Goal: Task Accomplishment & Management: Use online tool/utility

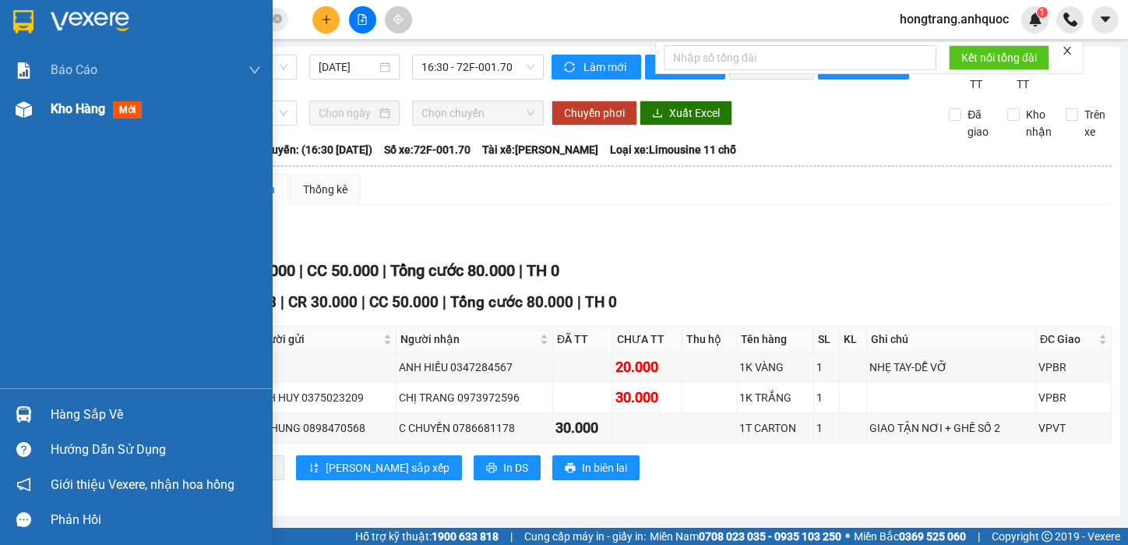
click at [23, 111] on img at bounding box center [24, 109] width 16 height 16
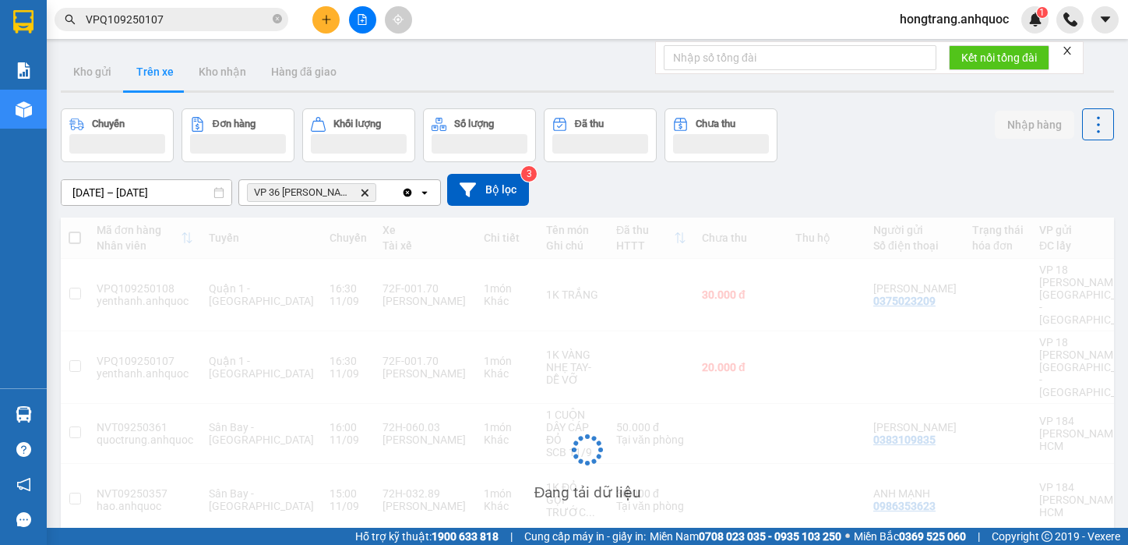
click at [365, 24] on icon "file-add" at bounding box center [362, 19] width 9 height 11
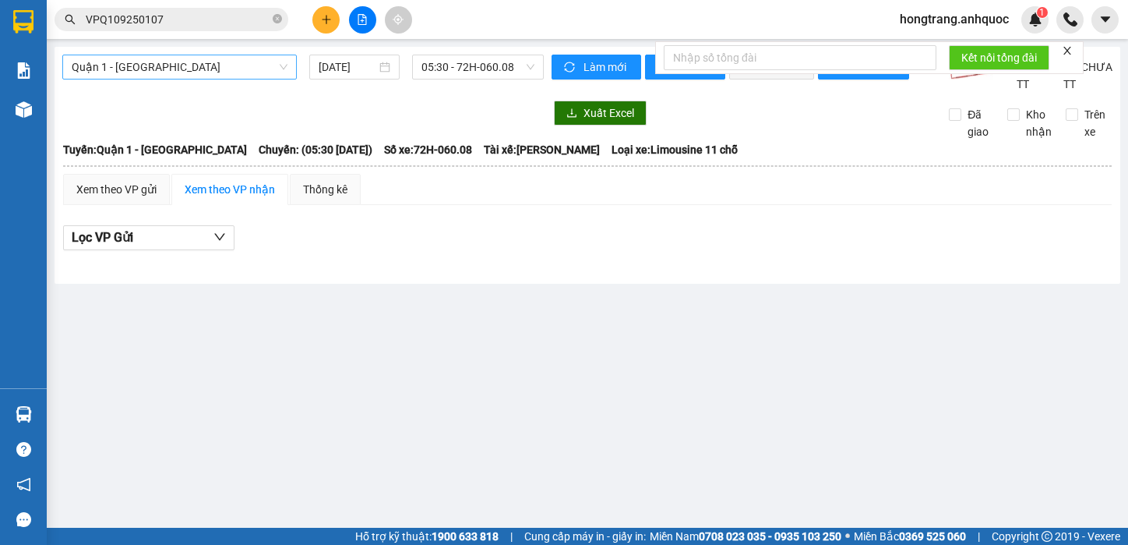
click at [147, 63] on span "Quận 1 - [GEOGRAPHIC_DATA]" at bounding box center [180, 66] width 216 height 23
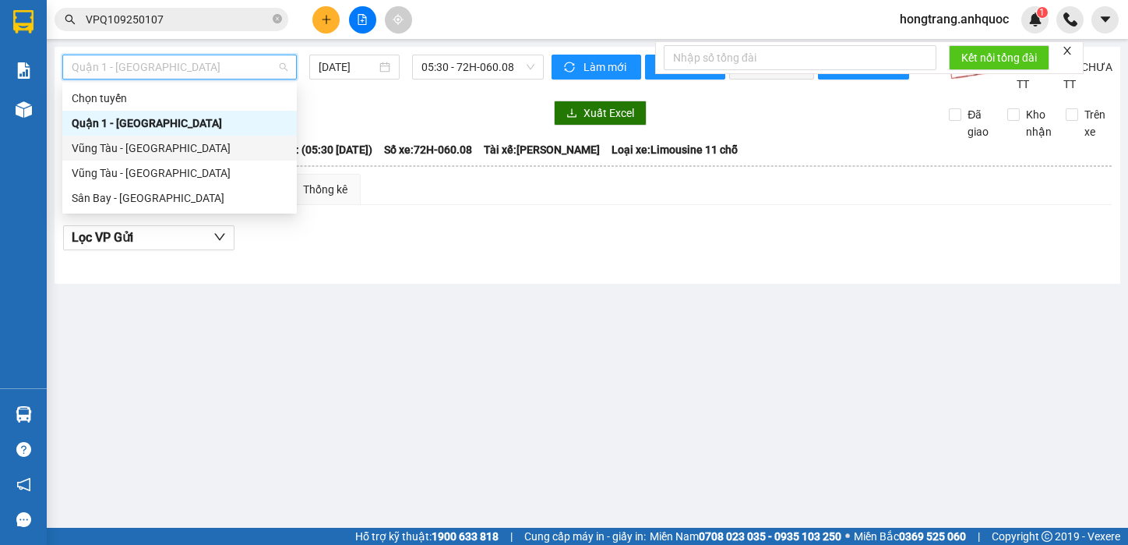
click at [137, 148] on div "Vũng Tàu - [GEOGRAPHIC_DATA]" at bounding box center [180, 147] width 216 height 17
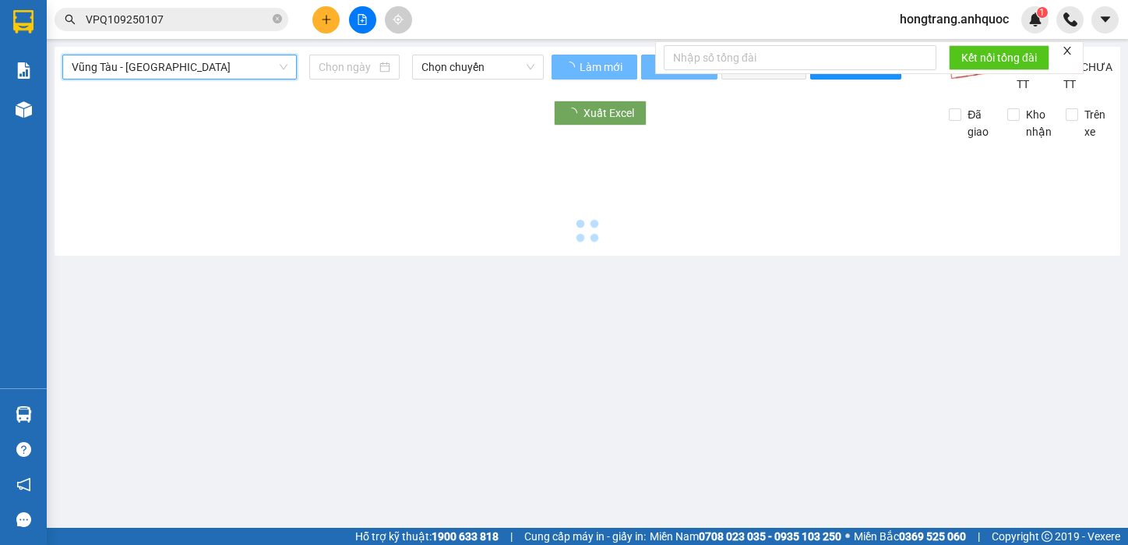
type input "[DATE]"
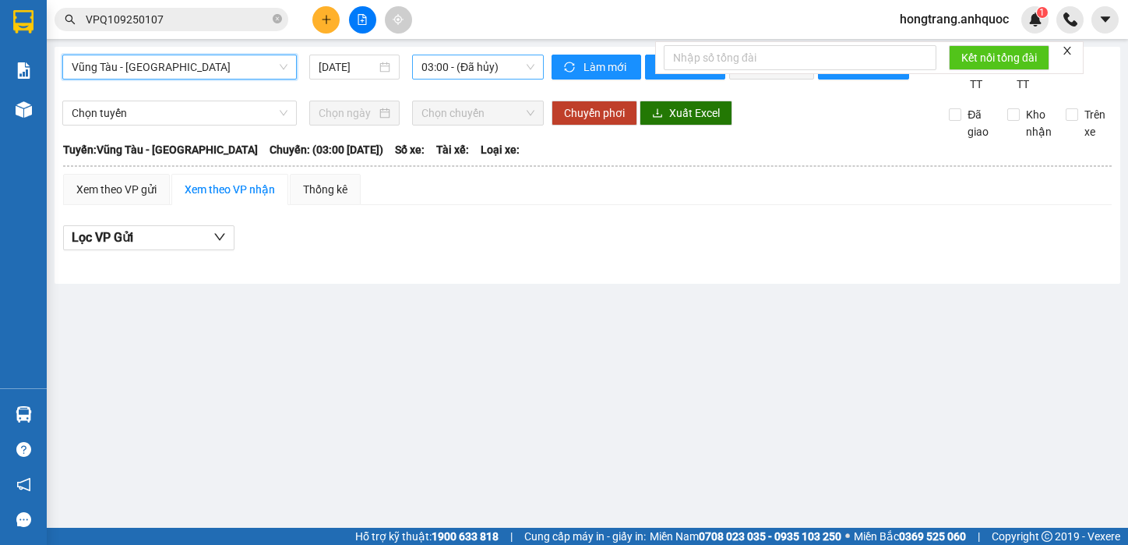
click at [460, 69] on span "03:00 - (Đã hủy)" at bounding box center [478, 66] width 113 height 23
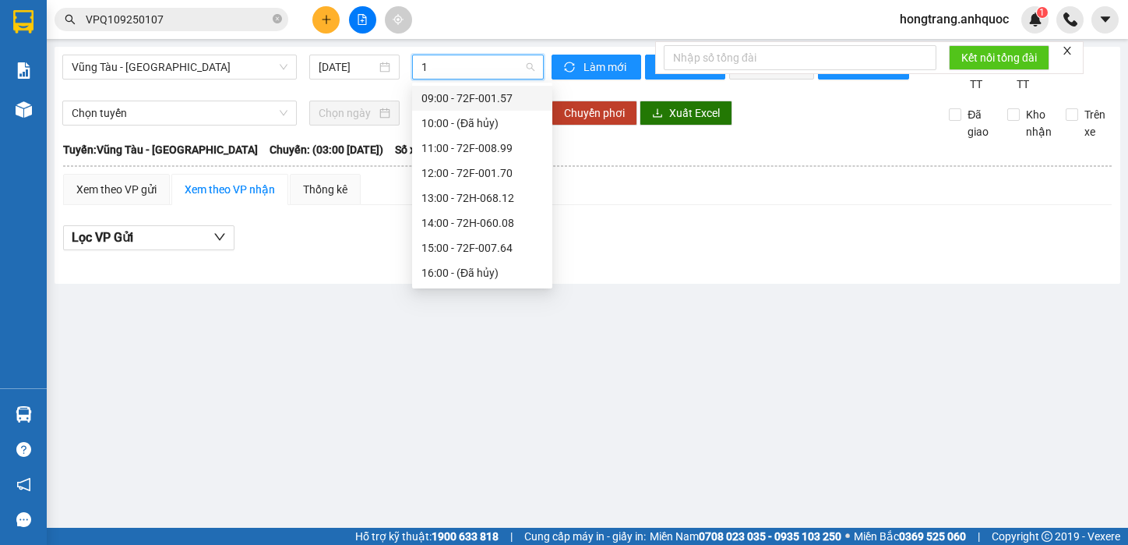
type input "17"
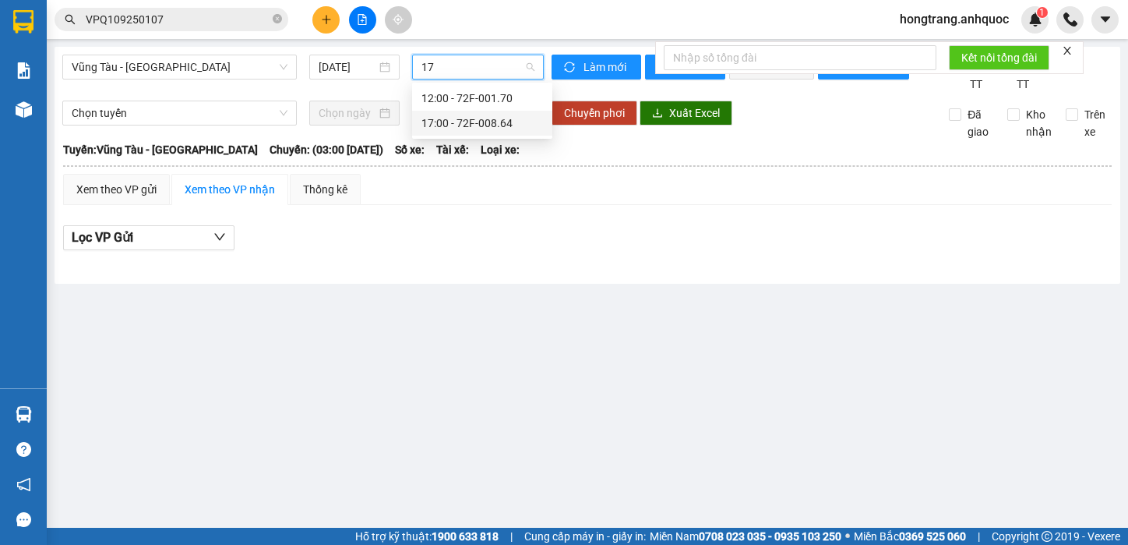
click at [463, 122] on div "17:00 - 72F-008.64" at bounding box center [483, 123] width 122 height 17
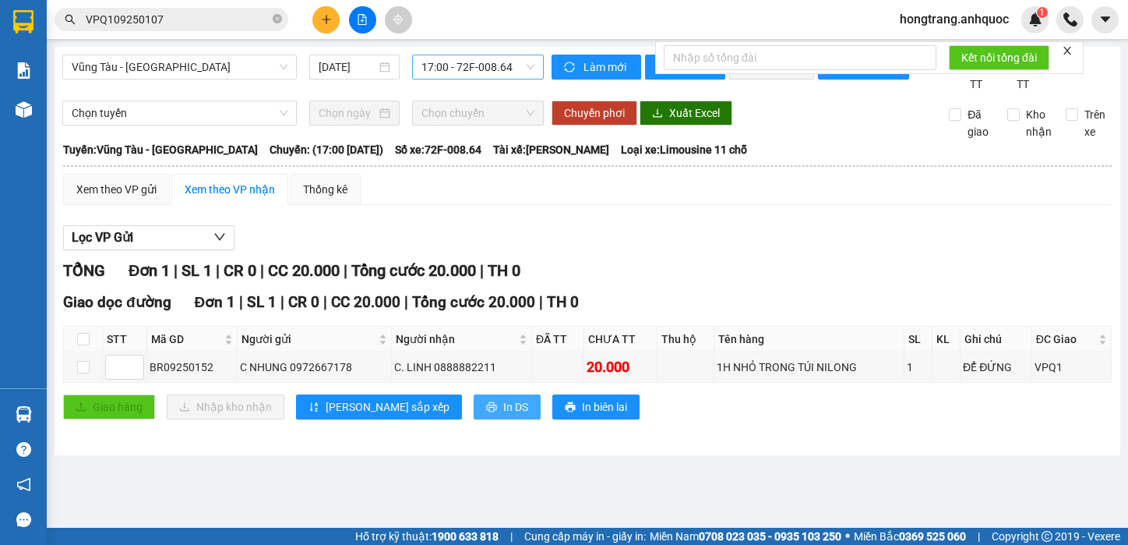
click at [503, 415] on span "In DS" at bounding box center [515, 406] width 25 height 17
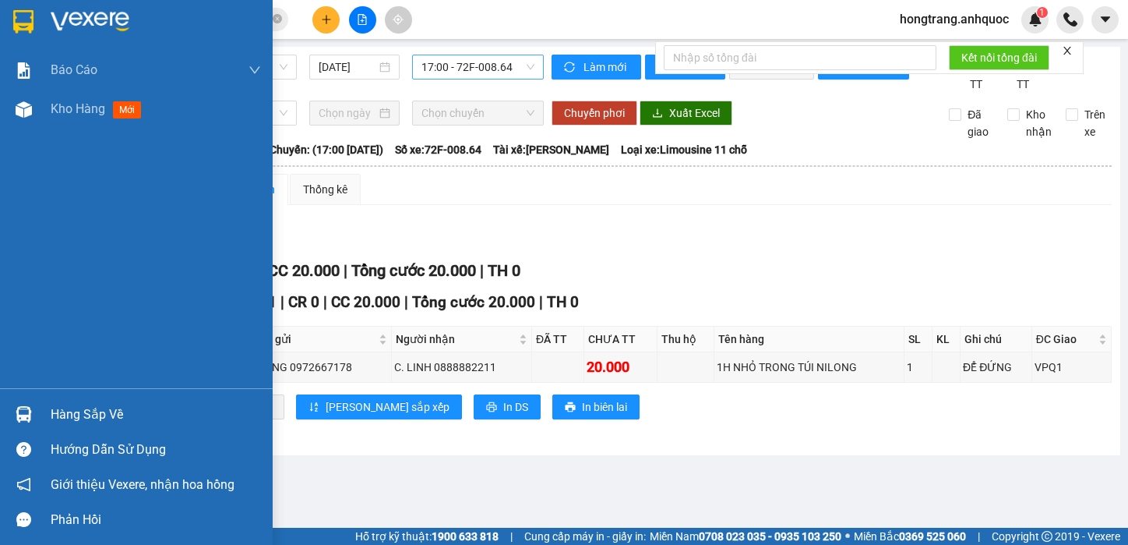
drag, startPoint x: 13, startPoint y: 293, endPoint x: 349, endPoint y: 119, distance: 378.2
click at [14, 293] on div "Báo cáo Báo cáo dòng tiền (nhân viên) Doanh số tạo đơn theo VP gửi (nhà xe) Doa…" at bounding box center [136, 219] width 273 height 337
click at [24, 110] on img at bounding box center [24, 109] width 16 height 16
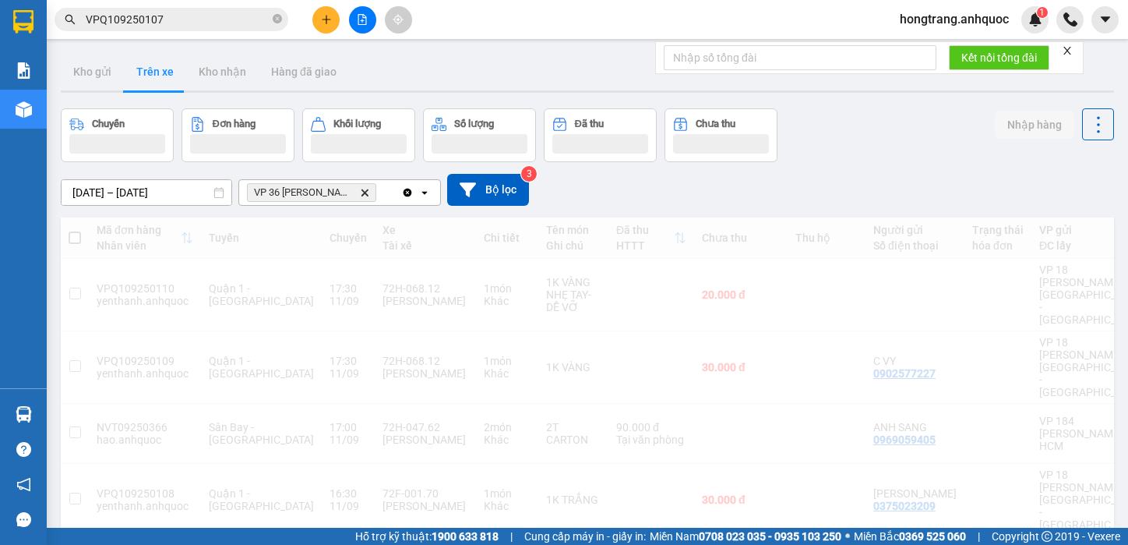
click at [234, 295] on span "Quận 1 - [GEOGRAPHIC_DATA]" at bounding box center [261, 294] width 105 height 25
checkbox input "true"
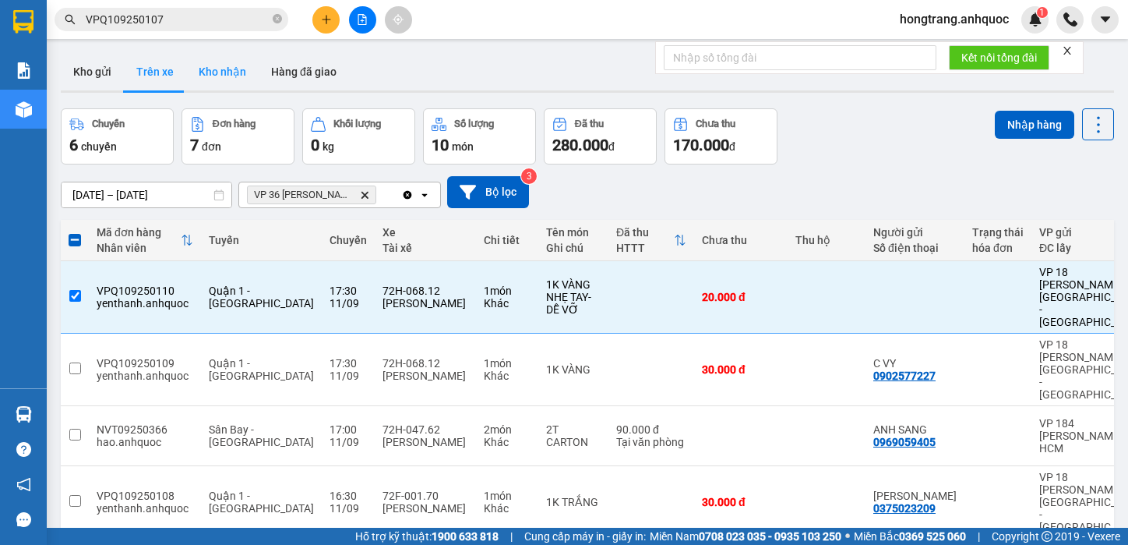
click at [210, 68] on button "Kho nhận" at bounding box center [222, 71] width 72 height 37
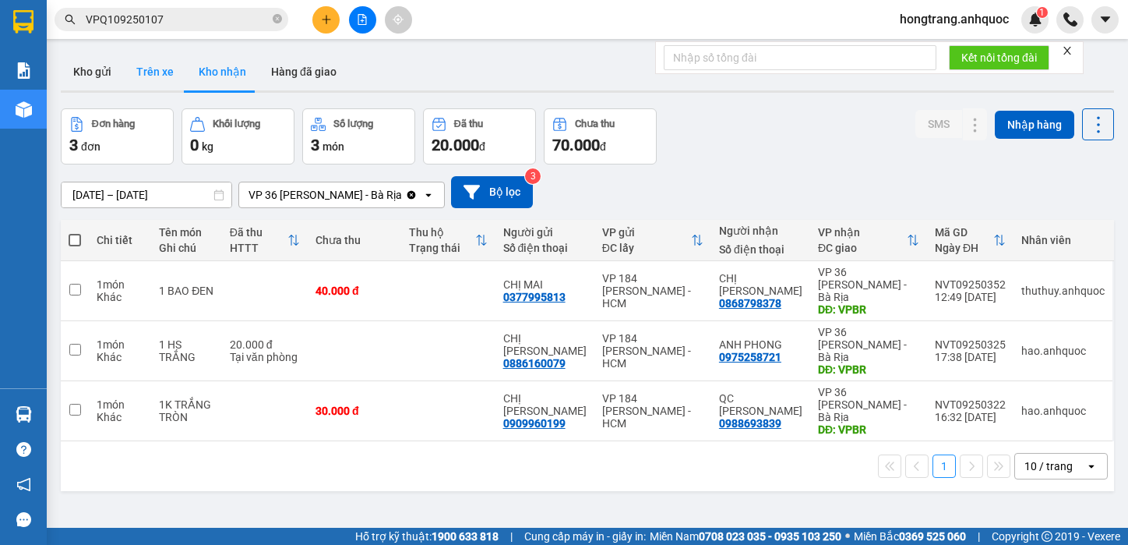
click at [147, 70] on button "Trên xe" at bounding box center [155, 71] width 62 height 37
type input "[DATE] – [DATE]"
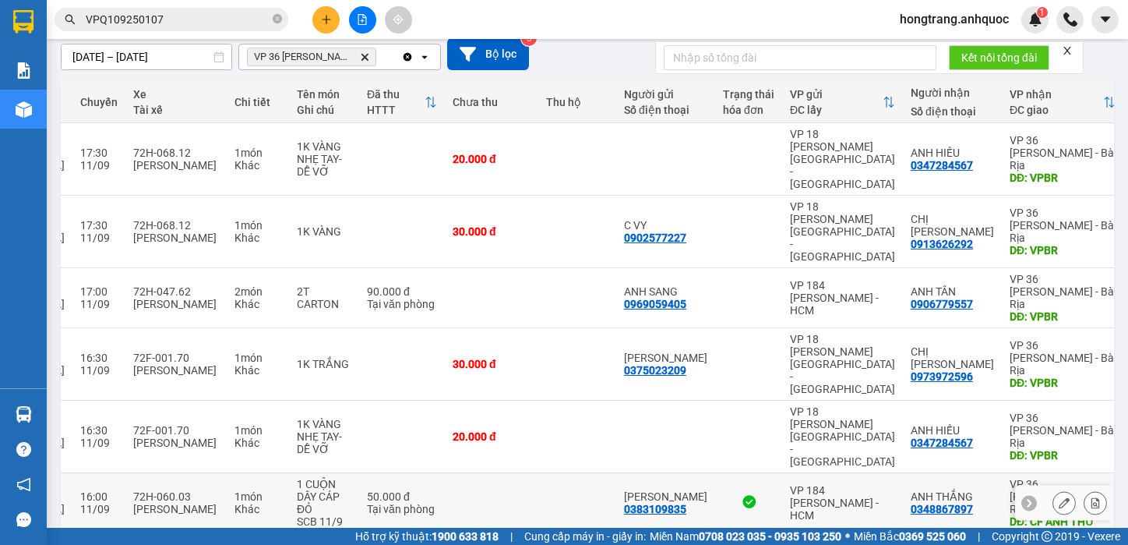
scroll to position [171, 0]
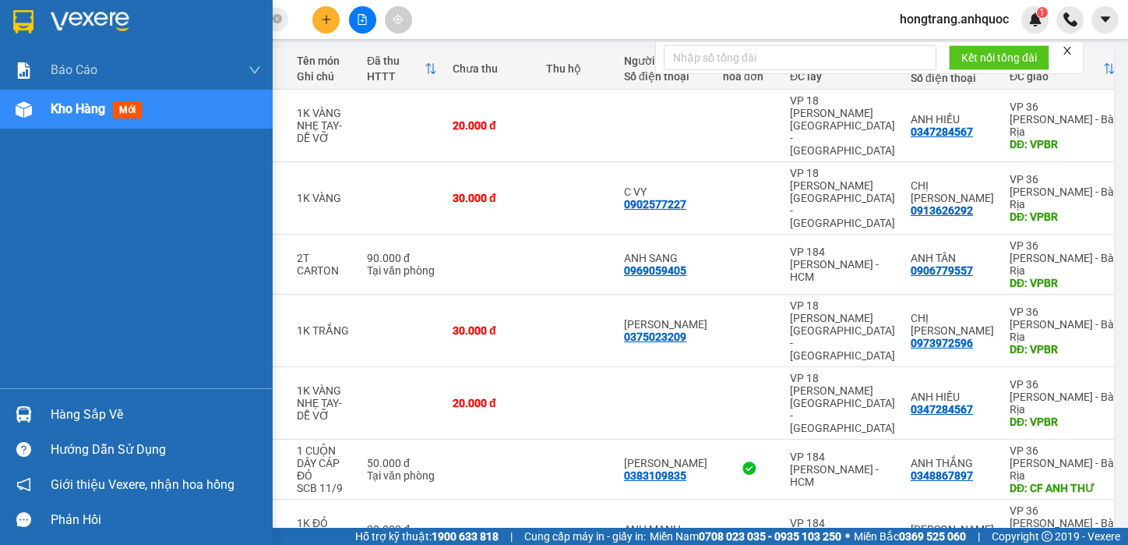
drag, startPoint x: 13, startPoint y: 315, endPoint x: 34, endPoint y: 311, distance: 21.4
click at [13, 315] on div "Báo cáo Báo cáo dòng tiền (nhân viên) Doanh số tạo đơn theo VP gửi (nhà xe) Doa…" at bounding box center [136, 219] width 273 height 337
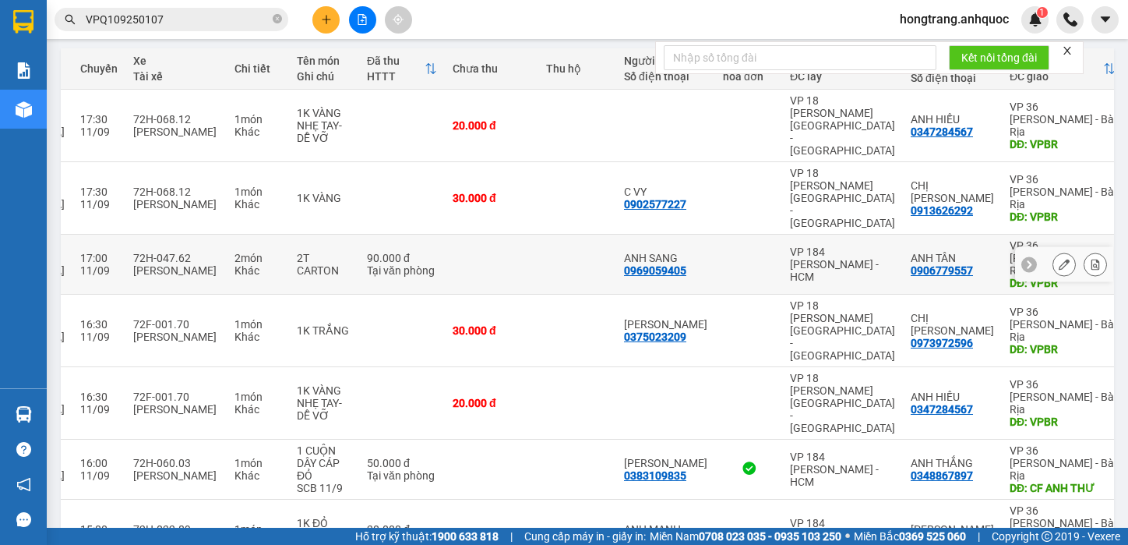
click at [1092, 259] on icon at bounding box center [1096, 264] width 9 height 11
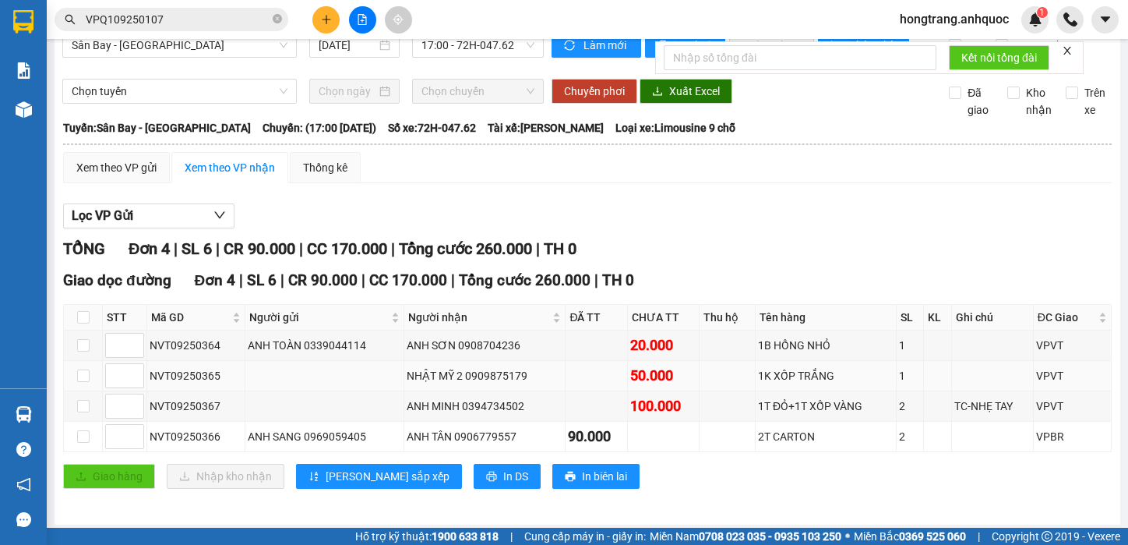
scroll to position [44, 0]
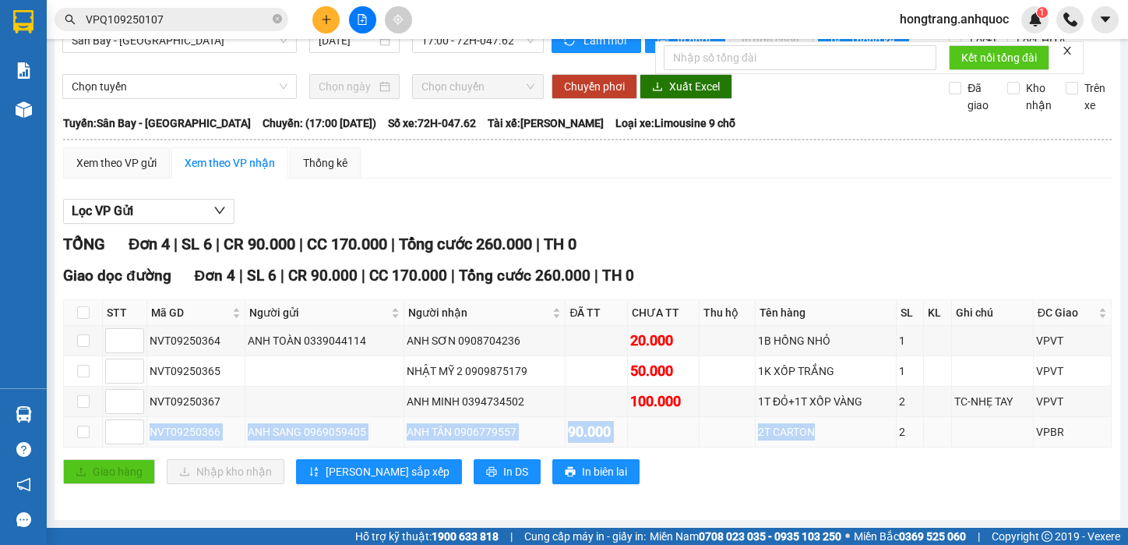
drag, startPoint x: 150, startPoint y: 430, endPoint x: 844, endPoint y: 428, distance: 693.6
click at [844, 428] on tr "NVT09250366 ANH SANG 0969059405 ANH TÂN 0906779557 90.000 2T CARTON 2 VPBR" at bounding box center [588, 432] width 1048 height 30
copy tr "NVT09250366 ANH SANG 0969059405 ANH TÂN 0906779557 90.000 2T CARTON"
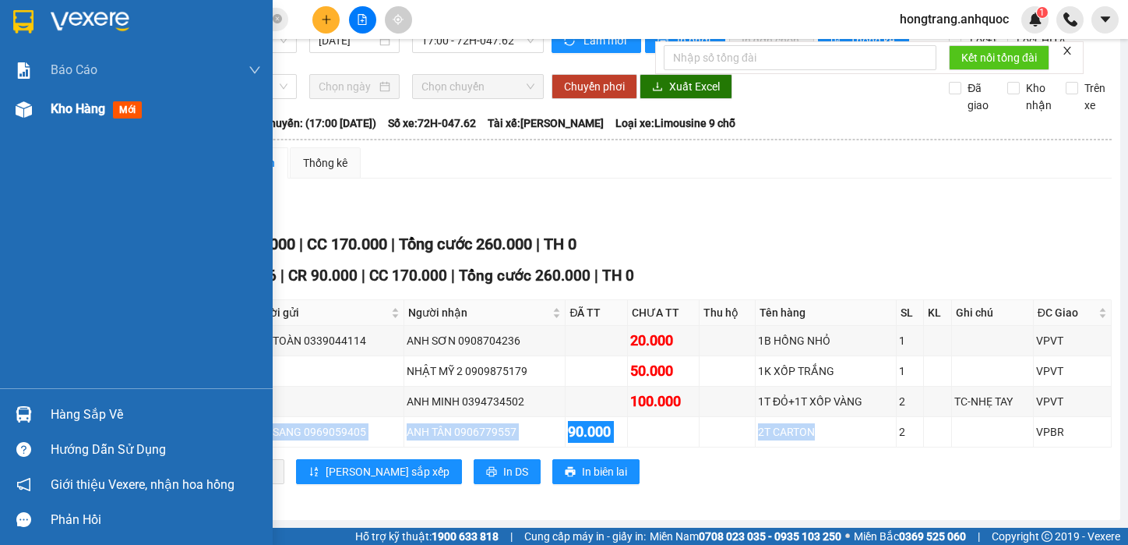
click at [20, 107] on img at bounding box center [24, 109] width 16 height 16
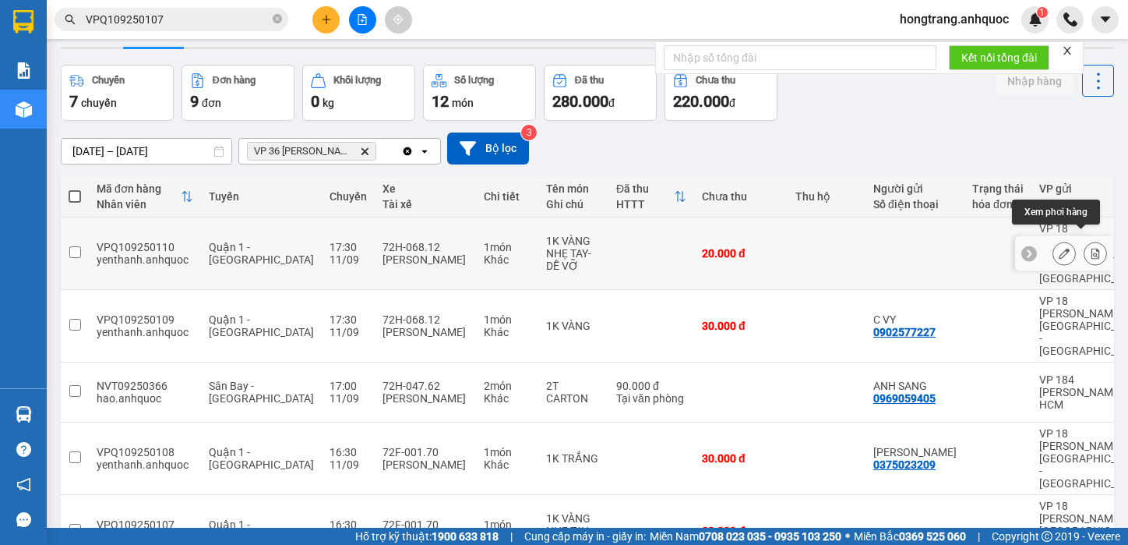
click at [1090, 248] on icon at bounding box center [1095, 253] width 11 height 11
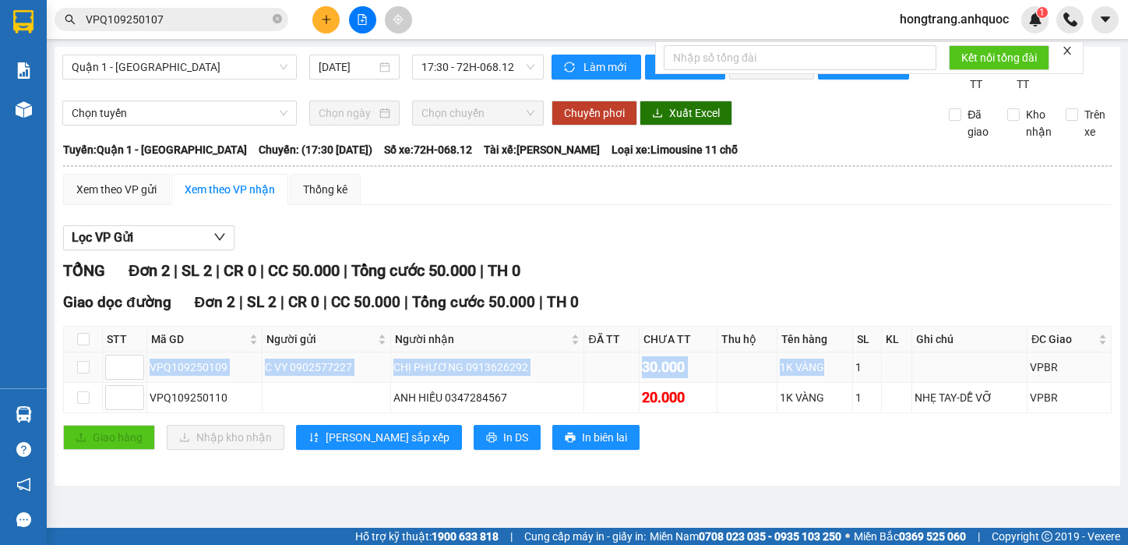
drag, startPoint x: 144, startPoint y: 379, endPoint x: 849, endPoint y: 395, distance: 704.7
click at [849, 383] on tr "VPQ109250109 C VY 0902577227 CHỊ PHƯƠNG 0913626292 30.000 1K VÀNG 1 VPBR" at bounding box center [588, 367] width 1048 height 30
copy tr "VPQ109250109 C VY 0902577227 CHỊ PHƯƠNG 0913626292 30.000 1K VÀNG"
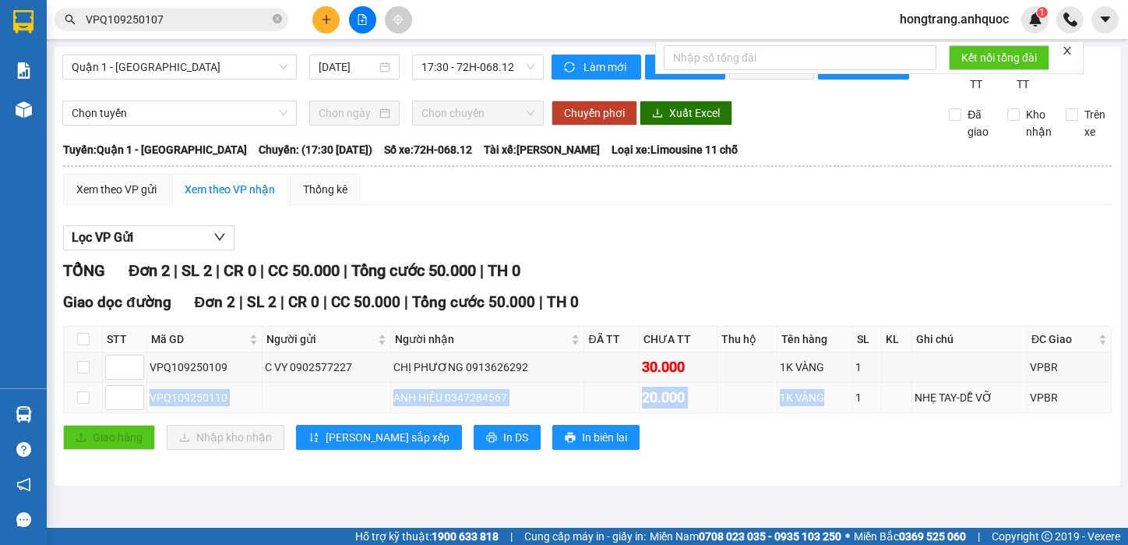
copy tr "VPQ109250110 ANH HIẾU 0347284567 20.000 1K VÀNG"
drag, startPoint x: 150, startPoint y: 415, endPoint x: 827, endPoint y: 402, distance: 677.3
click at [827, 402] on tr "VPQ109250110 ANH HIẾU 0347284567 20.000 1K VÀNG 1 NHẸ TAY-DỄ VỠ VPBR" at bounding box center [588, 398] width 1048 height 30
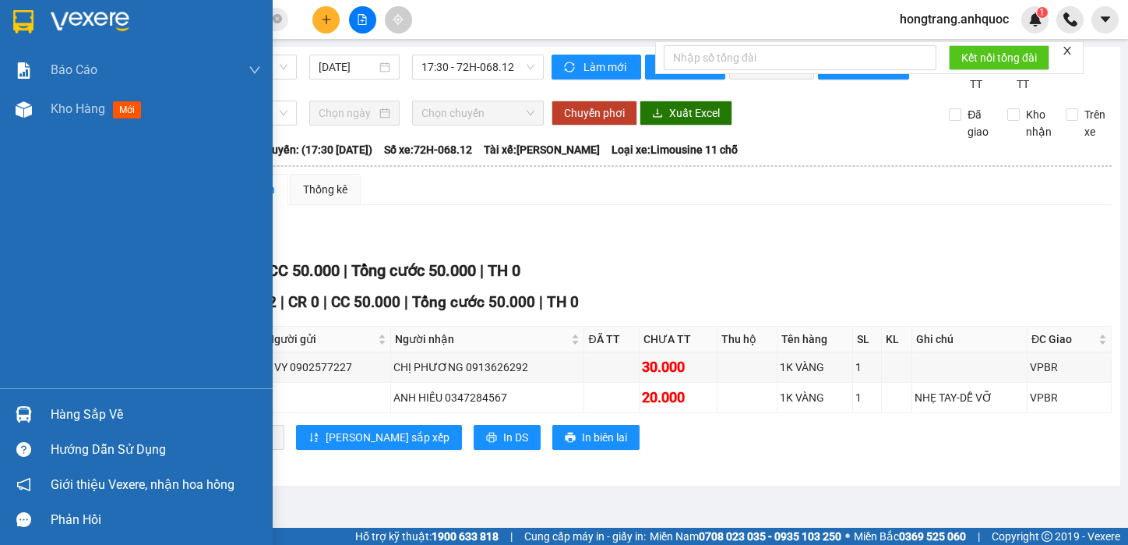
drag, startPoint x: 13, startPoint y: 219, endPoint x: 130, endPoint y: 200, distance: 118.4
click at [13, 219] on div "Báo cáo Báo cáo dòng tiền (nhân viên) Doanh số tạo đơn theo VP gửi (nhà xe) Doa…" at bounding box center [136, 219] width 273 height 337
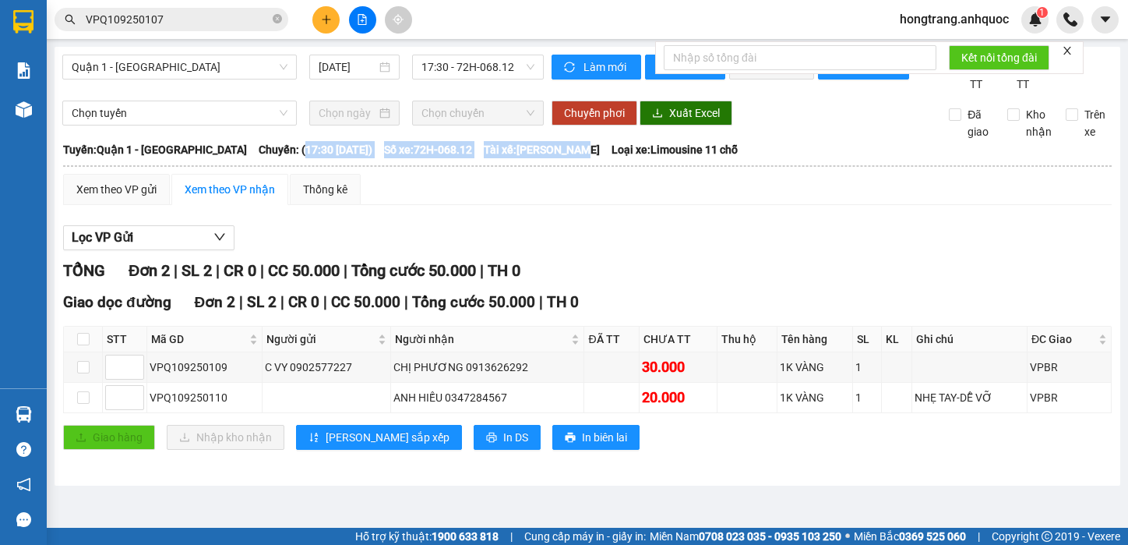
drag, startPoint x: 260, startPoint y: 164, endPoint x: 581, endPoint y: 163, distance: 321.8
click at [581, 158] on div "[GEOGRAPHIC_DATA]: Quận 1 - Vũng [PERSON_NAME]: (17:30 [DATE]) Số xe: 72H-068.1…" at bounding box center [587, 149] width 1049 height 17
copy div "17:30 [DATE]) Số xe: 72H-068.12 Tài xế: [PERSON_NAME]"
click at [556, 237] on div "Lọc VP Gửi TỔNG Đơn 2 | SL 2 | CR 0 | CC 50.000 | Tổng cước 50.000 | TH 0 Giao…" at bounding box center [587, 343] width 1049 height 252
click at [164, 15] on input "VPQ109250107" at bounding box center [178, 19] width 184 height 17
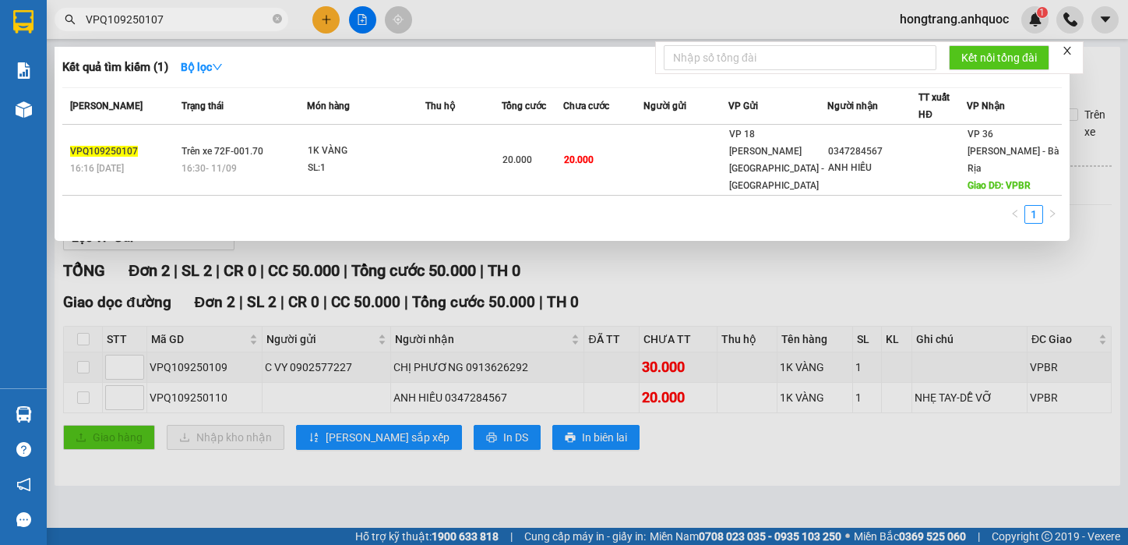
click at [164, 15] on input "VPQ109250107" at bounding box center [178, 19] width 184 height 17
paste input "NVT09250325"
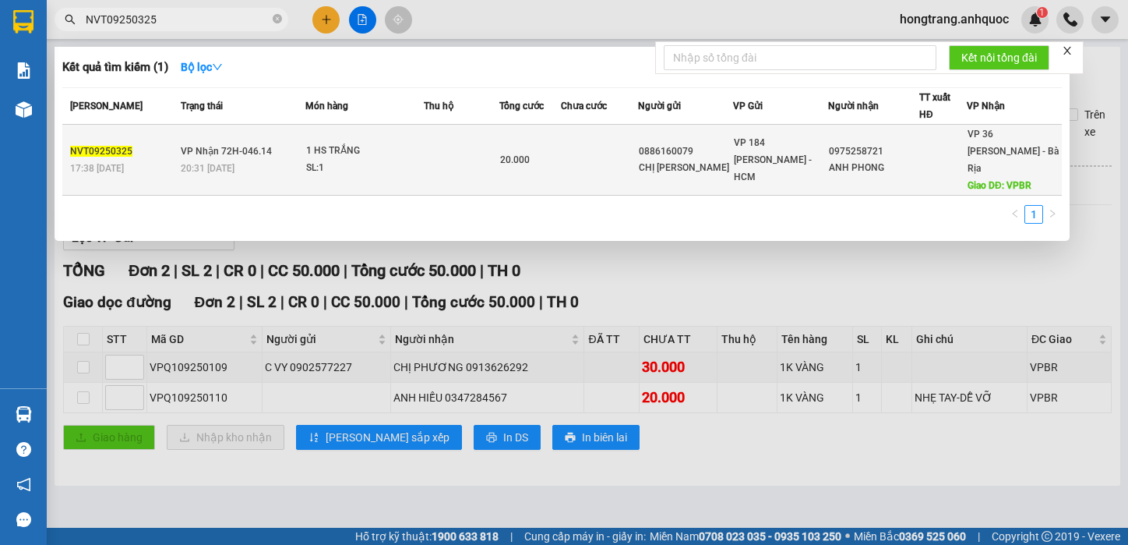
type input "NVT09250325"
click at [263, 146] on span "VP Nhận 72H-046.14" at bounding box center [226, 151] width 91 height 11
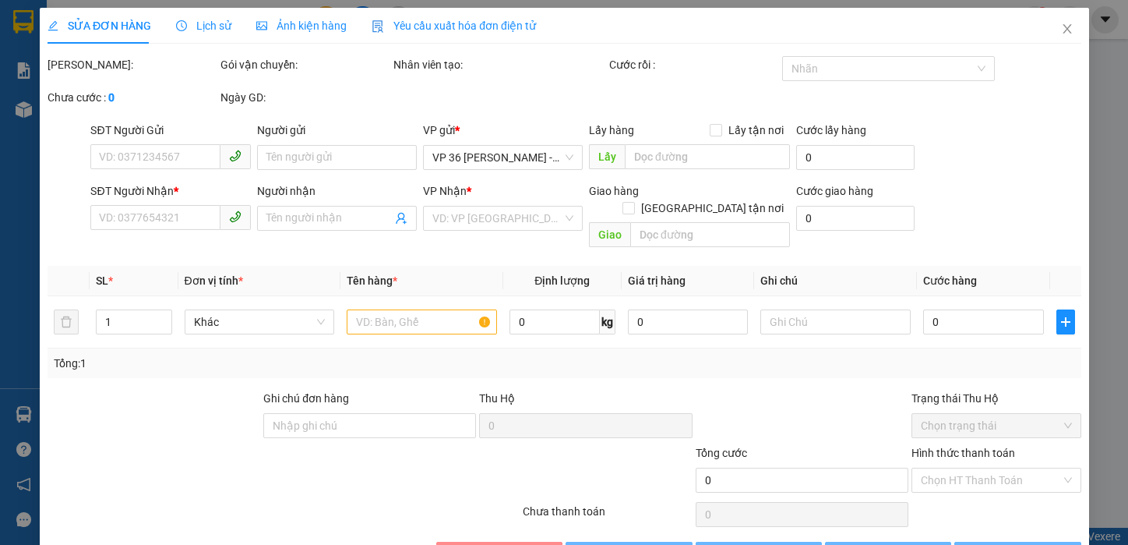
type input "0886160079"
type input "CHỊ [PERSON_NAME]"
type input "0975258721"
type input "ANH PHONG"
type input "VPBR"
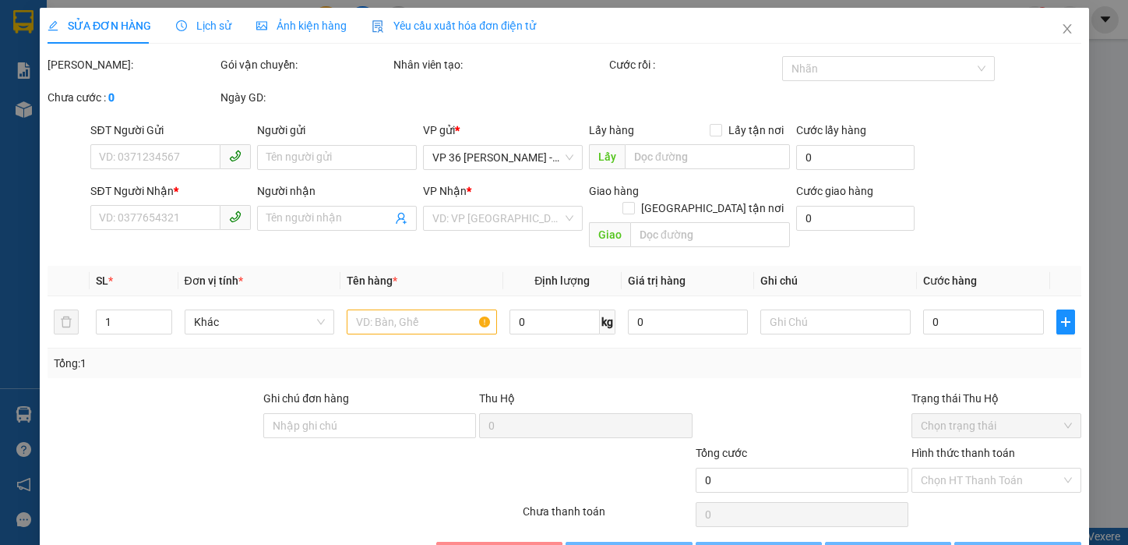
type input "TM 10/9 VP184 HẢO"
type input "20.000"
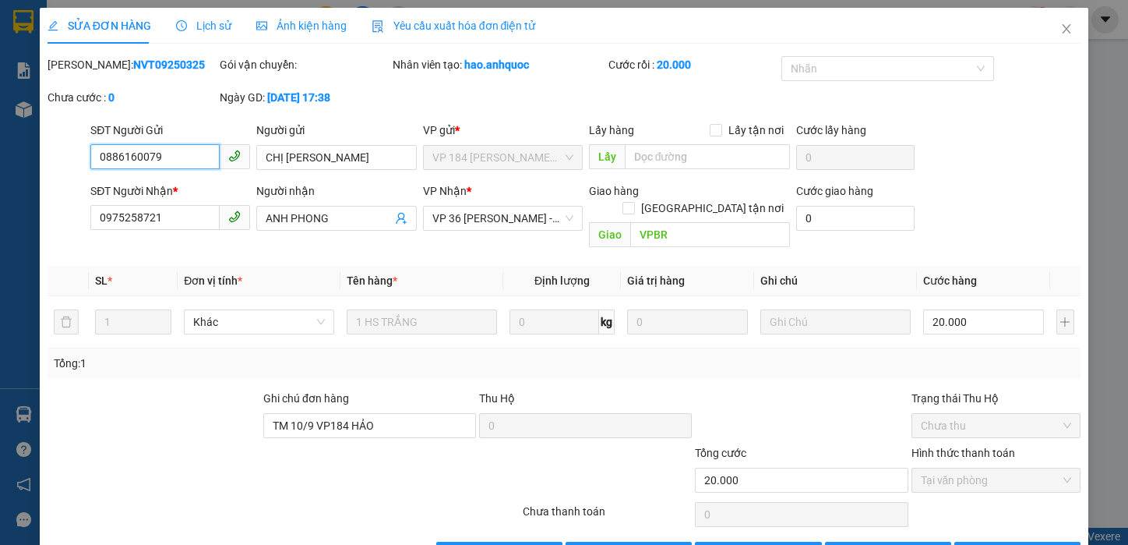
scroll to position [35, 0]
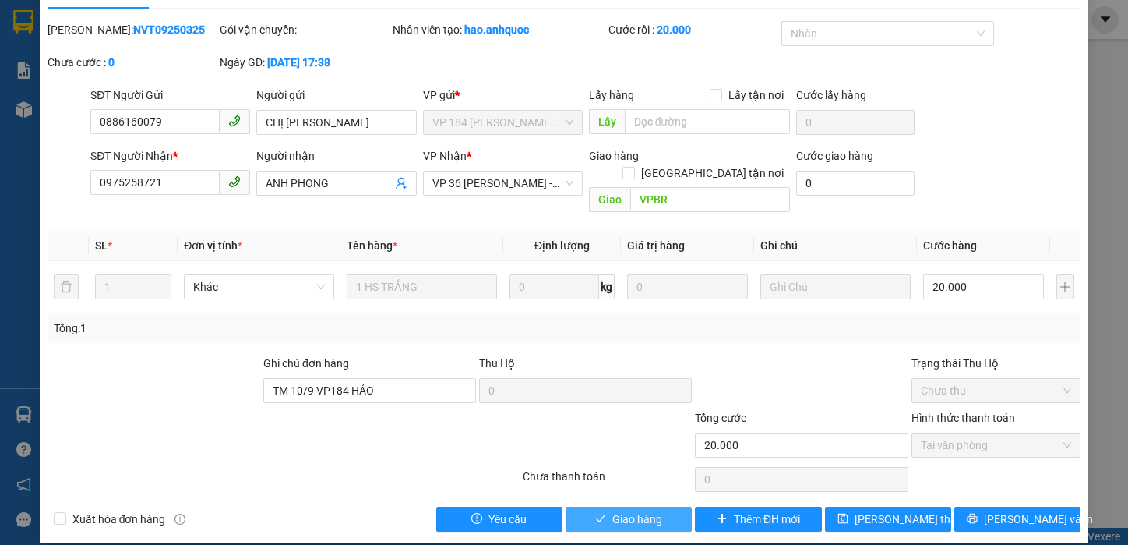
click at [600, 507] on button "Giao hàng" at bounding box center [629, 519] width 126 height 25
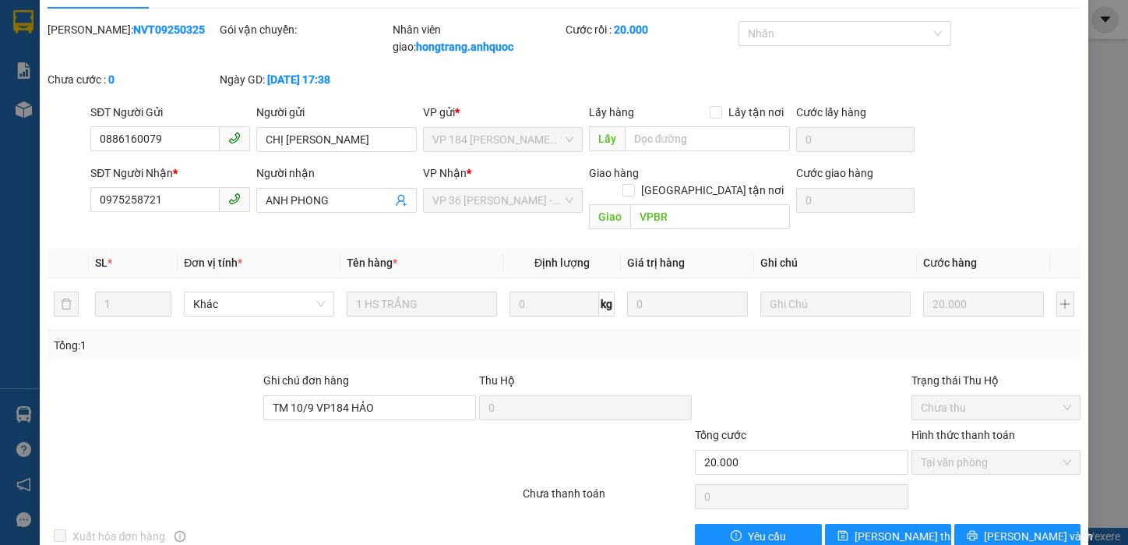
click at [187, 375] on div at bounding box center [154, 399] width 216 height 55
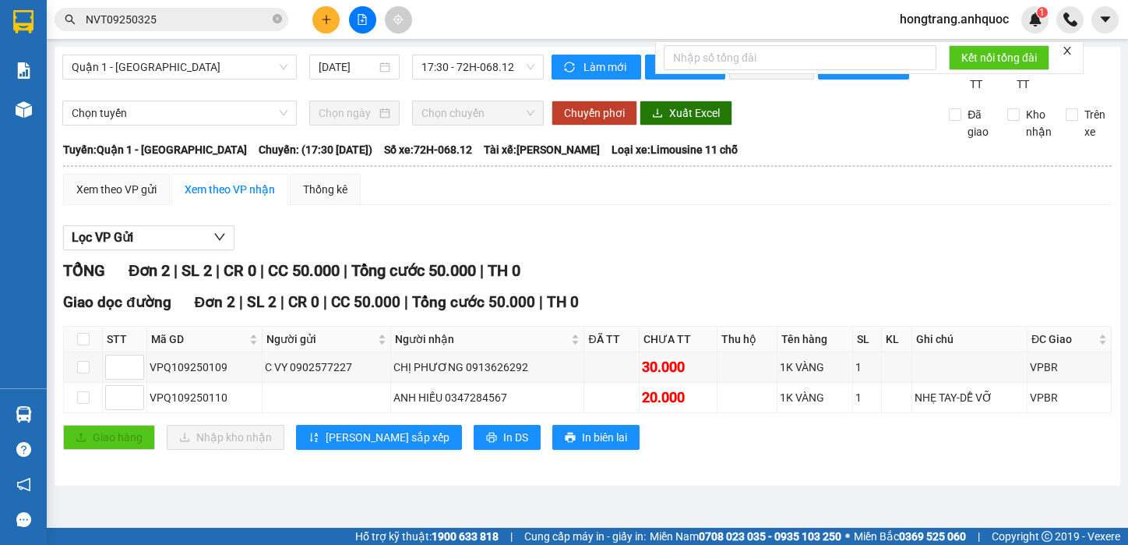
click at [325, 18] on icon "plus" at bounding box center [326, 19] width 11 height 11
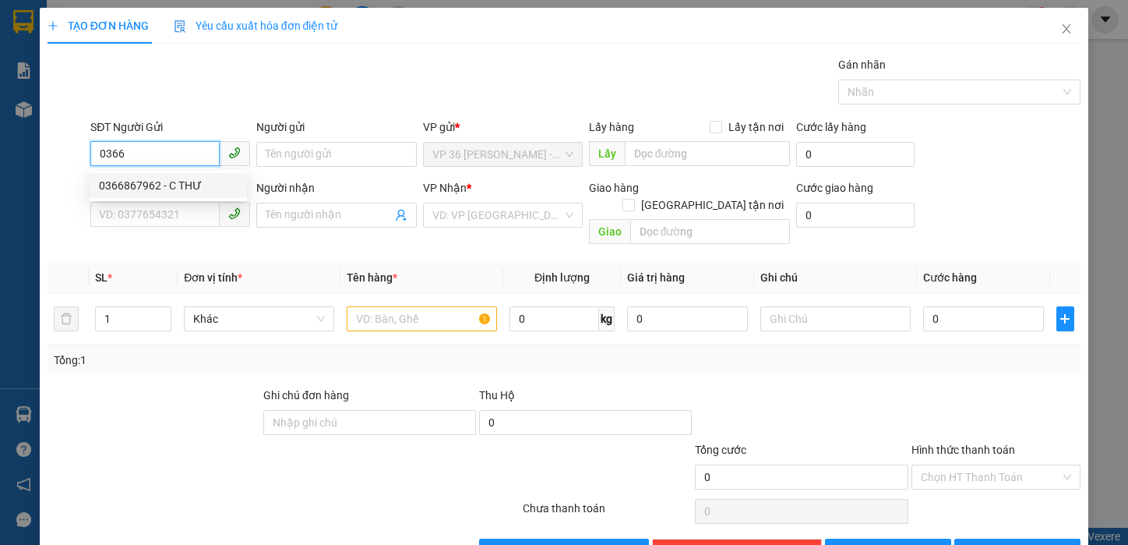
click at [161, 180] on div "0366867962 - C THƯ" at bounding box center [168, 185] width 139 height 17
type input "0366867962"
type input "C THƯ"
type input "0978242813"
type input "A HOÀN"
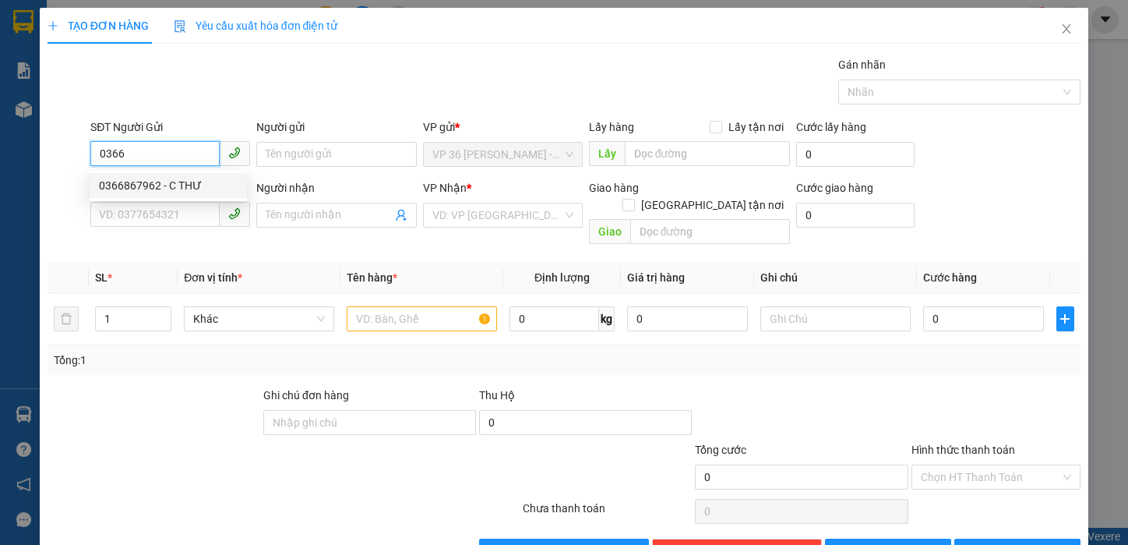
type input "VPNVT"
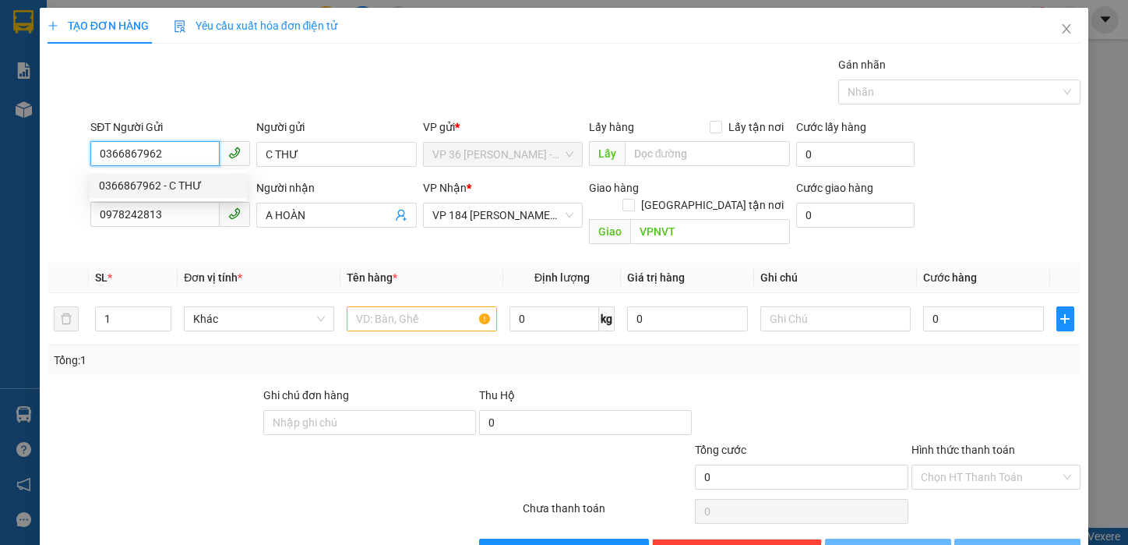
type input "20.000"
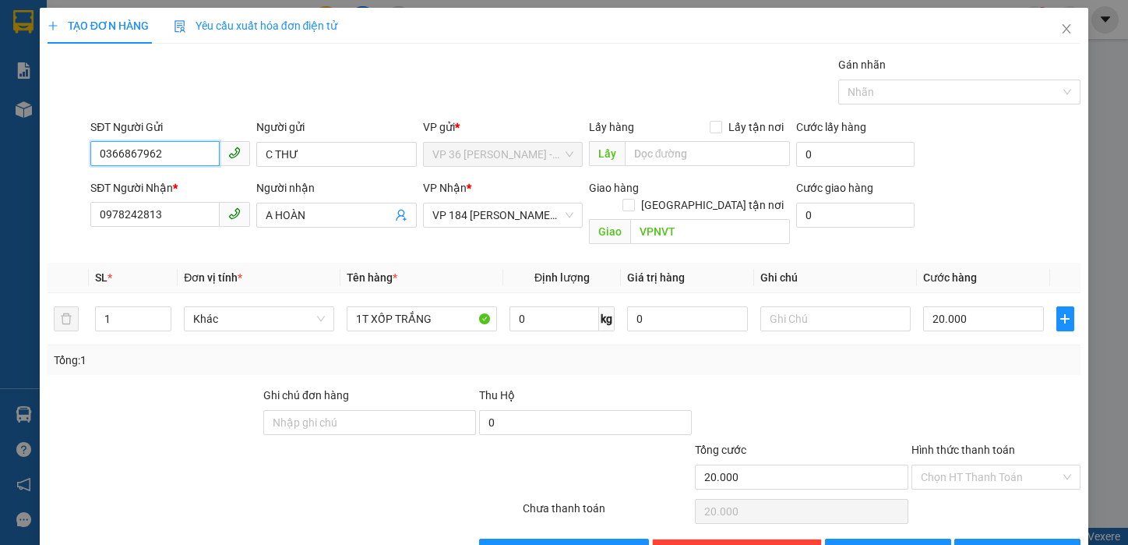
scroll to position [32, 0]
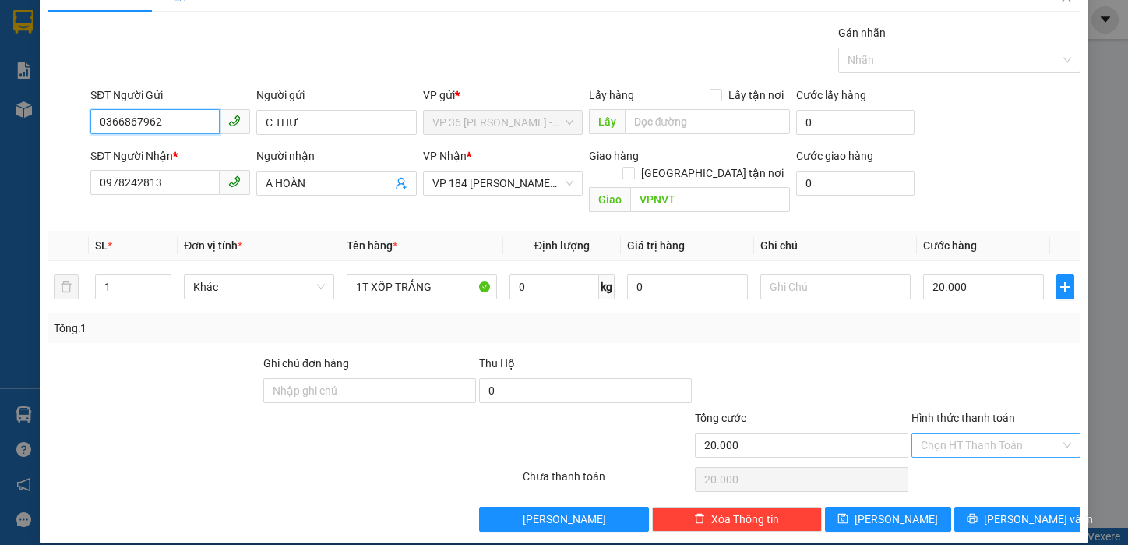
type input "0366867962"
click at [955, 433] on input "Hình thức thanh toán" at bounding box center [991, 444] width 140 height 23
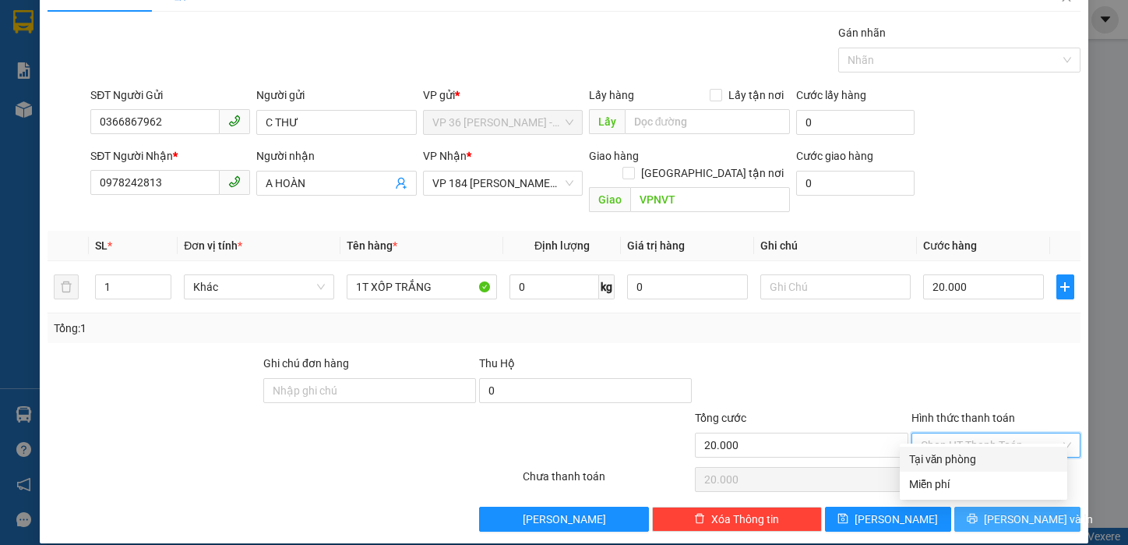
click at [944, 462] on div "Tại văn phòng" at bounding box center [983, 458] width 149 height 17
type input "0"
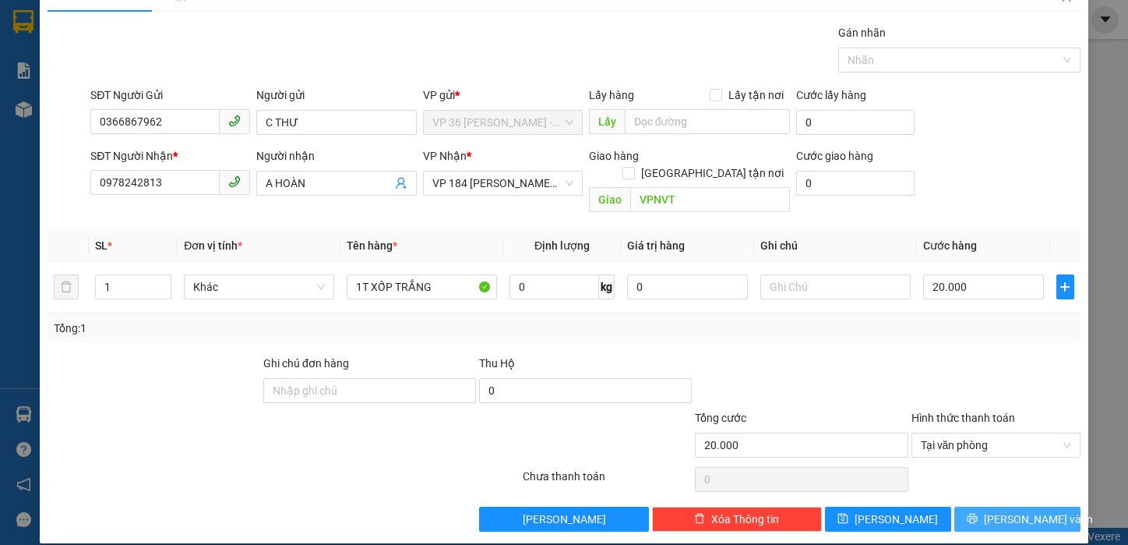
click at [996, 510] on span "[PERSON_NAME] và In" at bounding box center [1038, 518] width 109 height 17
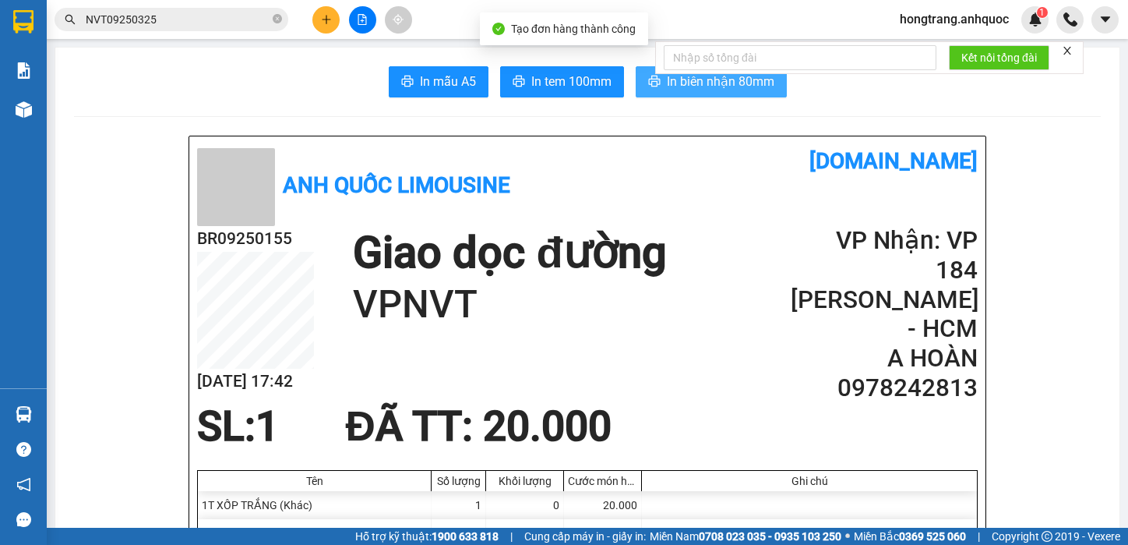
click at [683, 77] on span "In biên nhận 80mm" at bounding box center [721, 81] width 108 height 19
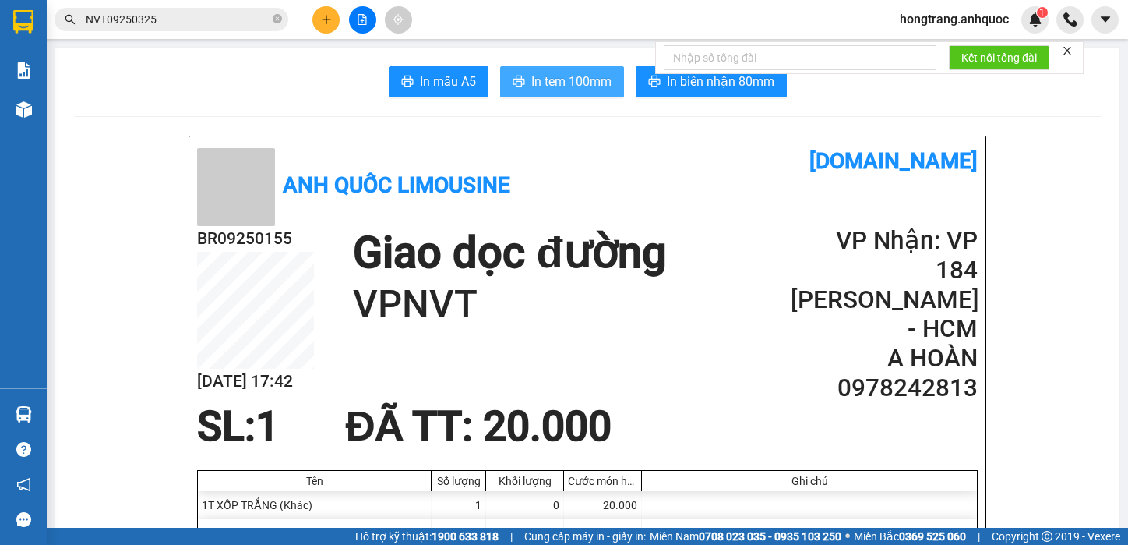
click at [514, 90] on button "In tem 100mm" at bounding box center [562, 81] width 124 height 31
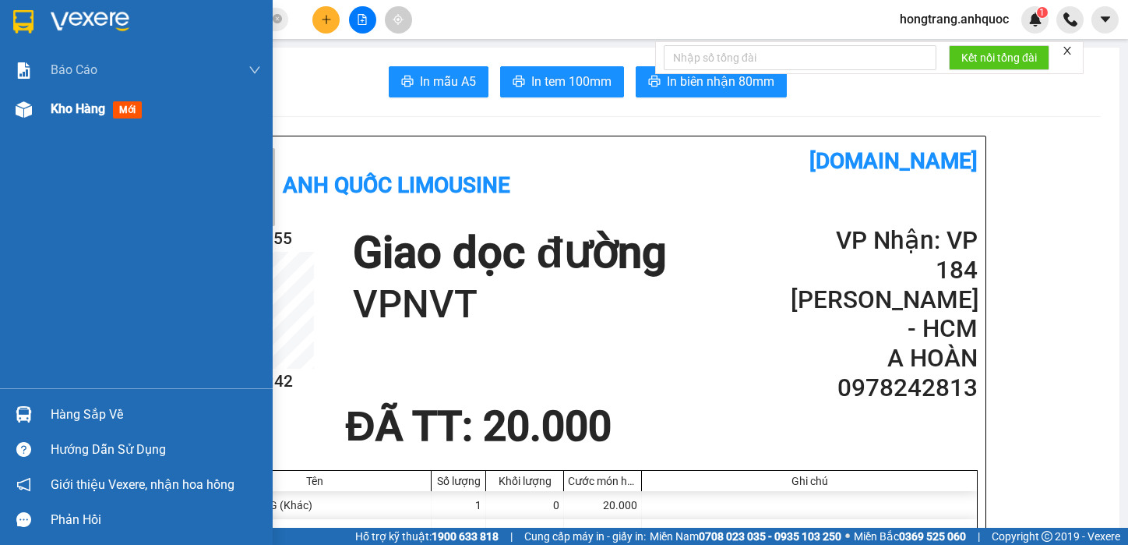
click at [32, 115] on div at bounding box center [23, 109] width 27 height 27
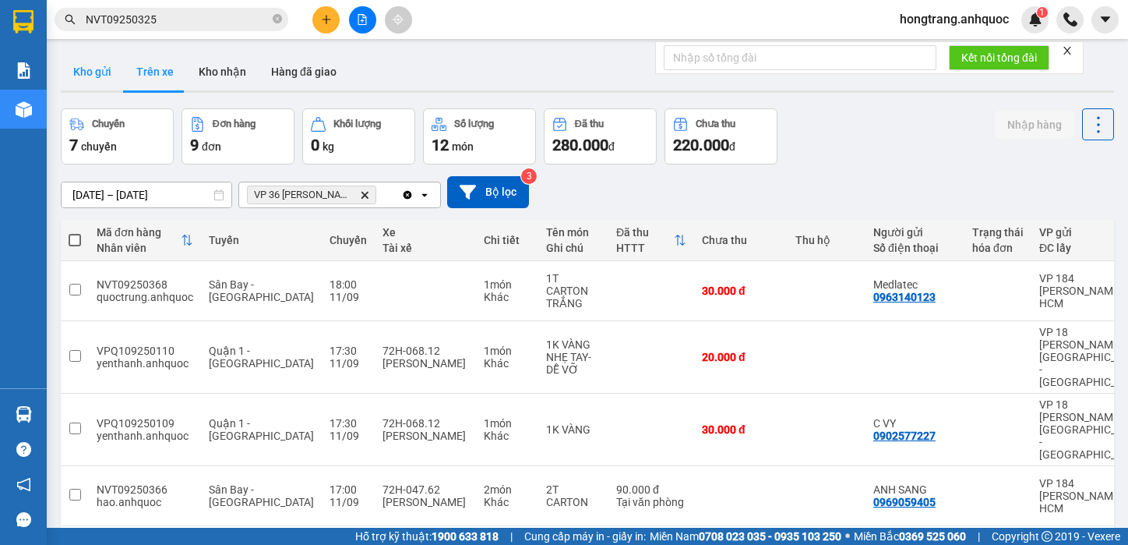
click at [102, 72] on button "Kho gửi" at bounding box center [92, 71] width 63 height 37
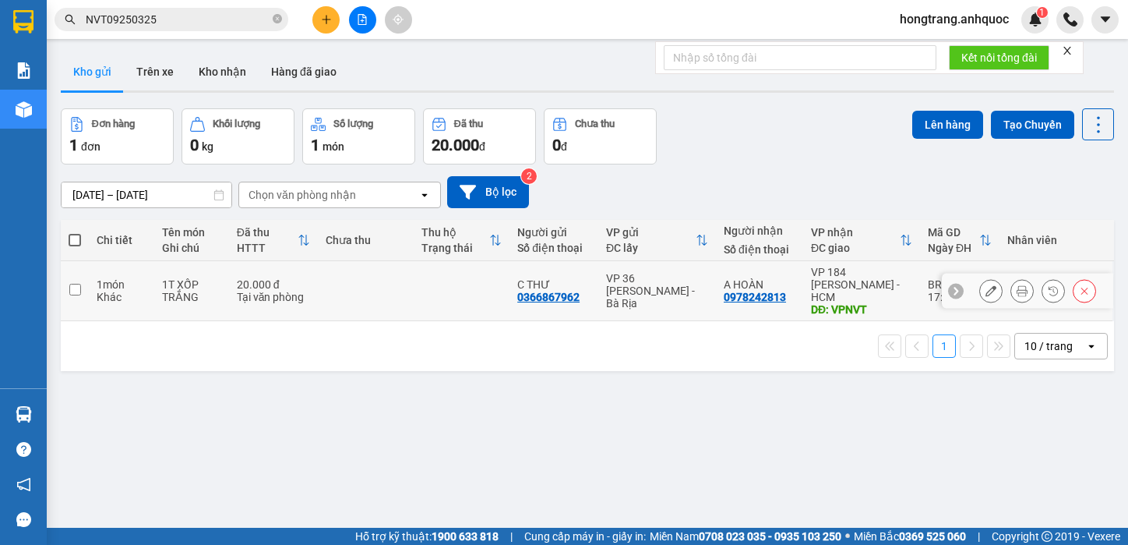
click at [115, 295] on div "Khác" at bounding box center [122, 297] width 50 height 12
checkbox input "true"
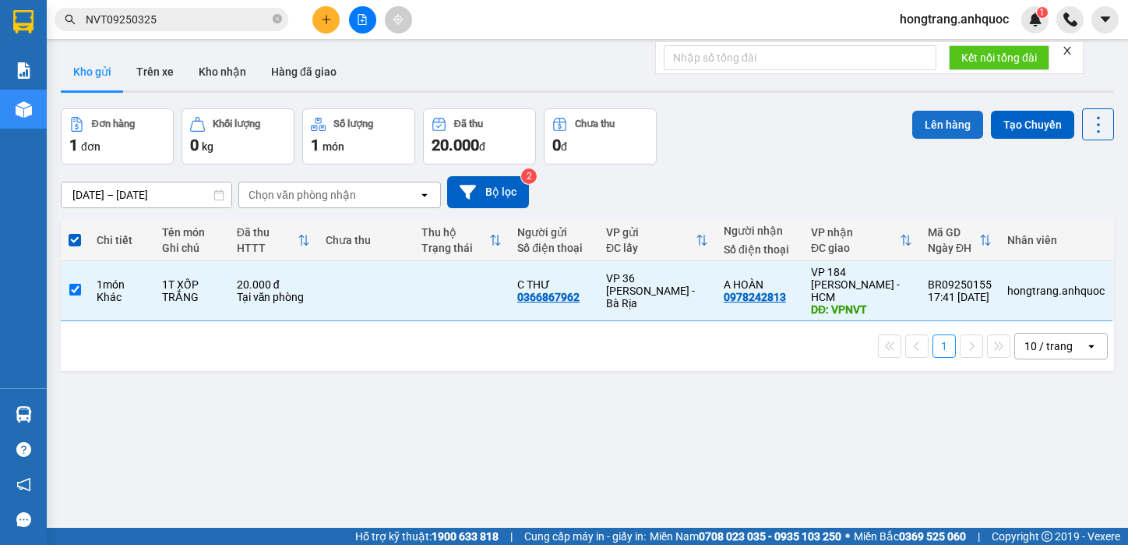
click at [937, 125] on button "Lên hàng" at bounding box center [948, 125] width 71 height 28
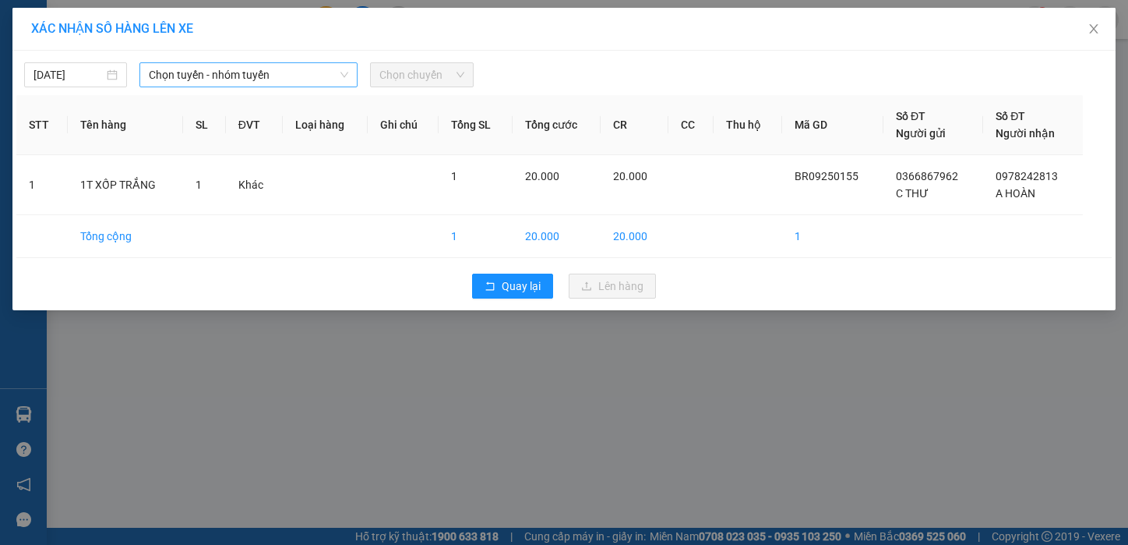
click at [192, 69] on span "Chọn tuyến - nhóm tuyến" at bounding box center [248, 74] width 199 height 23
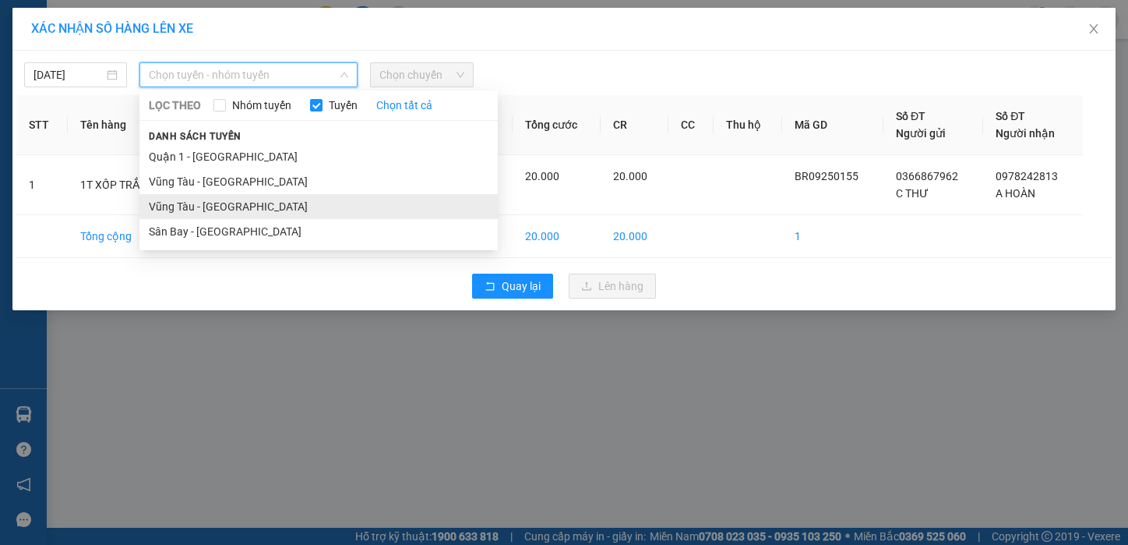
click at [168, 210] on li "Vũng Tàu - [GEOGRAPHIC_DATA]" at bounding box center [318, 206] width 358 height 25
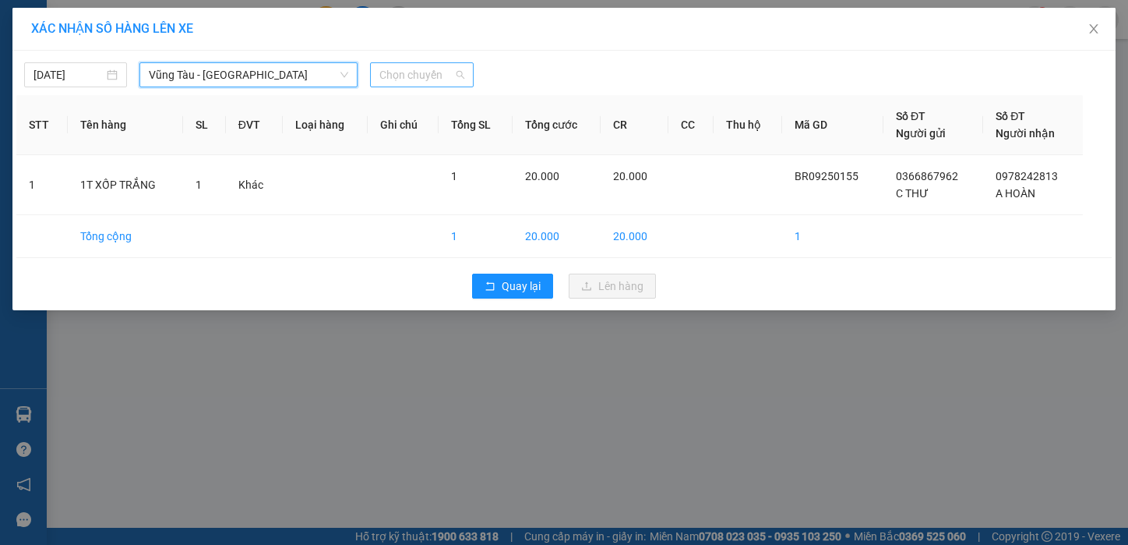
click at [387, 76] on span "Chọn chuyến" at bounding box center [422, 74] width 84 height 23
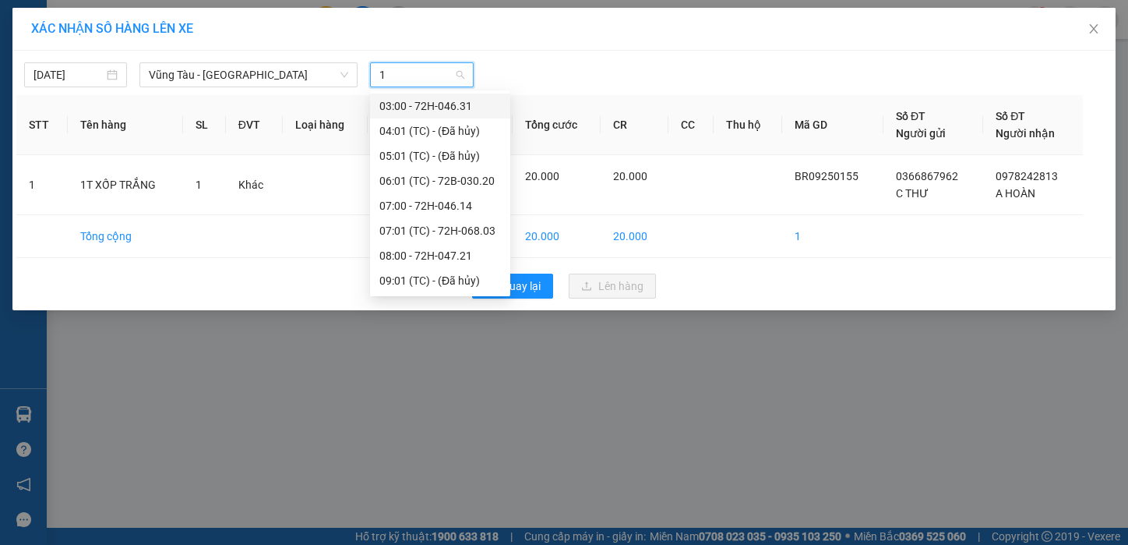
type input "19"
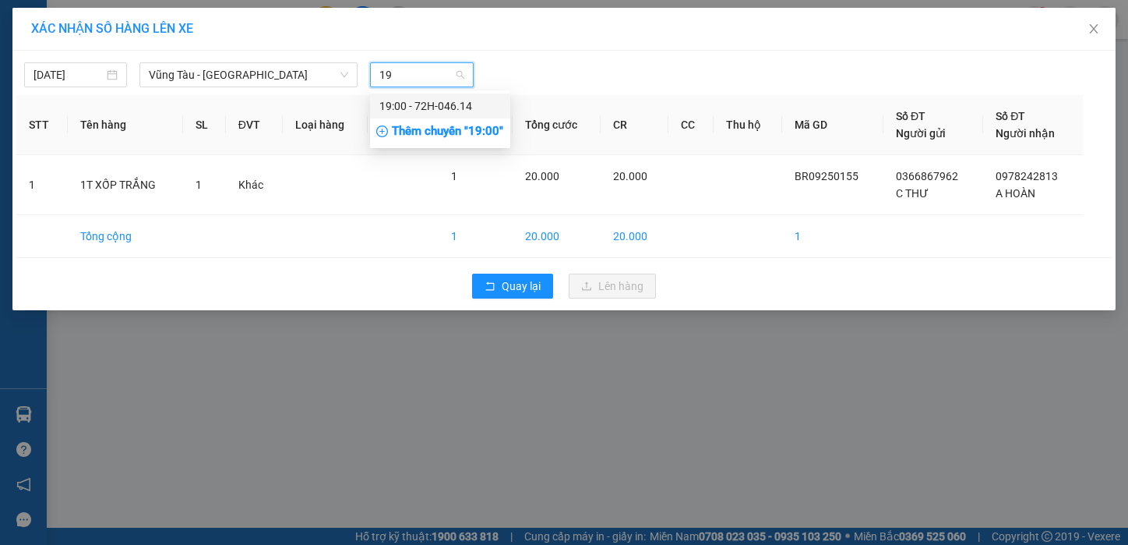
click at [397, 108] on div "19:00 - 72H-046.14" at bounding box center [441, 105] width 122 height 17
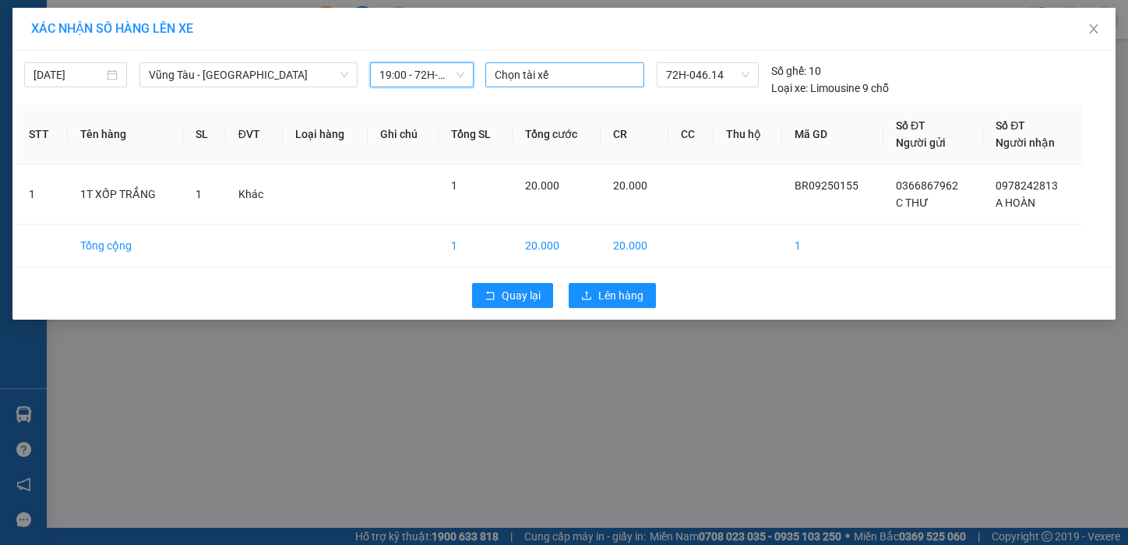
click at [571, 73] on div at bounding box center [564, 74] width 151 height 19
click at [556, 36] on div "XÁC NHẬN SỐ HÀNG LÊN XE" at bounding box center [564, 28] width 1066 height 17
click at [101, 366] on div "XÁC NHẬN SỐ HÀNG LÊN XE [DATE] [GEOGRAPHIC_DATA] - [GEOGRAPHIC_DATA] LỌC THEO N…" at bounding box center [564, 272] width 1128 height 545
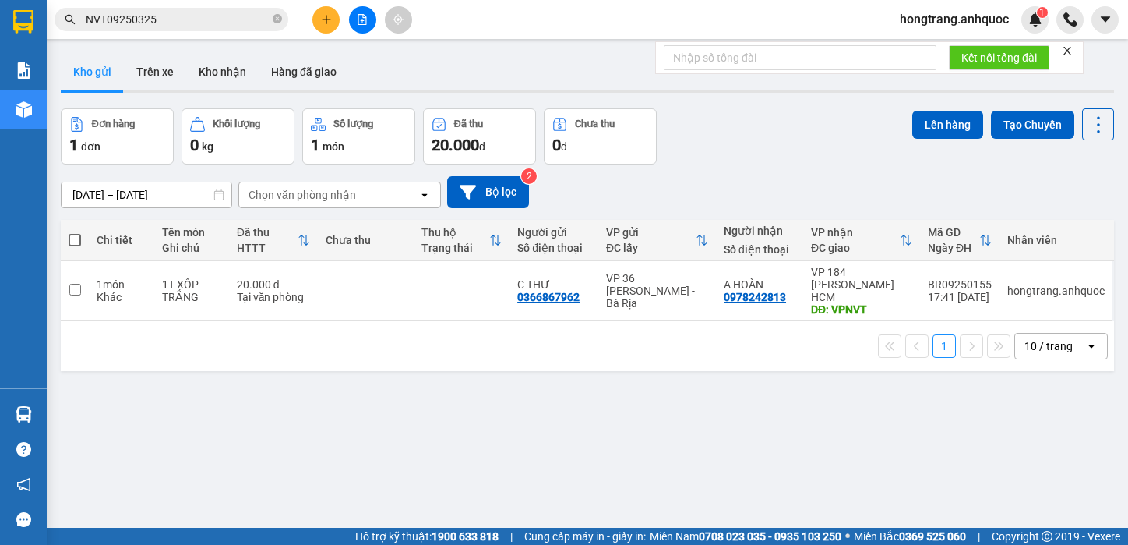
click at [106, 360] on div "ver 1.8.143 Kho gửi Trên xe Kho nhận Hàng đã giao Đơn hàng 1 đơn Khối lượng 0 k…" at bounding box center [588, 319] width 1066 height 545
click at [315, 14] on button at bounding box center [325, 19] width 27 height 27
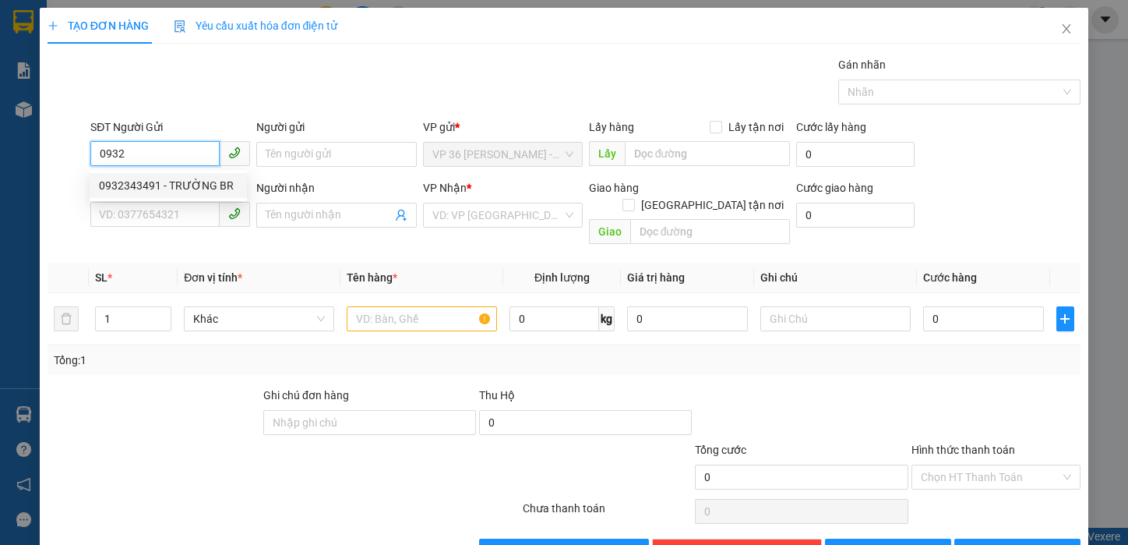
click at [157, 187] on div "0932343491 - TRƯỜNG BR" at bounding box center [168, 185] width 139 height 17
type input "0932343491"
type input "TRƯỜNG BR"
type input "0902804718"
type input "ANH TRÍ( TRƯỜNG)"
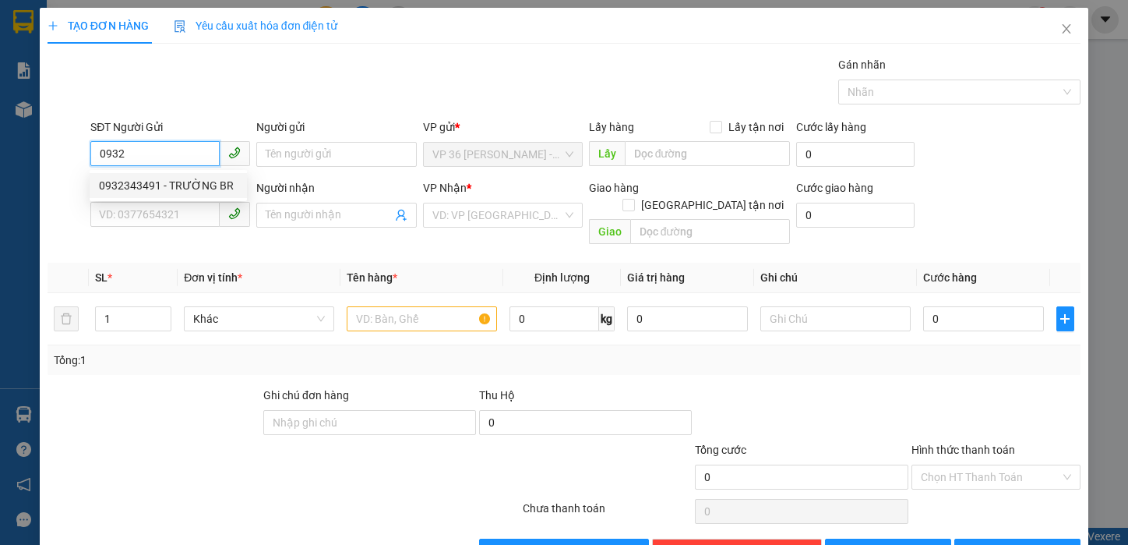
type input "VP NVT"
type input "TM 10/9 VP184 HẢO"
type input "20.000"
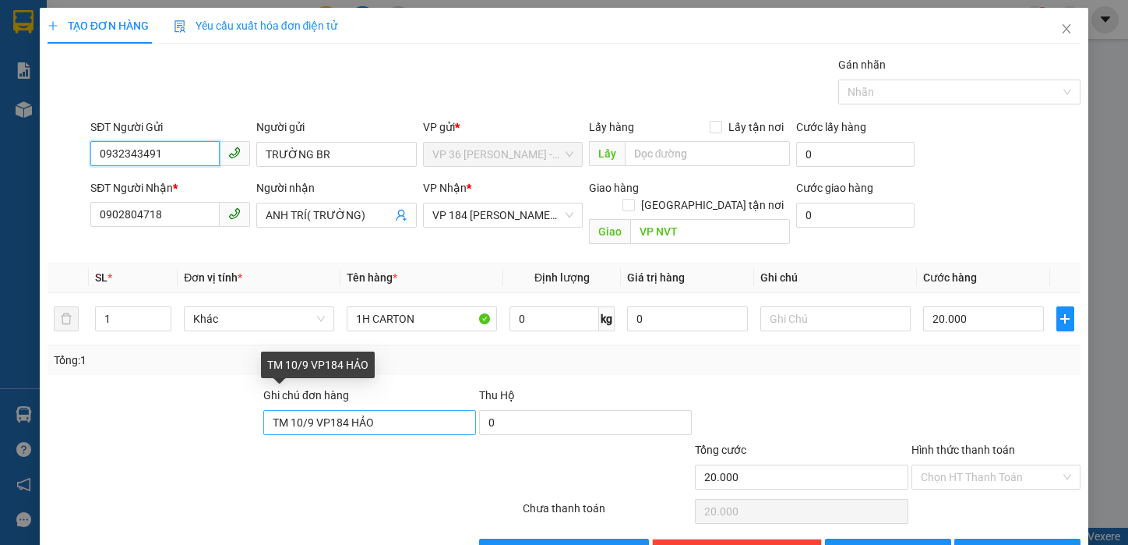
type input "0932343491"
click at [337, 410] on input "TM 10/9 VP184 HẢO" at bounding box center [369, 422] width 213 height 25
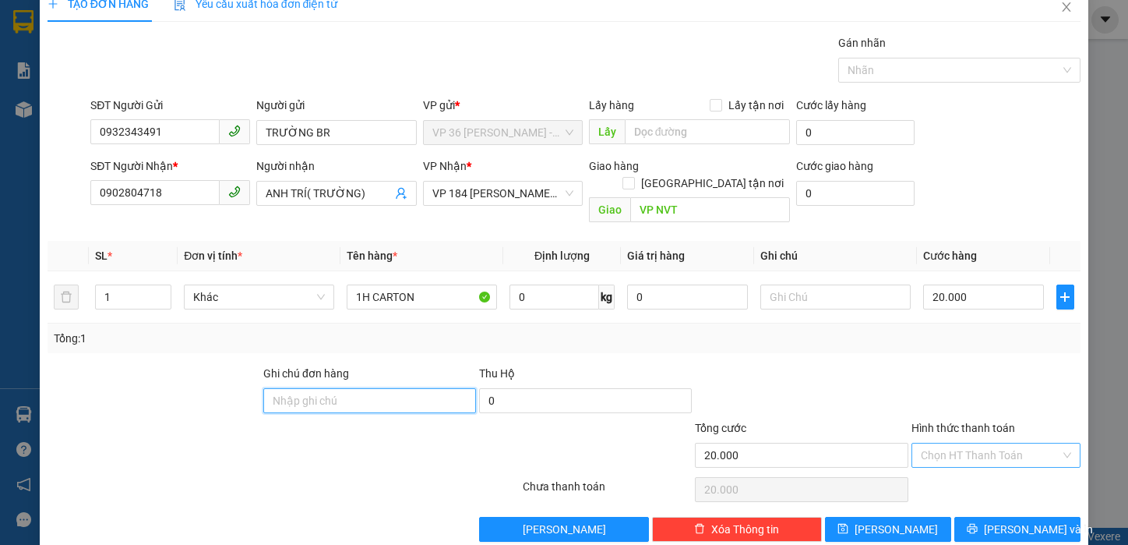
scroll to position [32, 0]
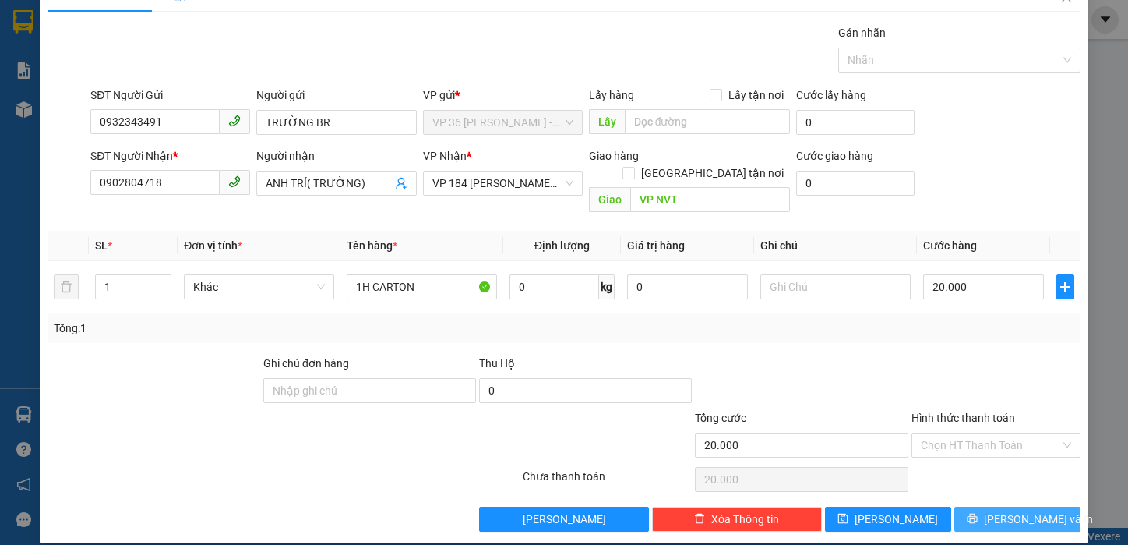
click at [986, 507] on button "[PERSON_NAME] và In" at bounding box center [1018, 519] width 126 height 25
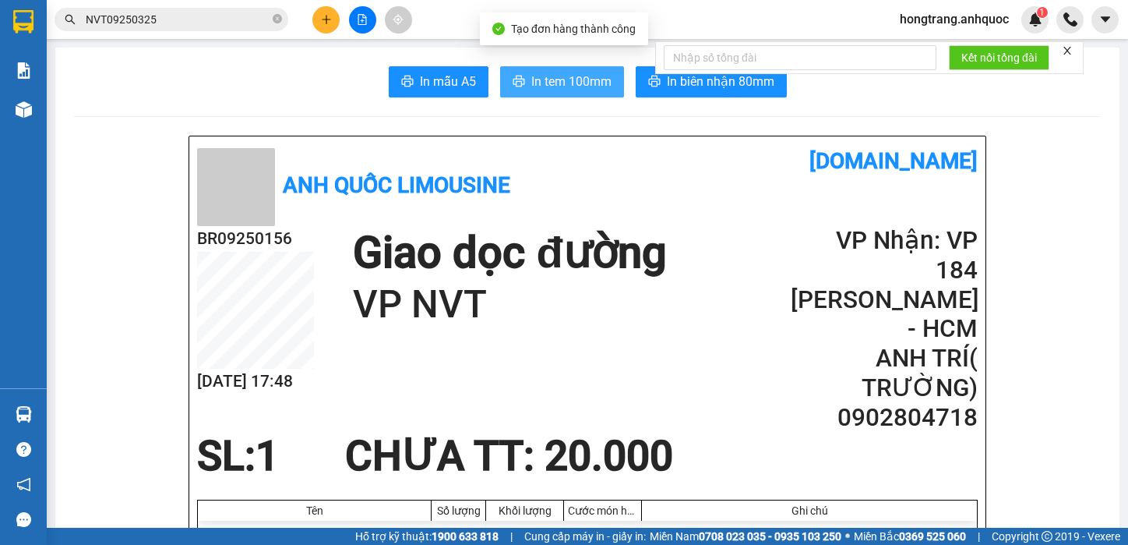
click at [577, 87] on span "In tem 100mm" at bounding box center [571, 81] width 80 height 19
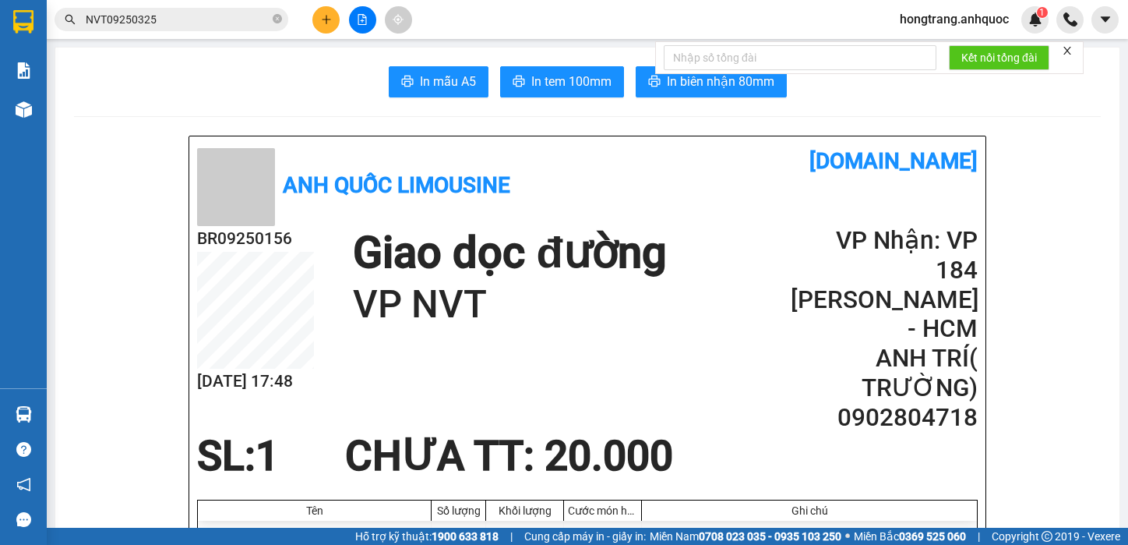
click at [323, 17] on icon "plus" at bounding box center [326, 19] width 11 height 11
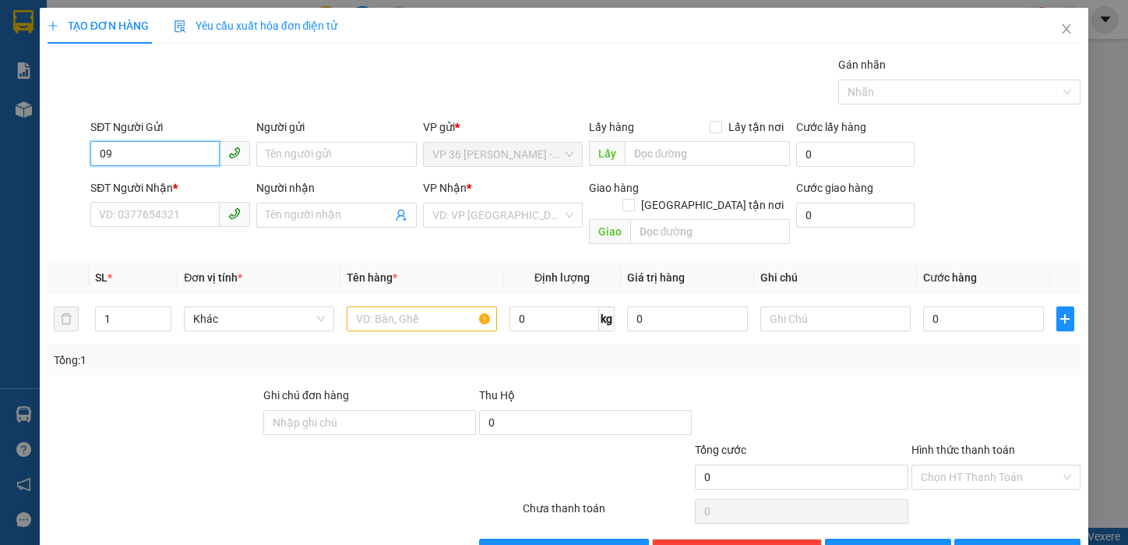
type input "0"
click at [161, 188] on div "0347284567 - [PERSON_NAME]" at bounding box center [176, 185] width 154 height 17
type input "0347284567"
type input "ANH HIẾU"
type input "0347284567"
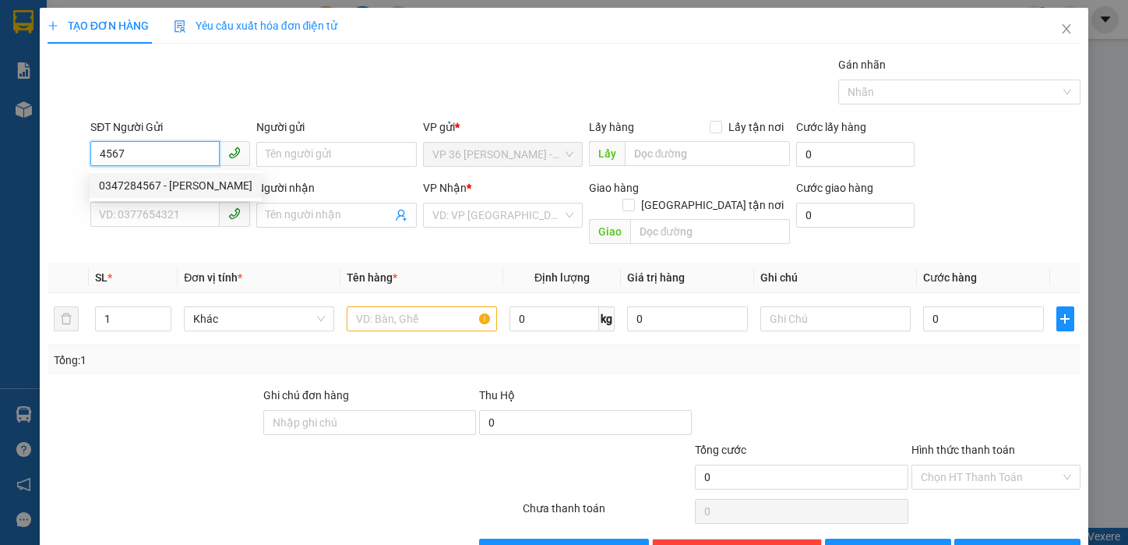
type input "ANH HIẾU"
type input "VPQ1"
type input "SCB 10/9 THANH"
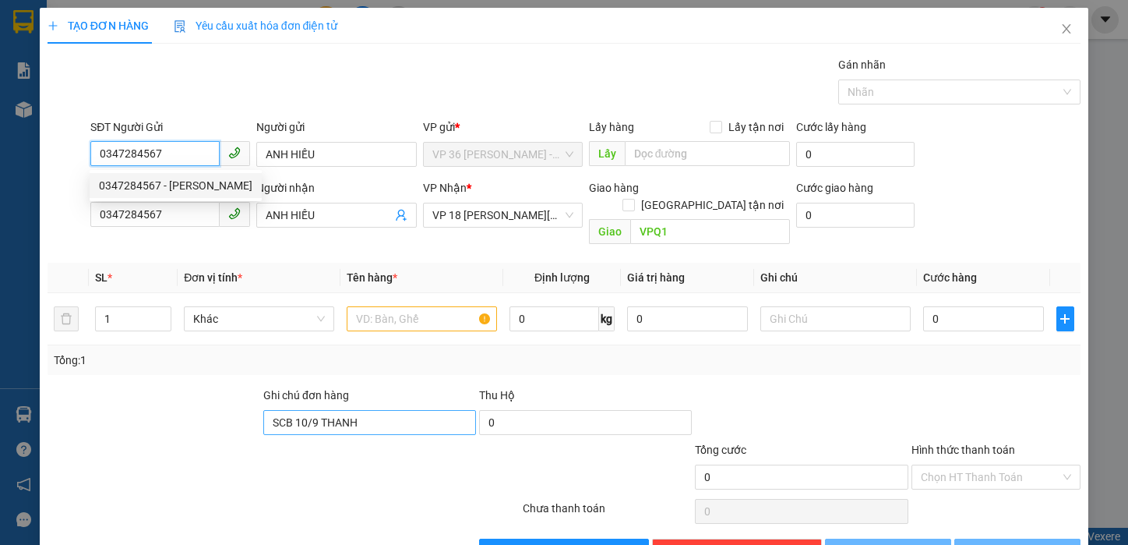
type input "0347284567"
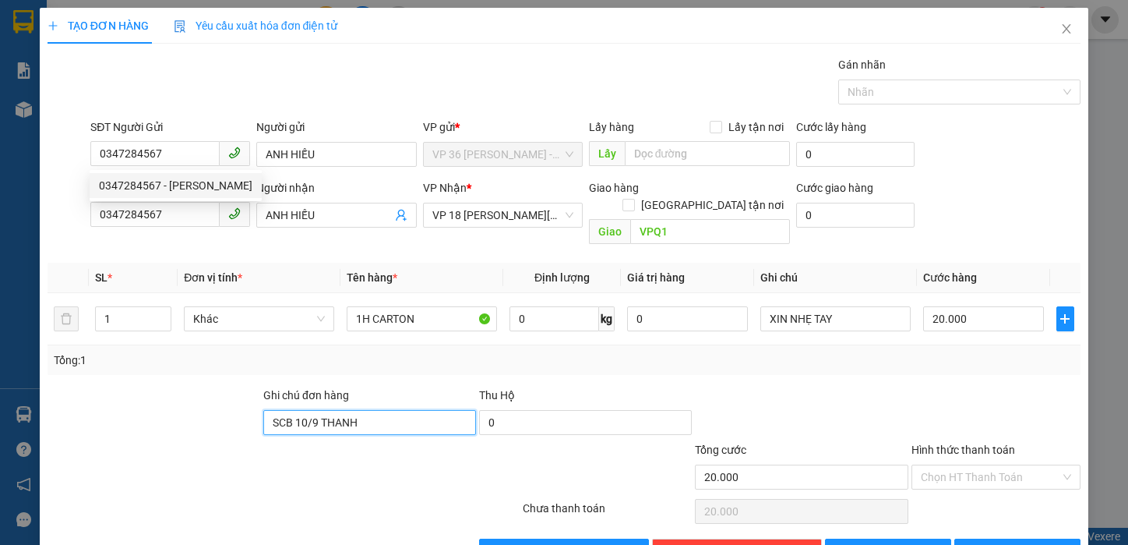
type input "20.000"
click at [310, 410] on input "SCB 10/9 THANH" at bounding box center [369, 422] width 213 height 25
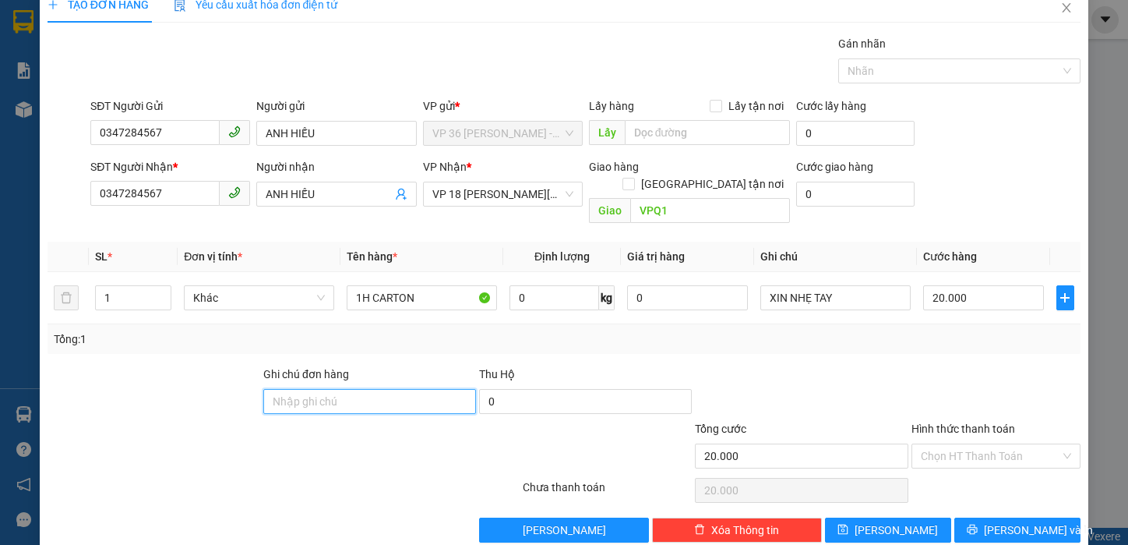
scroll to position [32, 0]
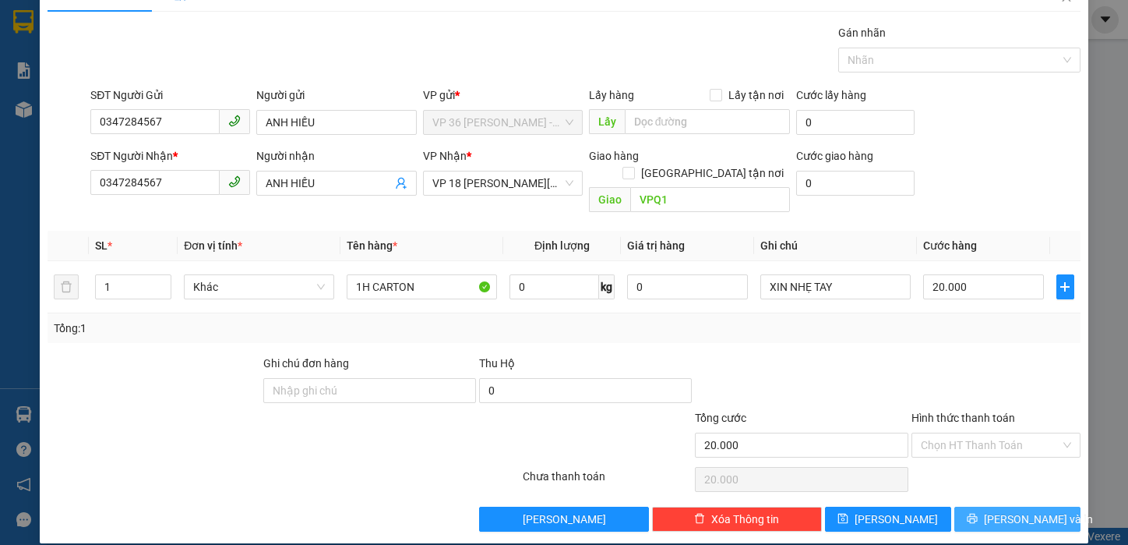
click at [994, 510] on span "[PERSON_NAME] và In" at bounding box center [1038, 518] width 109 height 17
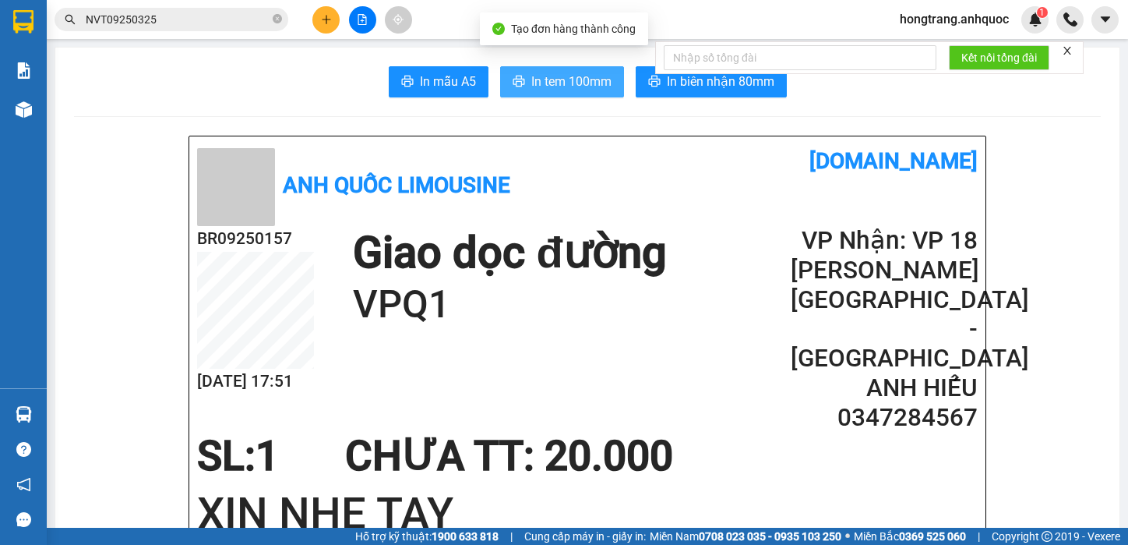
click at [546, 76] on span "In tem 100mm" at bounding box center [571, 81] width 80 height 19
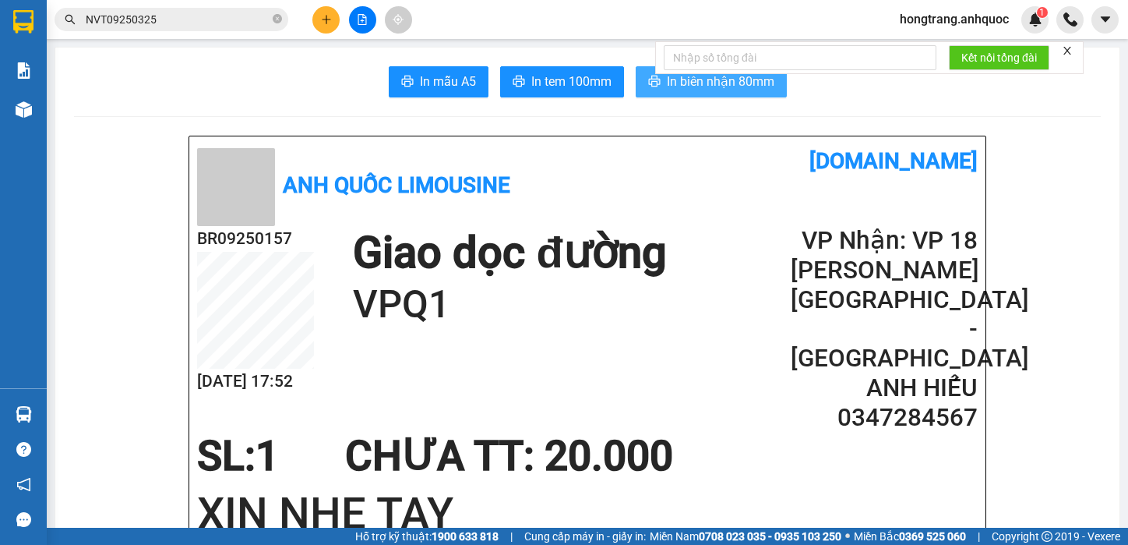
click at [672, 93] on button "In biên nhận 80mm" at bounding box center [711, 81] width 151 height 31
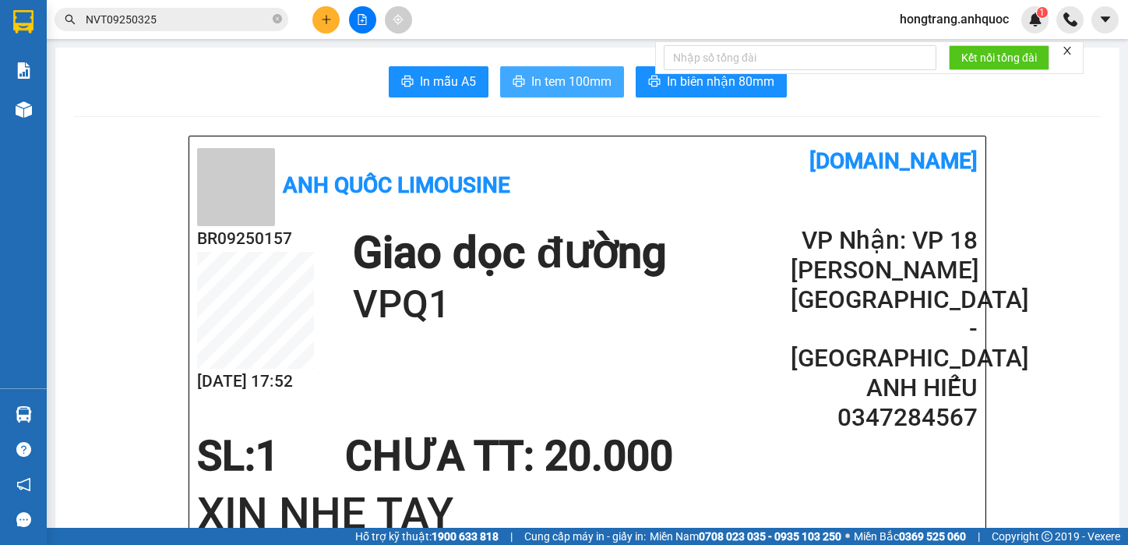
click at [531, 85] on span "In tem 100mm" at bounding box center [571, 81] width 80 height 19
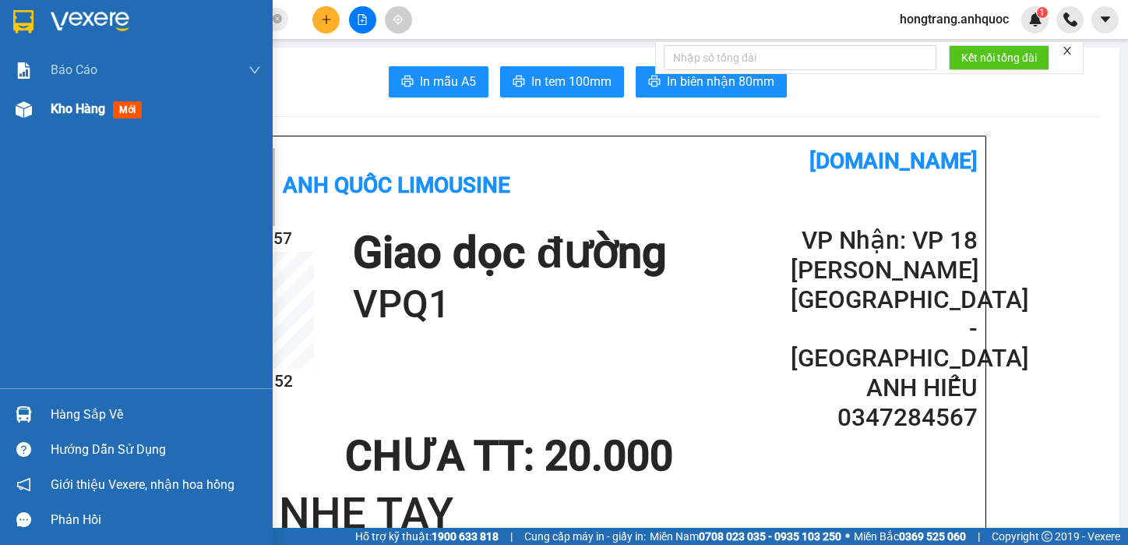
click at [23, 104] on img at bounding box center [24, 109] width 16 height 16
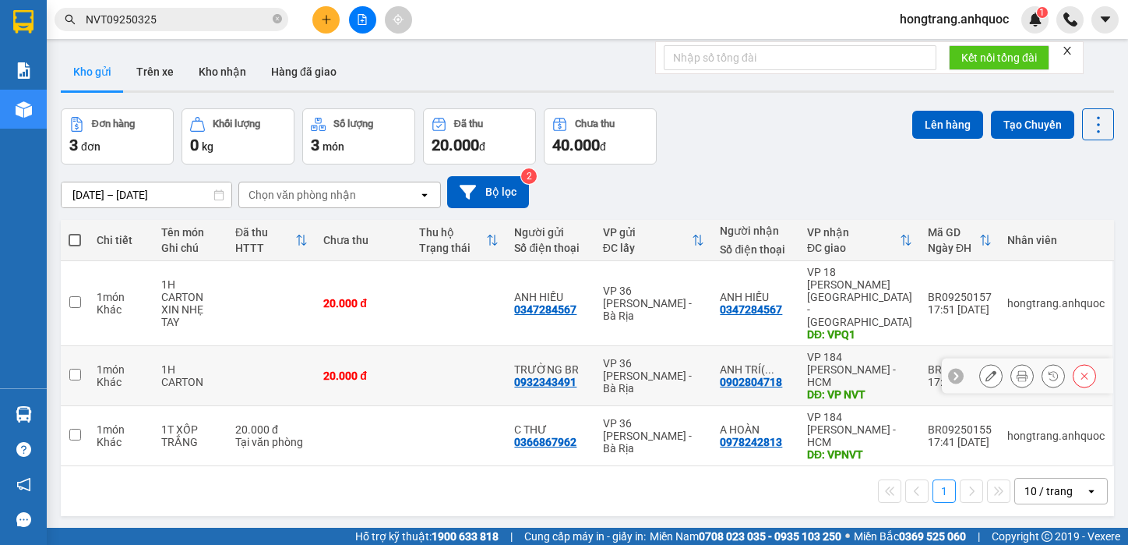
click at [94, 346] on td "1 món Khác" at bounding box center [121, 376] width 65 height 60
checkbox input "true"
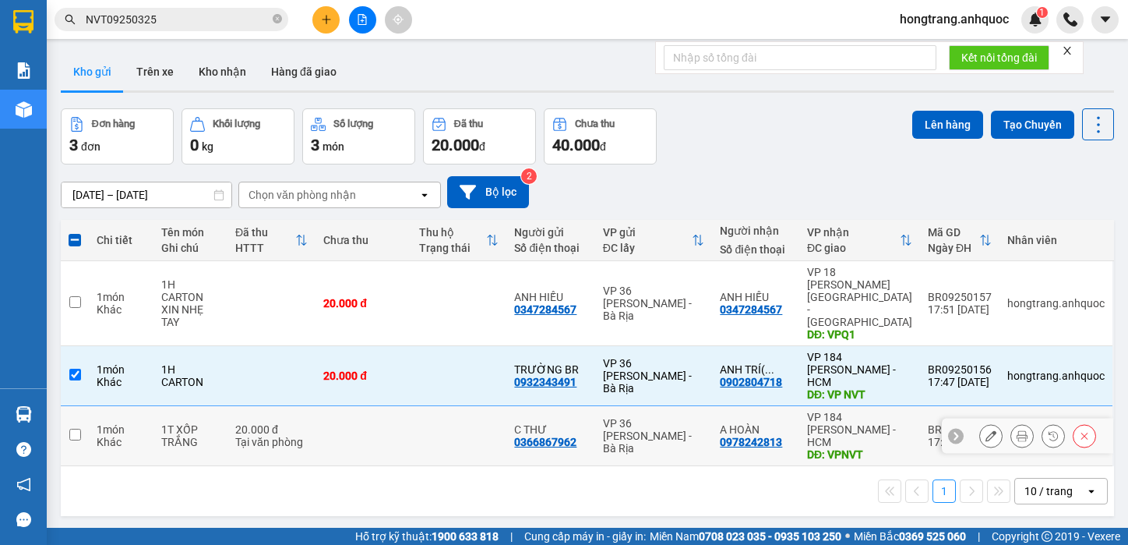
click at [81, 406] on td at bounding box center [75, 436] width 28 height 60
checkbox input "true"
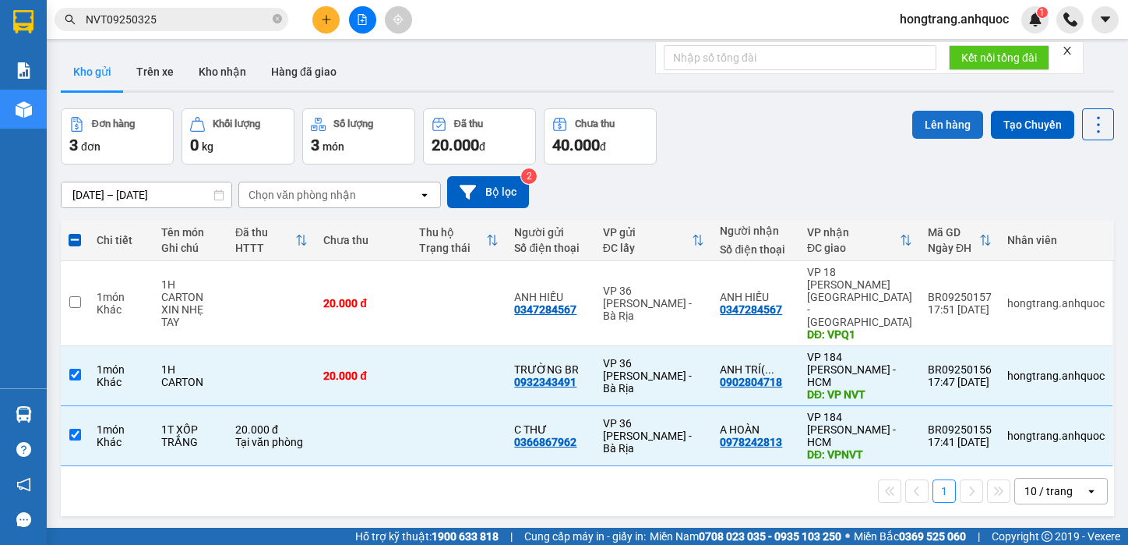
click at [933, 123] on button "Lên hàng" at bounding box center [948, 125] width 71 height 28
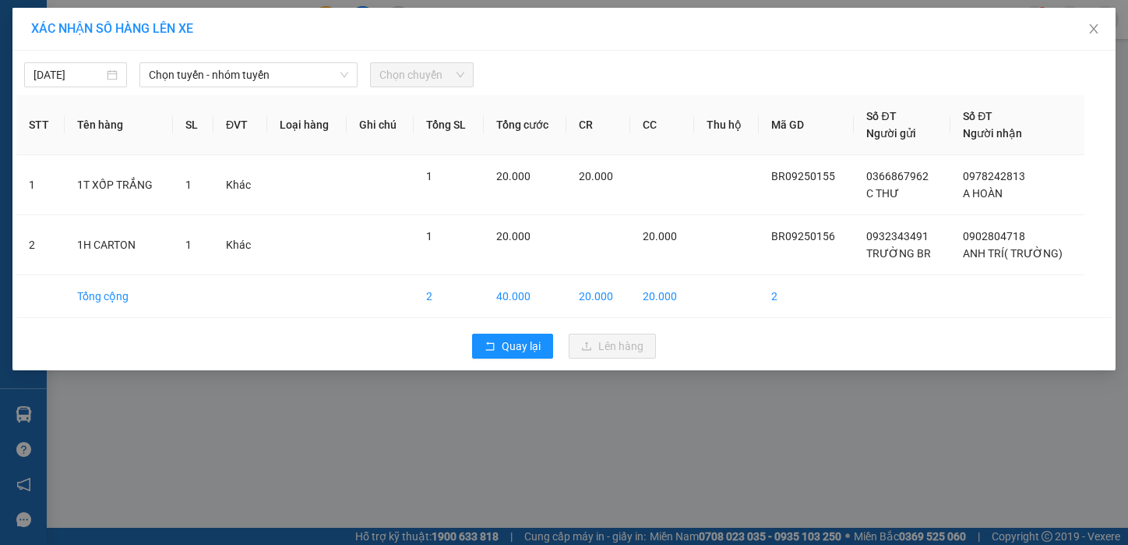
click at [192, 68] on span "Chọn tuyến - nhóm tuyến" at bounding box center [248, 74] width 199 height 23
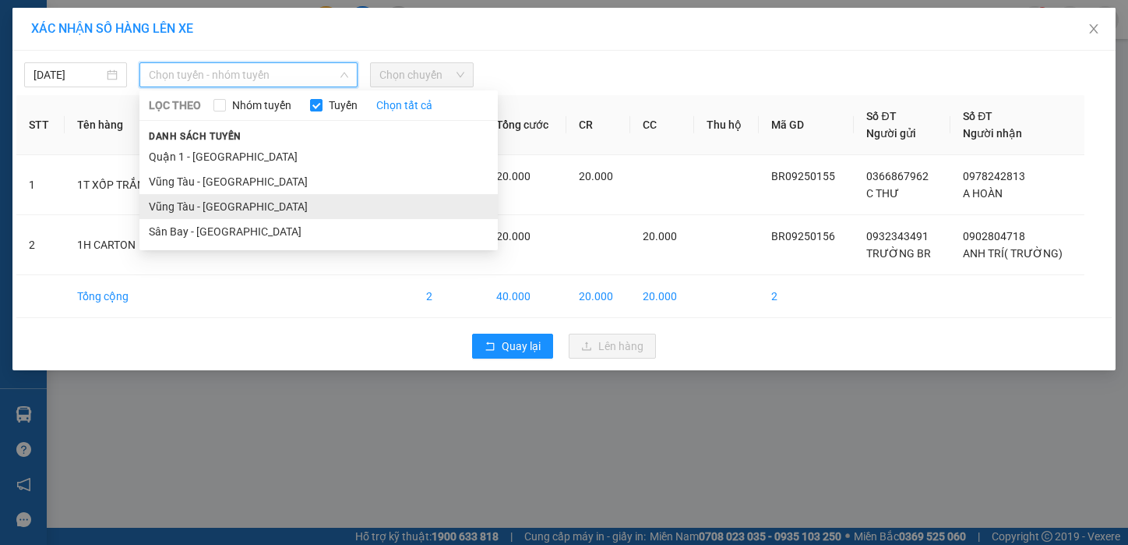
click at [175, 207] on li "Vũng Tàu - [GEOGRAPHIC_DATA]" at bounding box center [318, 206] width 358 height 25
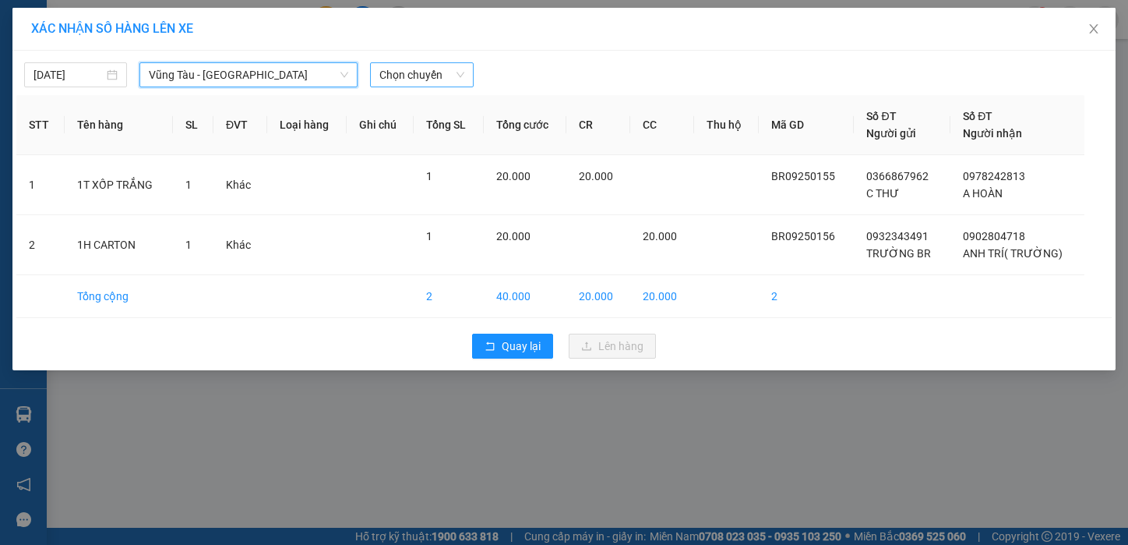
click at [404, 70] on span "Chọn chuyến" at bounding box center [422, 74] width 84 height 23
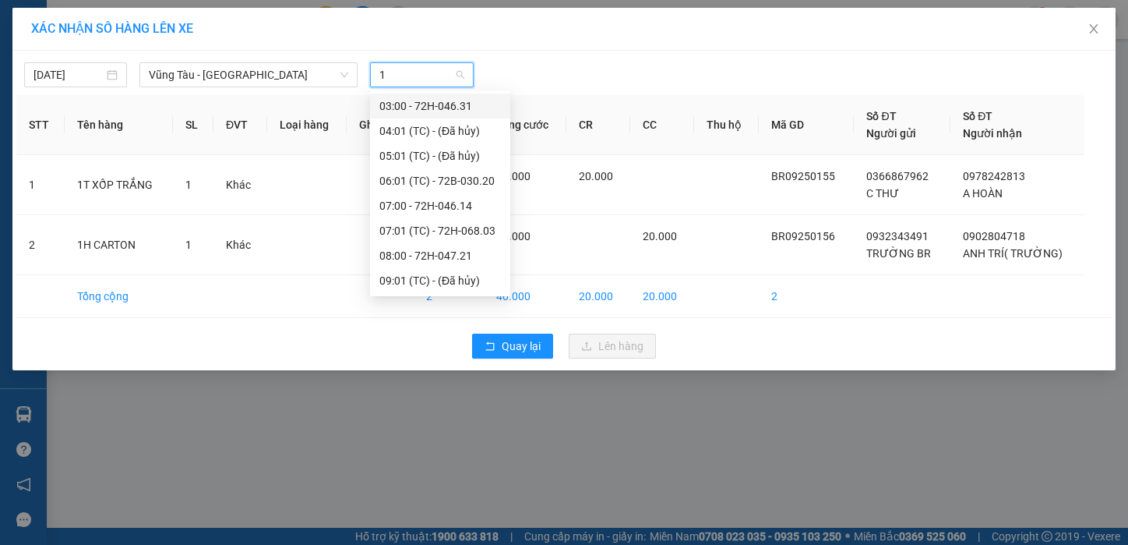
type input "19"
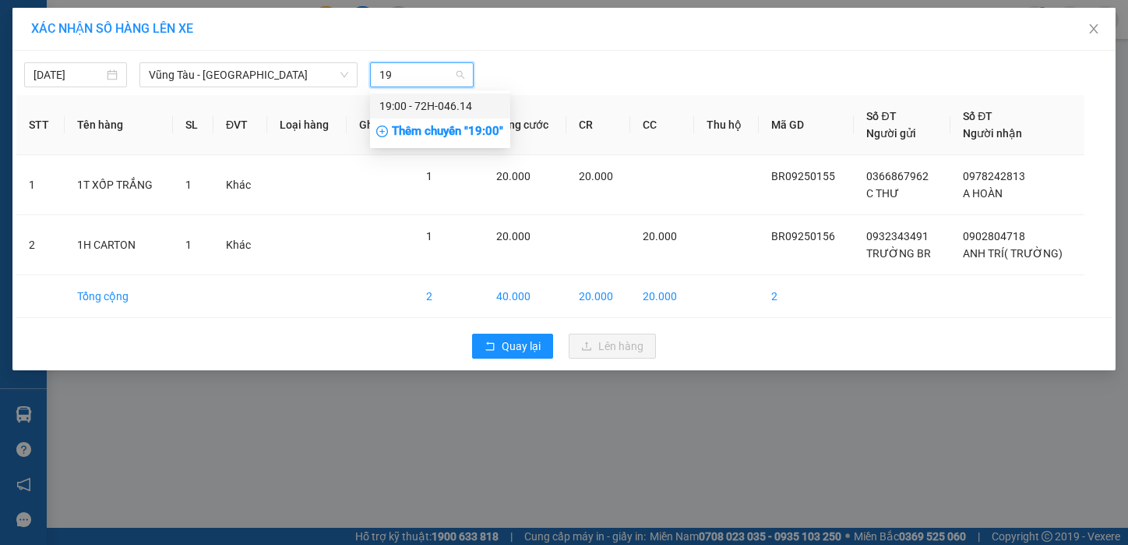
click at [447, 104] on div "19:00 - 72H-046.14" at bounding box center [441, 105] width 122 height 17
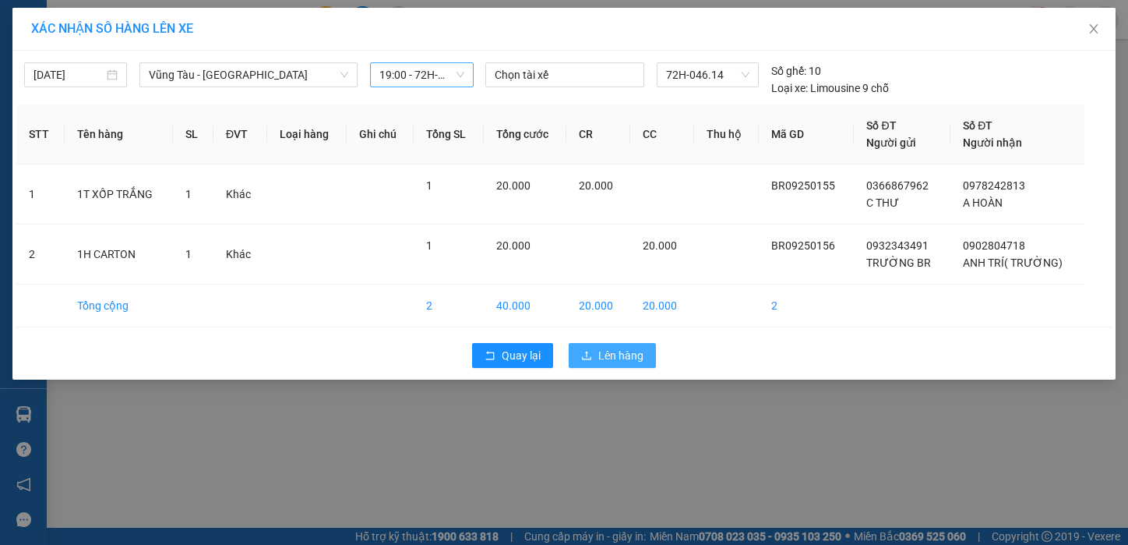
click at [616, 355] on span "Lên hàng" at bounding box center [620, 355] width 45 height 17
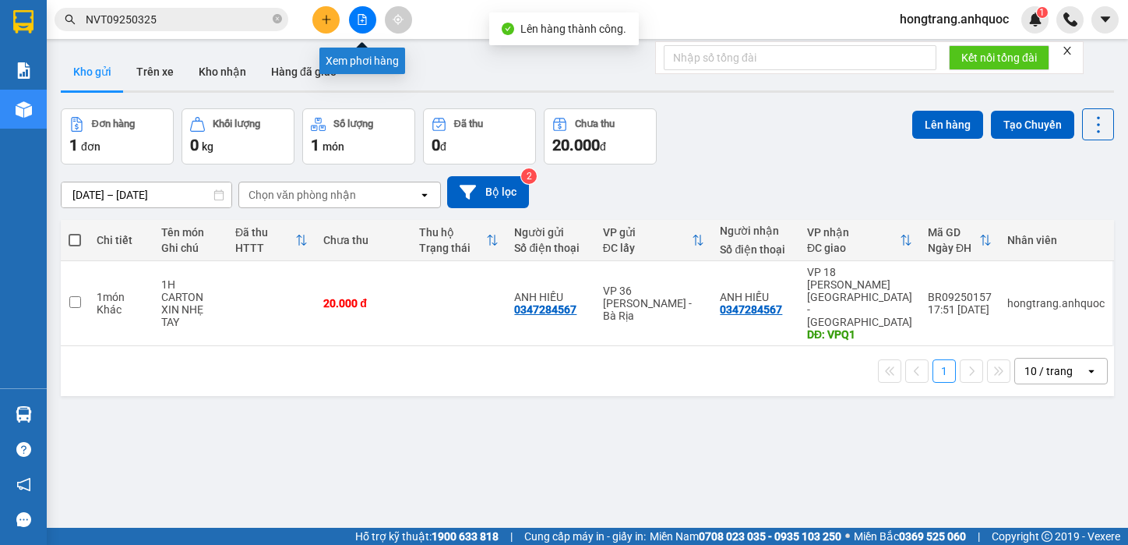
click at [364, 16] on icon "file-add" at bounding box center [362, 19] width 11 height 11
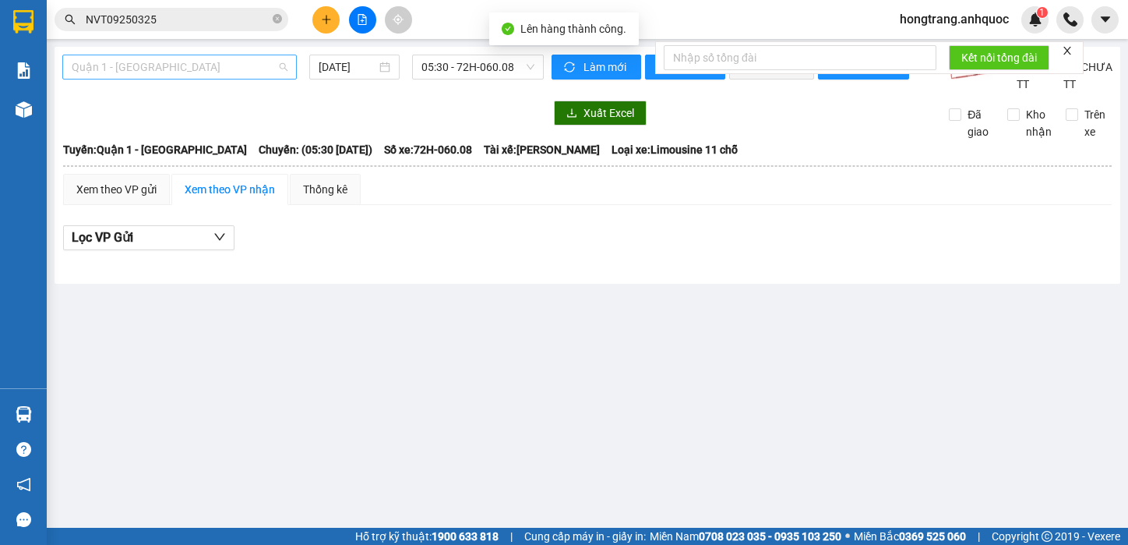
click at [187, 65] on span "Quận 1 - [GEOGRAPHIC_DATA]" at bounding box center [180, 66] width 216 height 23
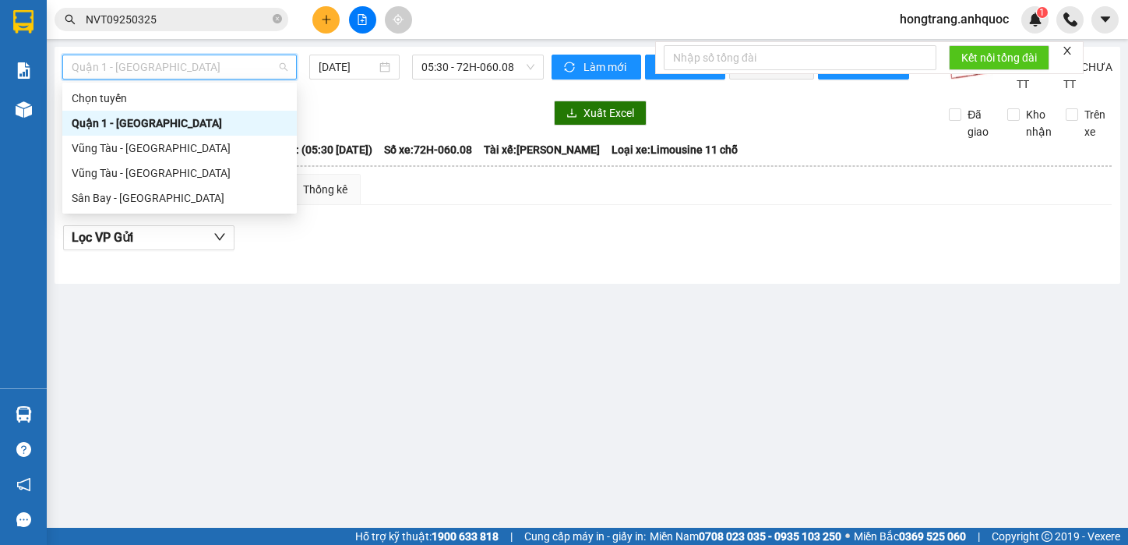
click at [370, 123] on div at bounding box center [303, 113] width 482 height 25
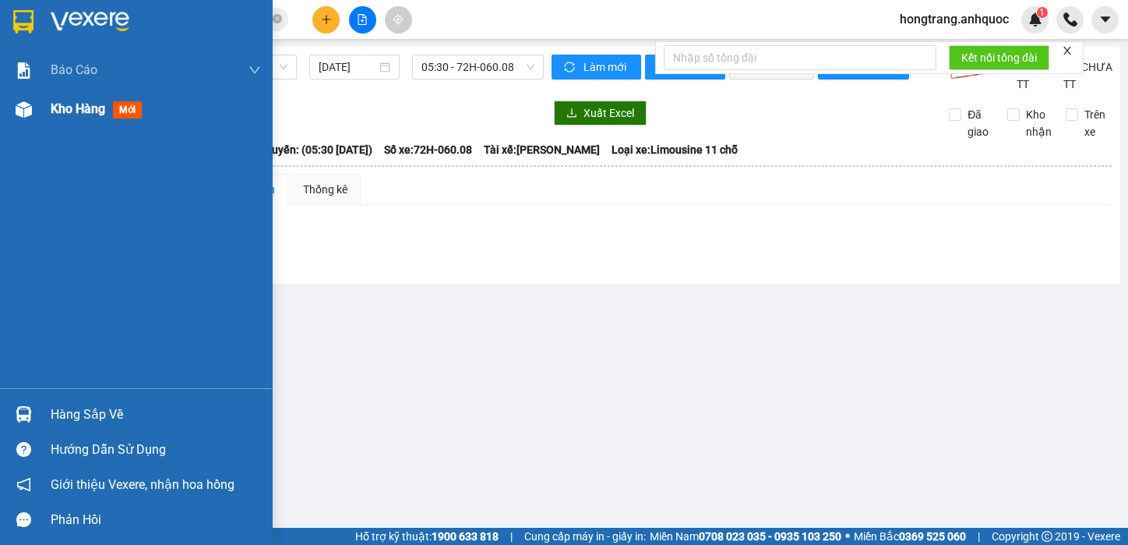
click at [27, 111] on img at bounding box center [24, 109] width 16 height 16
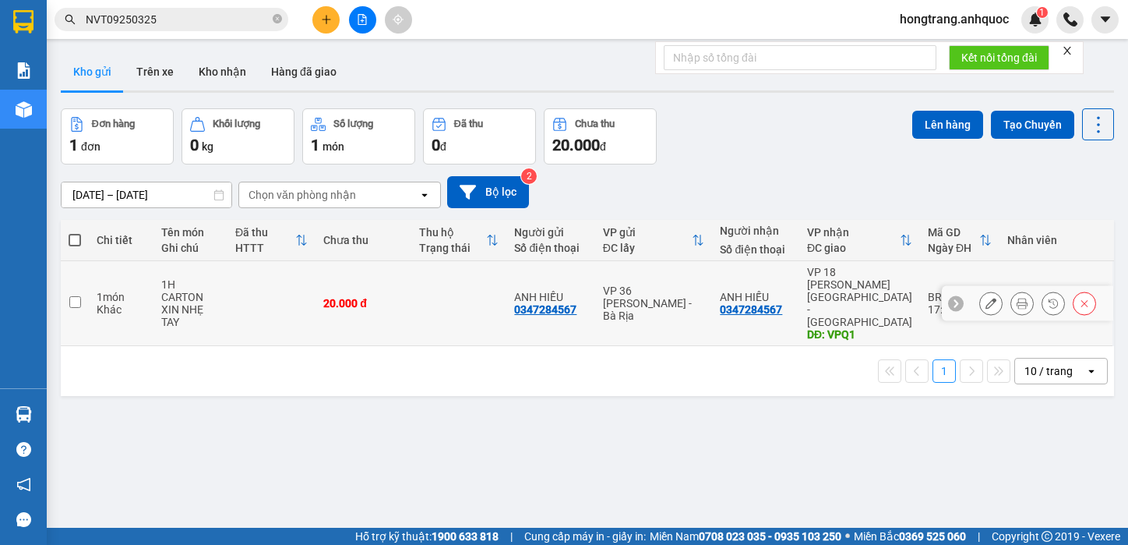
click at [91, 292] on td "1 món Khác" at bounding box center [121, 303] width 65 height 85
checkbox input "true"
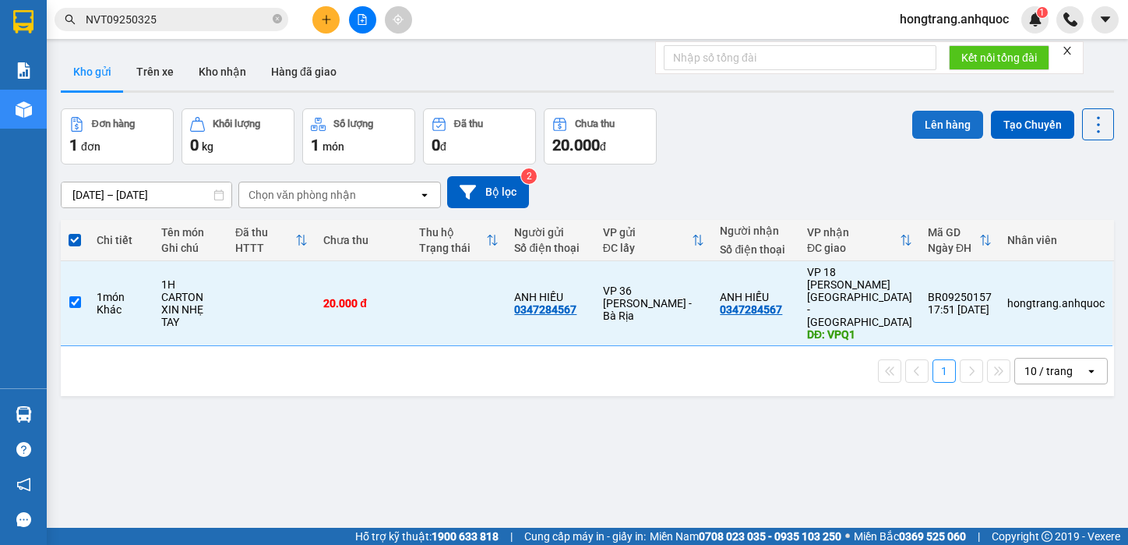
click at [913, 130] on button "Lên hàng" at bounding box center [948, 125] width 71 height 28
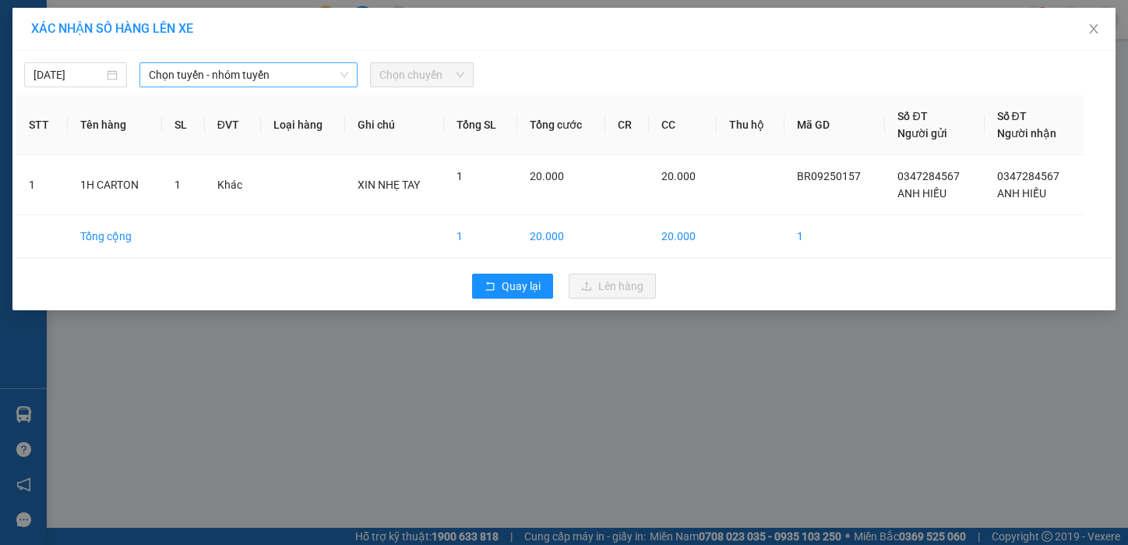
click at [188, 66] on span "Chọn tuyến - nhóm tuyến" at bounding box center [248, 74] width 199 height 23
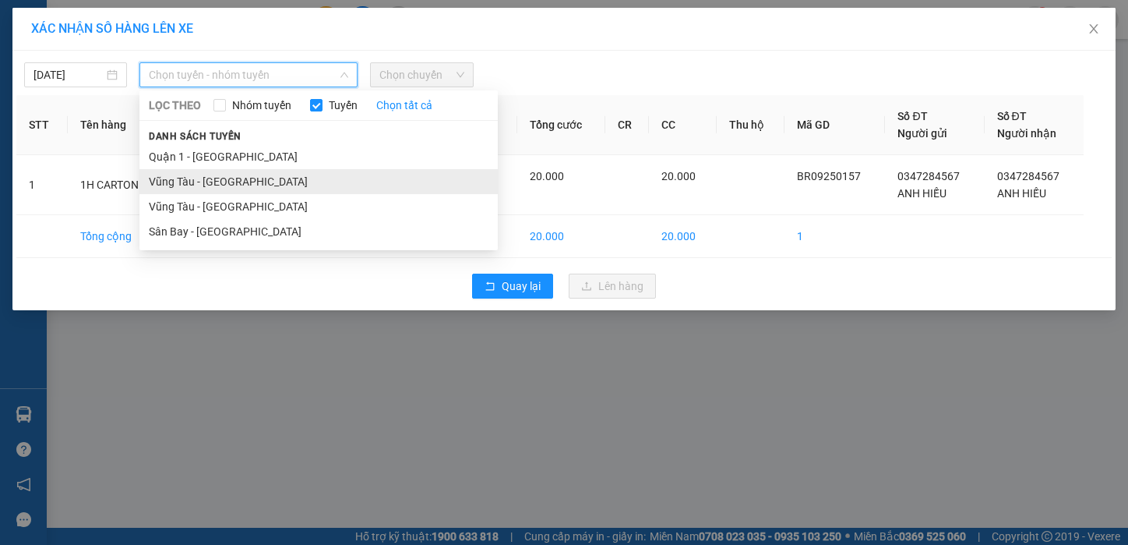
click at [177, 177] on li "Vũng Tàu - [GEOGRAPHIC_DATA]" at bounding box center [318, 181] width 358 height 25
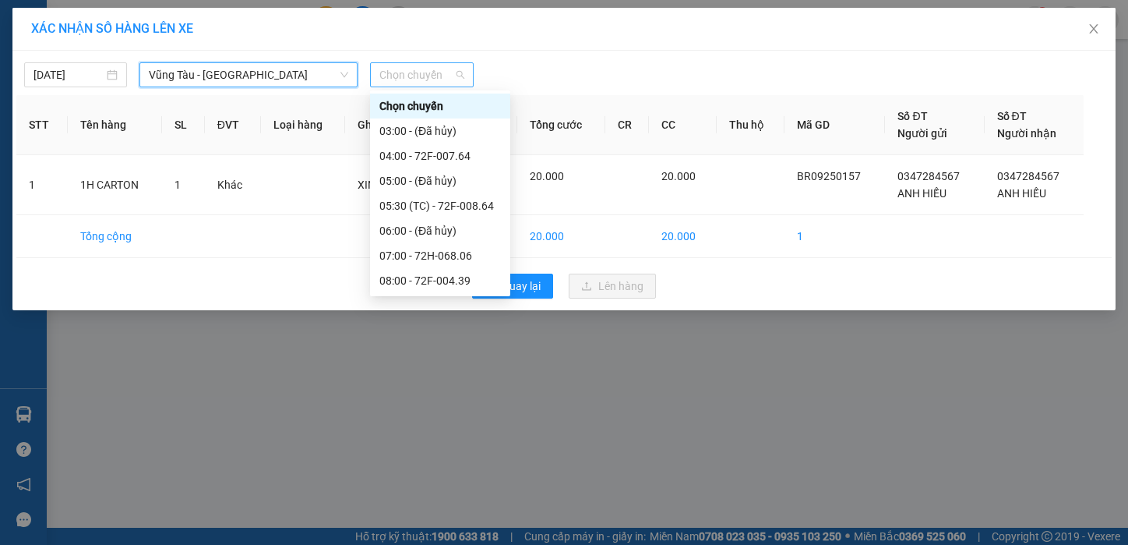
click at [426, 81] on span "Chọn chuyến" at bounding box center [422, 74] width 84 height 23
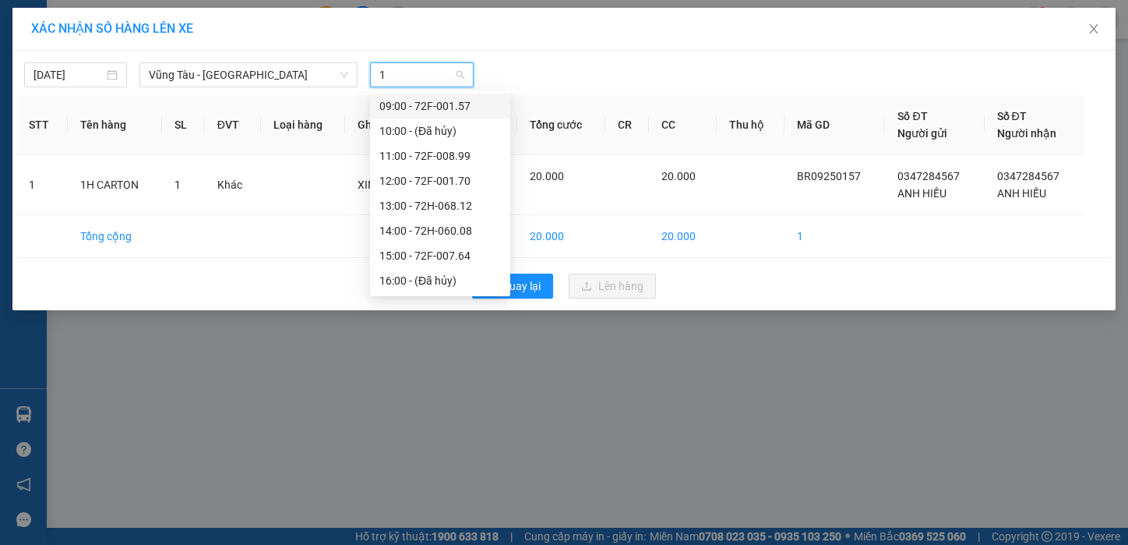
type input "19"
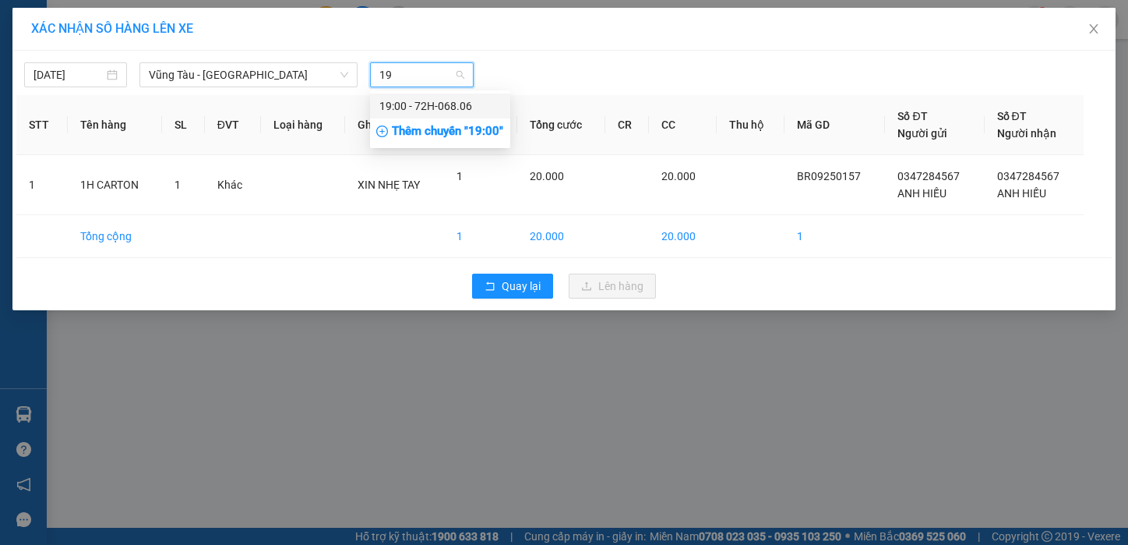
click at [420, 96] on div "19:00 - 72H-068.06" at bounding box center [440, 106] width 140 height 25
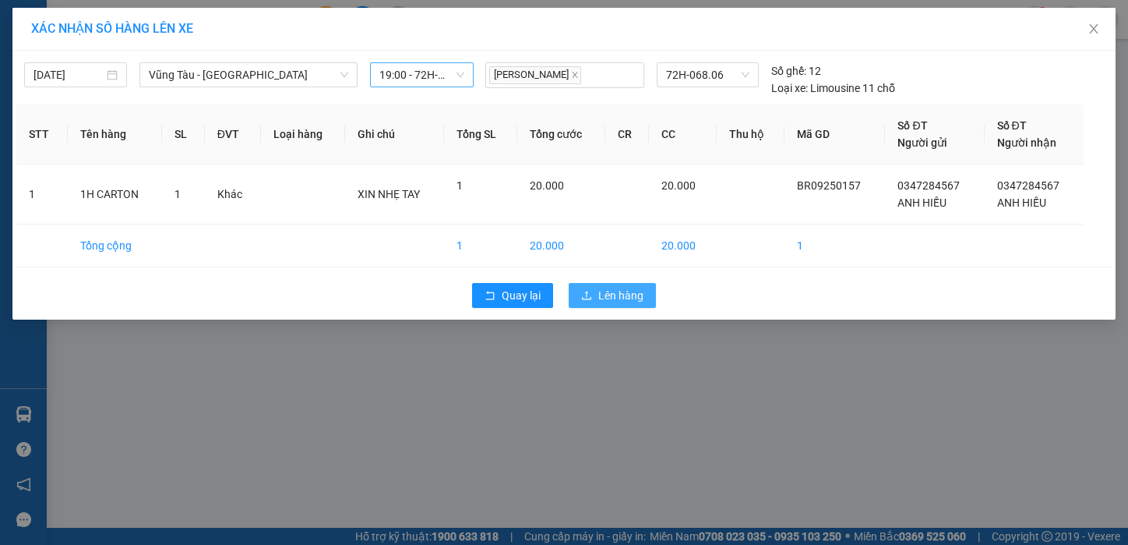
click at [608, 295] on span "Lên hàng" at bounding box center [620, 295] width 45 height 17
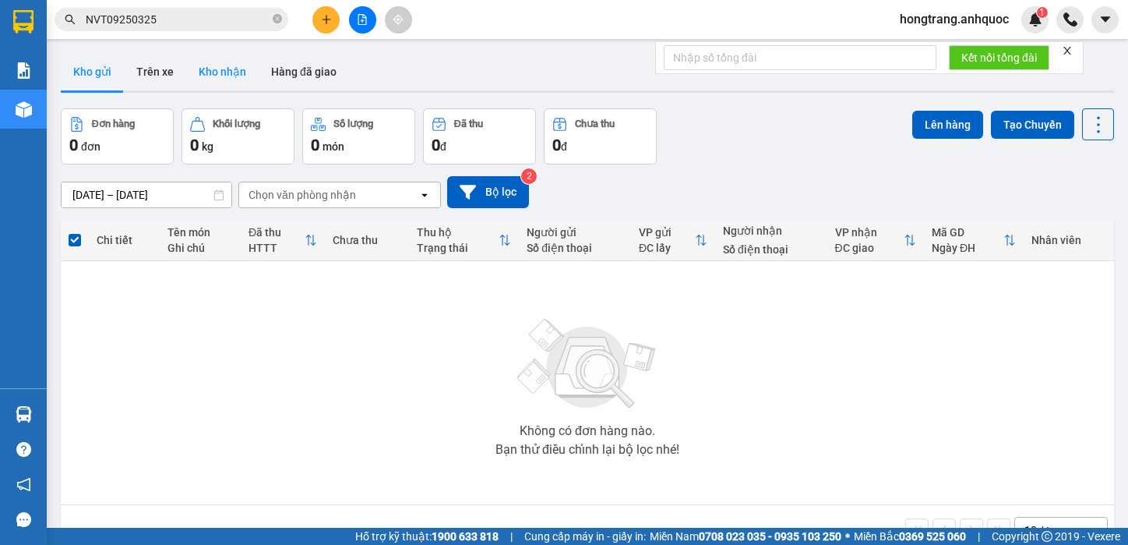
click at [210, 68] on button "Kho nhận" at bounding box center [222, 71] width 72 height 37
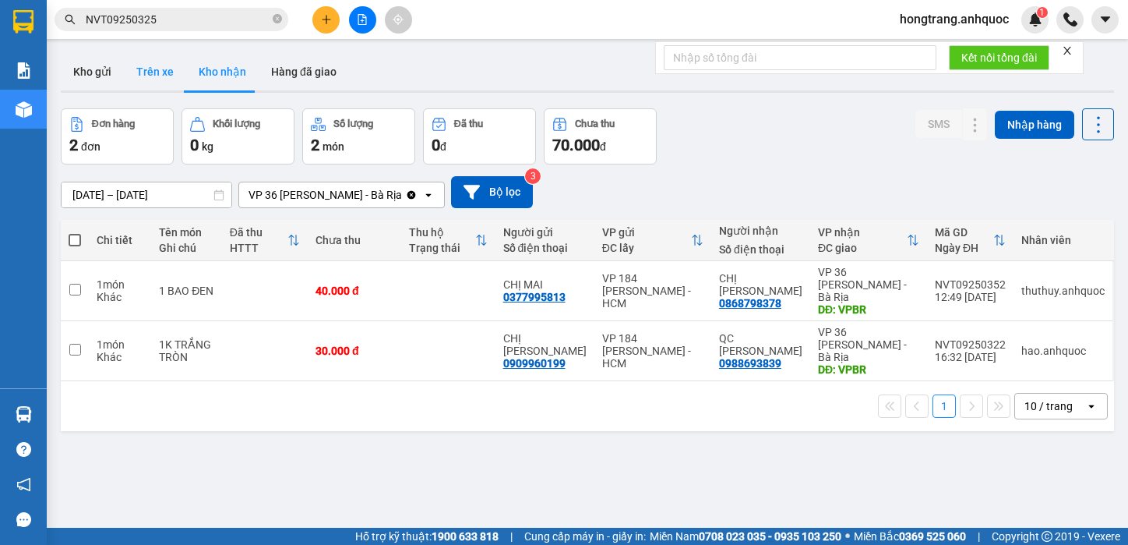
click at [147, 68] on button "Trên xe" at bounding box center [155, 71] width 62 height 37
type input "[DATE] – [DATE]"
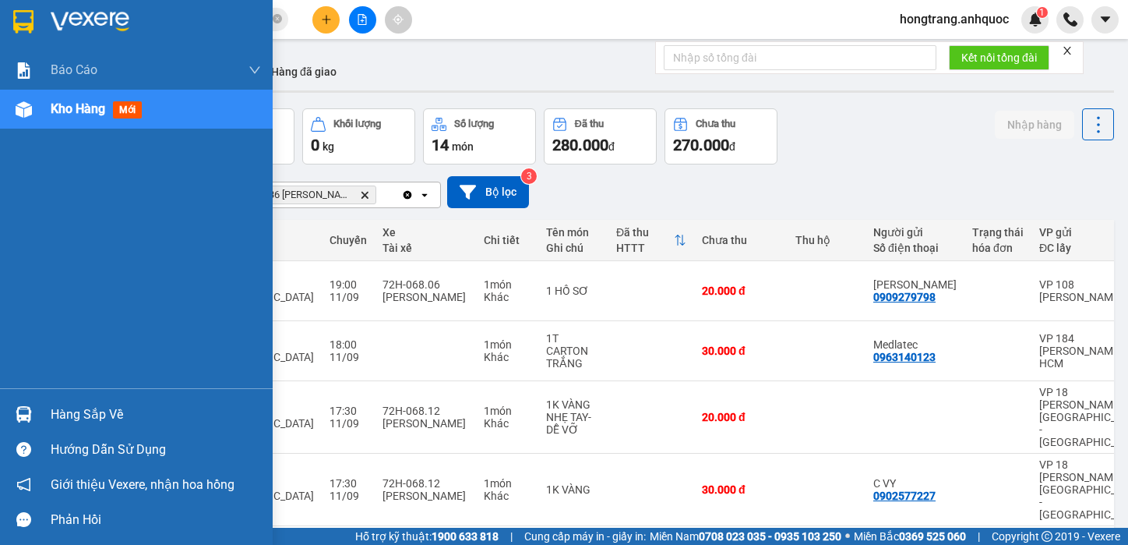
click at [13, 242] on div "Báo cáo Báo cáo dòng tiền (nhân viên) Doanh số tạo đơn theo VP gửi (nhà xe) Doa…" at bounding box center [136, 219] width 273 height 337
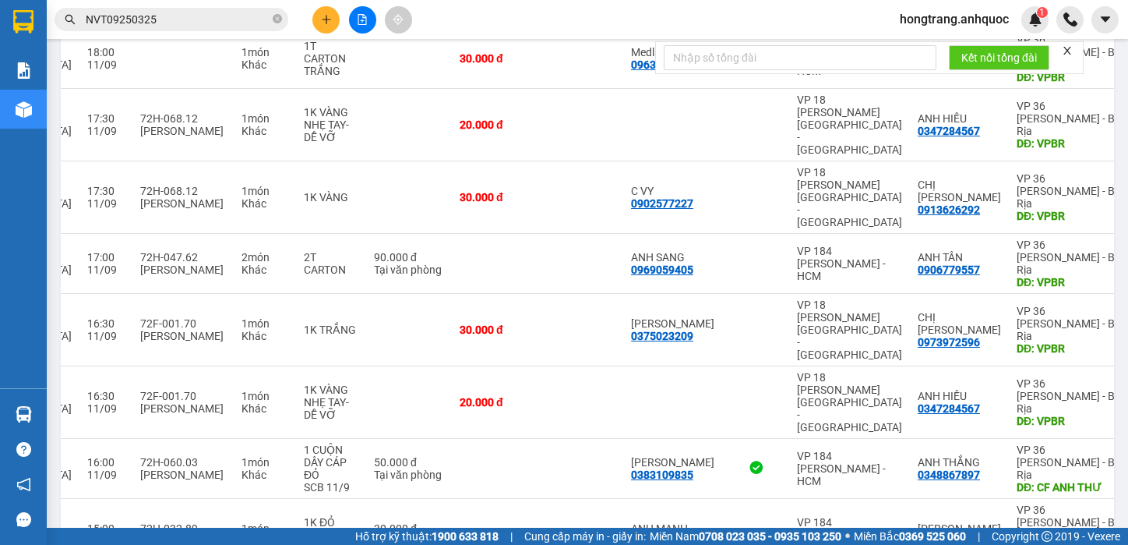
scroll to position [97, 0]
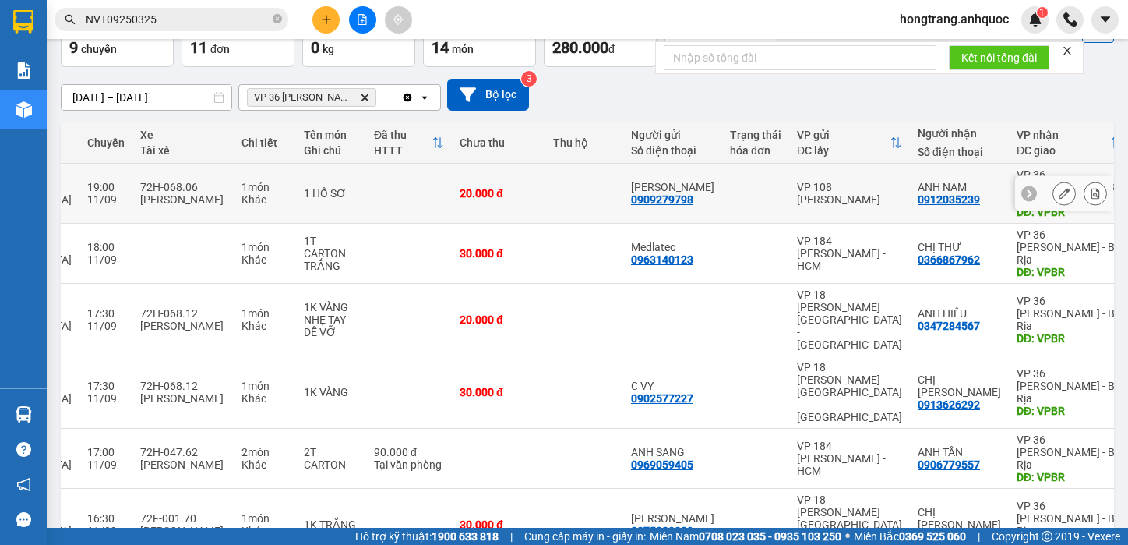
click at [1090, 188] on icon at bounding box center [1095, 193] width 11 height 11
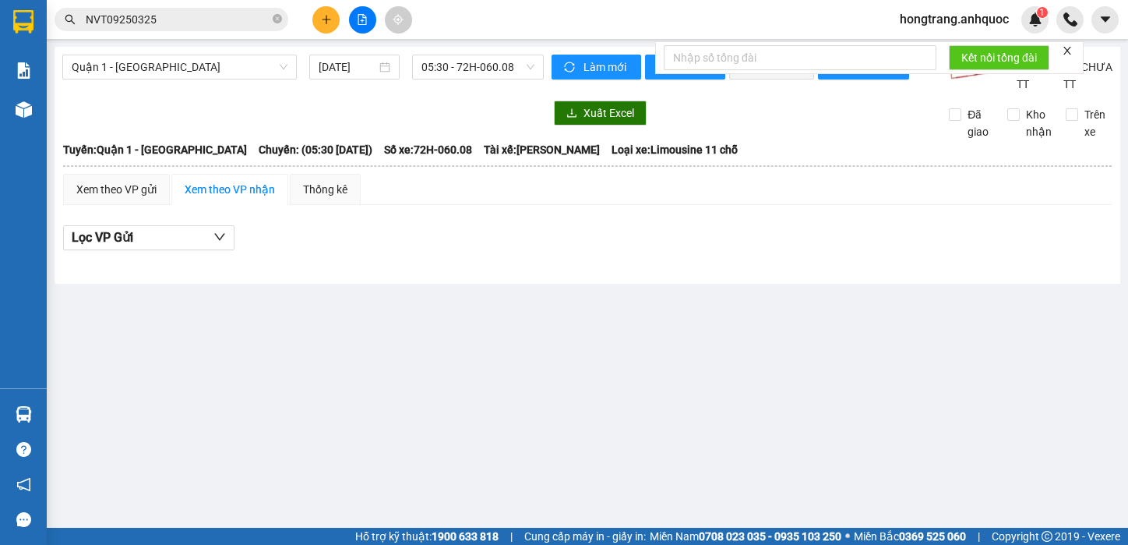
click at [1082, 173] on th at bounding box center [587, 166] width 1050 height 14
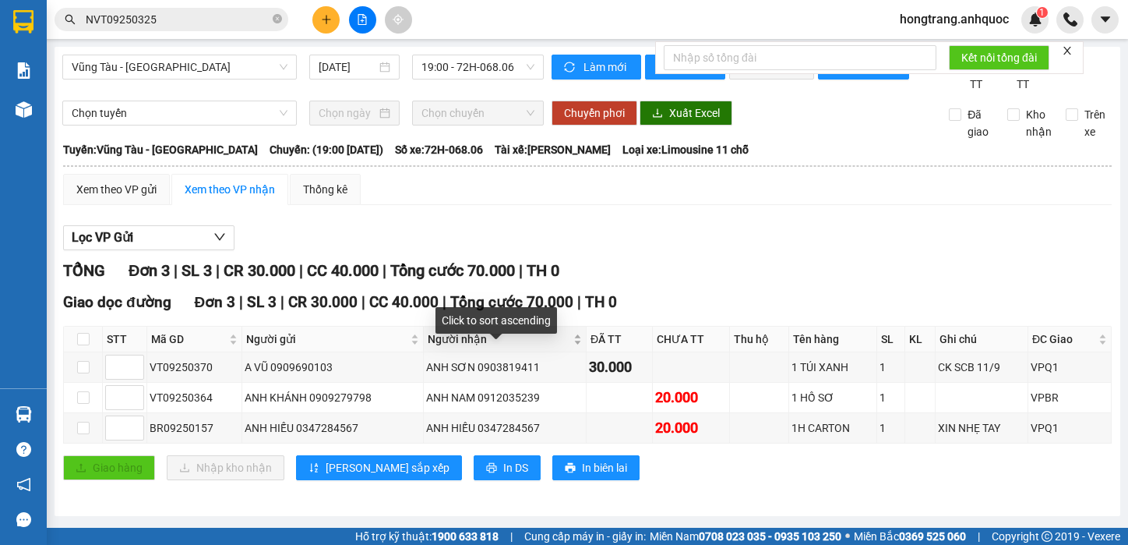
scroll to position [13, 0]
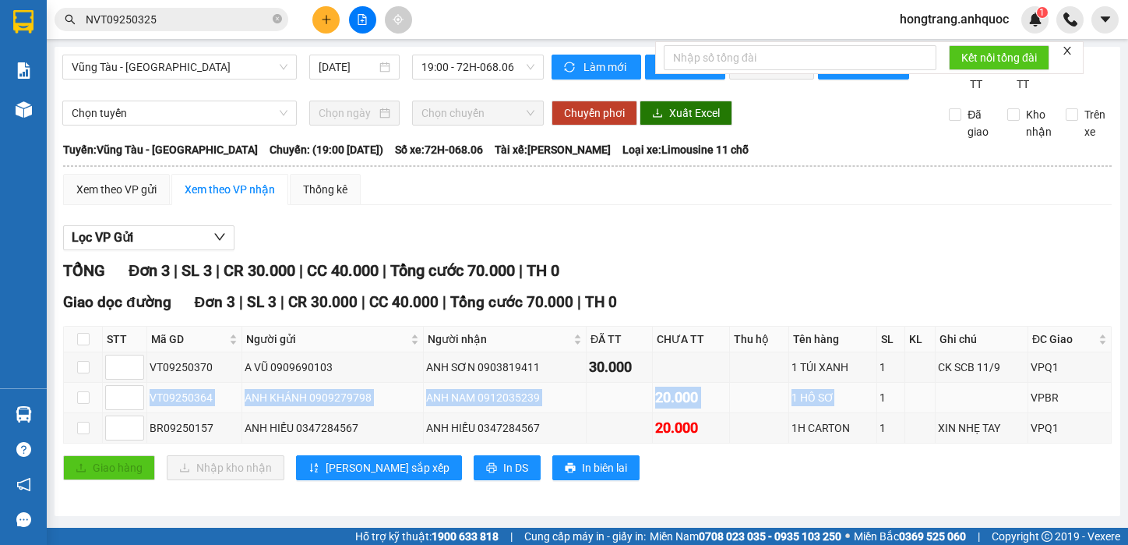
drag, startPoint x: 151, startPoint y: 403, endPoint x: 824, endPoint y: 413, distance: 673.4
click at [824, 413] on tr "VT09250364 ANH KHÁNH 0909279798 ANH NAM 0912035239 20.000 1 HỒ SƠ 1 VPBR" at bounding box center [588, 398] width 1048 height 30
copy tr "VT09250364 ANH KHÁNH 0909279798 ANH NAM 0912035239 20.000 1 HỒ SƠ"
drag, startPoint x: 257, startPoint y: 164, endPoint x: 607, endPoint y: 160, distance: 349.9
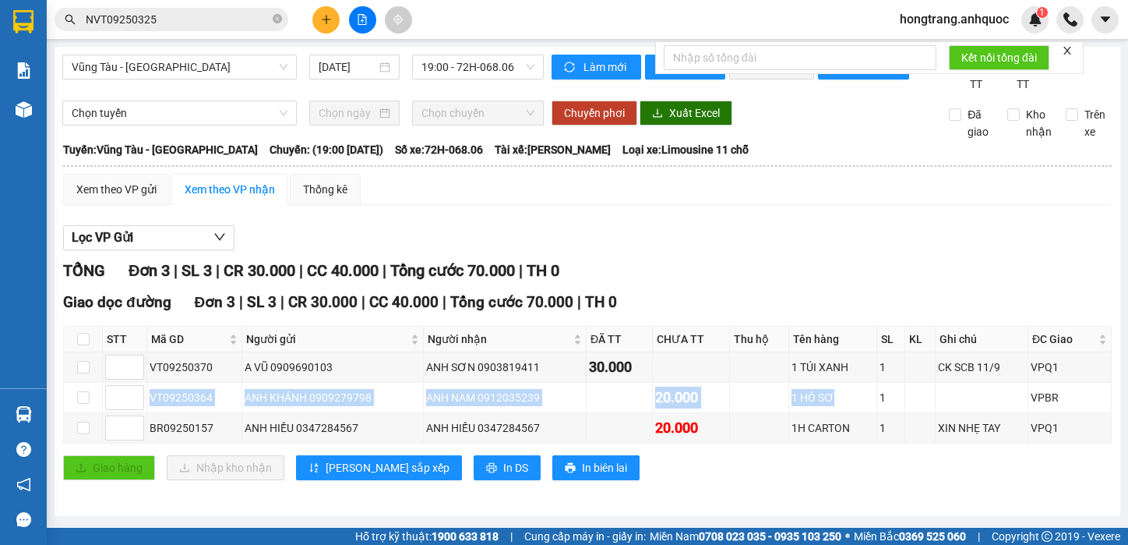
click at [607, 158] on div "Tuyến: Vũng Tàu - Quận 1 [GEOGRAPHIC_DATA]: (19:00 [DATE]) Số xe: 72H-068.06 Tà…" at bounding box center [587, 149] width 1049 height 17
copy div "(19:00 [DATE]) Số xe: 72H-068.06 Tài xế: [PERSON_NAME]"
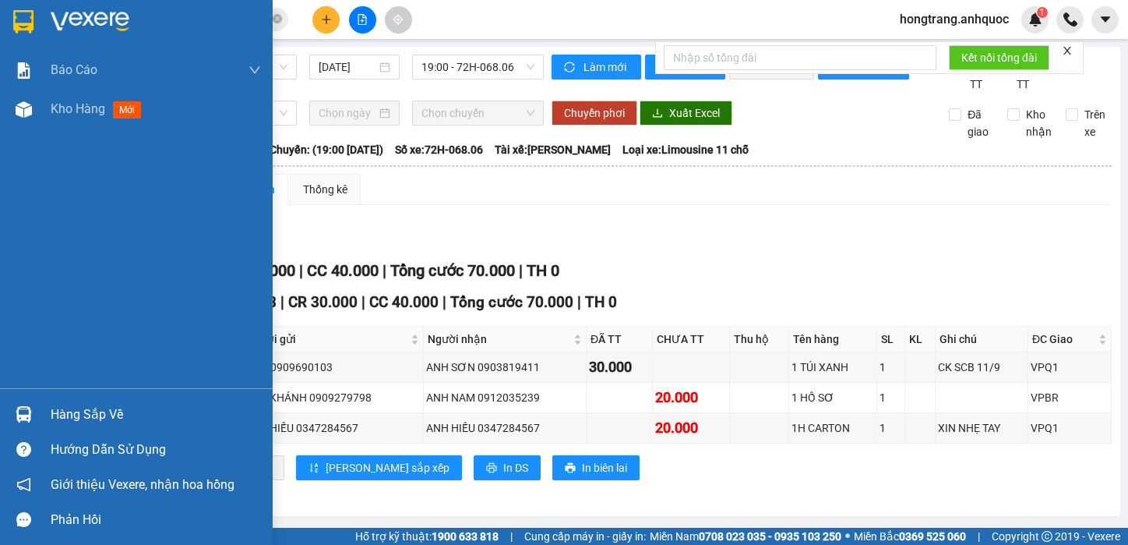
drag, startPoint x: 24, startPoint y: 233, endPoint x: 54, endPoint y: 161, distance: 77.6
click at [23, 233] on div "Báo cáo Báo cáo dòng tiền (nhân viên) Doanh số tạo đơn theo VP gửi (nhà xe) Doa…" at bounding box center [136, 219] width 273 height 337
click at [73, 101] on span "Kho hàng" at bounding box center [78, 108] width 55 height 15
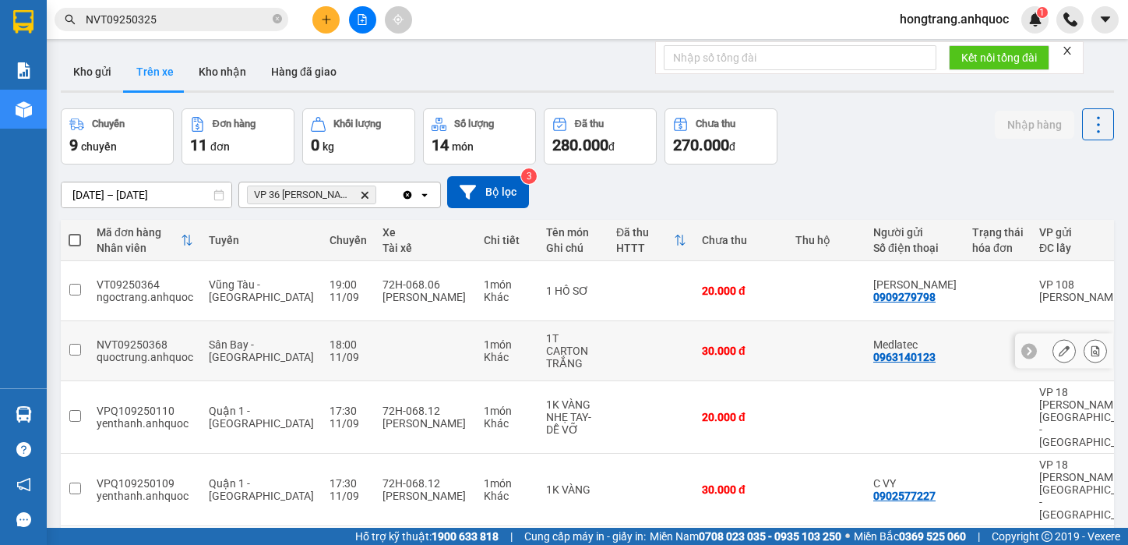
scroll to position [97, 0]
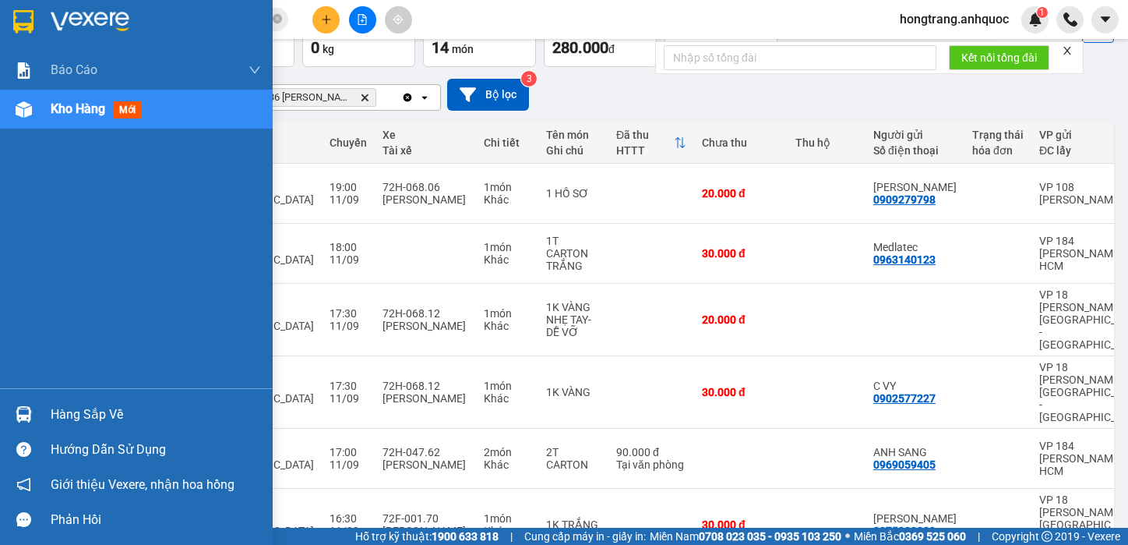
click at [13, 260] on div "Báo cáo Báo cáo dòng tiền (nhân viên) Doanh số tạo đơn theo VP gửi (nhà xe) Doa…" at bounding box center [136, 219] width 273 height 337
click at [13, 266] on div "Báo cáo Báo cáo dòng tiền (nhân viên) Doanh số tạo đơn theo VP gửi (nhà xe) Doa…" at bounding box center [136, 219] width 273 height 337
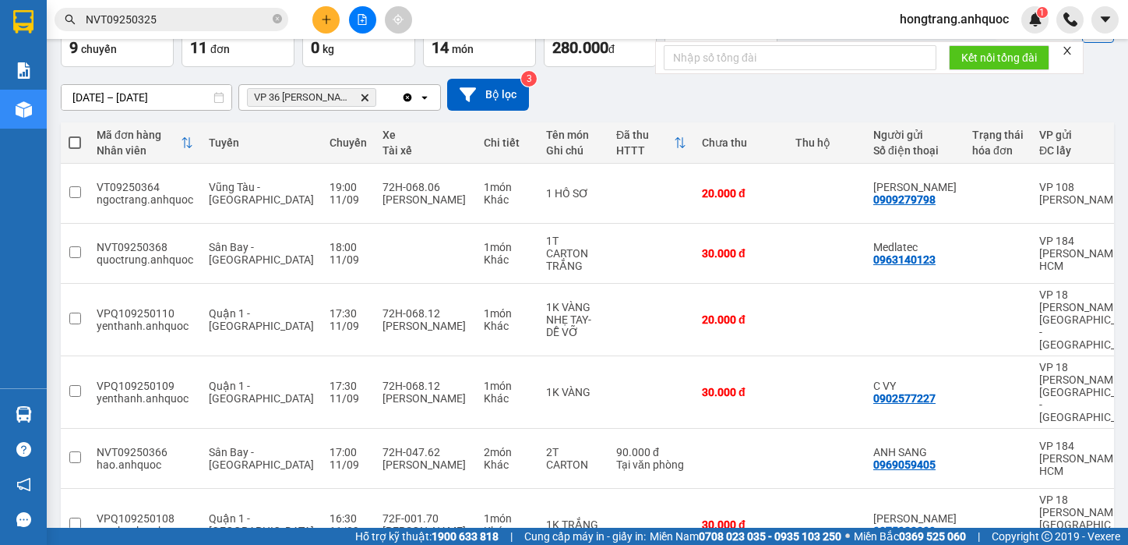
click at [328, 17] on icon "plus" at bounding box center [326, 19] width 11 height 11
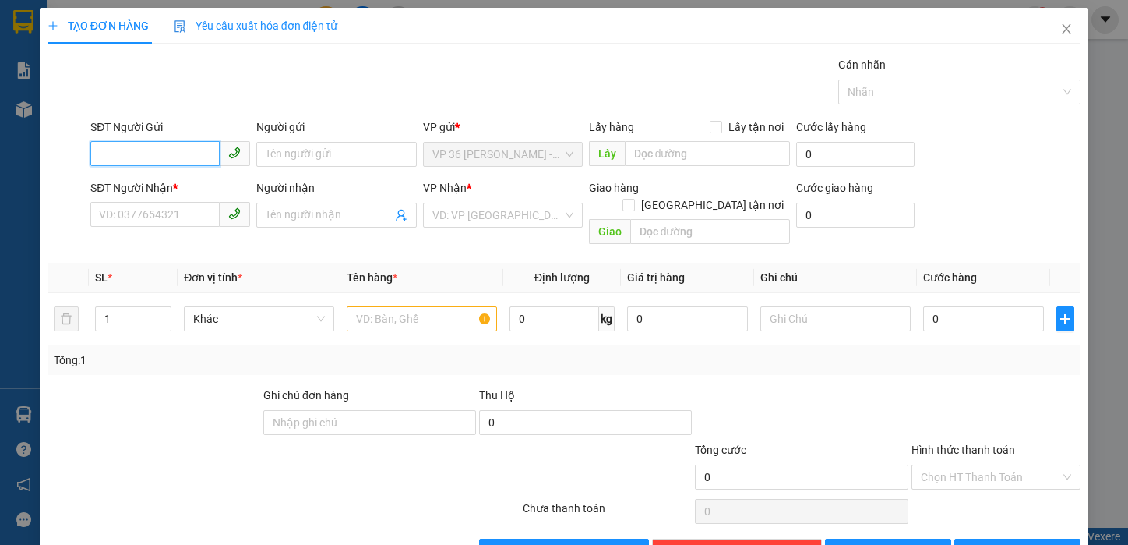
type input "0"
click at [147, 182] on div "0347284567 - [PERSON_NAME]" at bounding box center [176, 185] width 154 height 17
type input "0347284567"
type input "ANH HIẾU"
type input "0347284567"
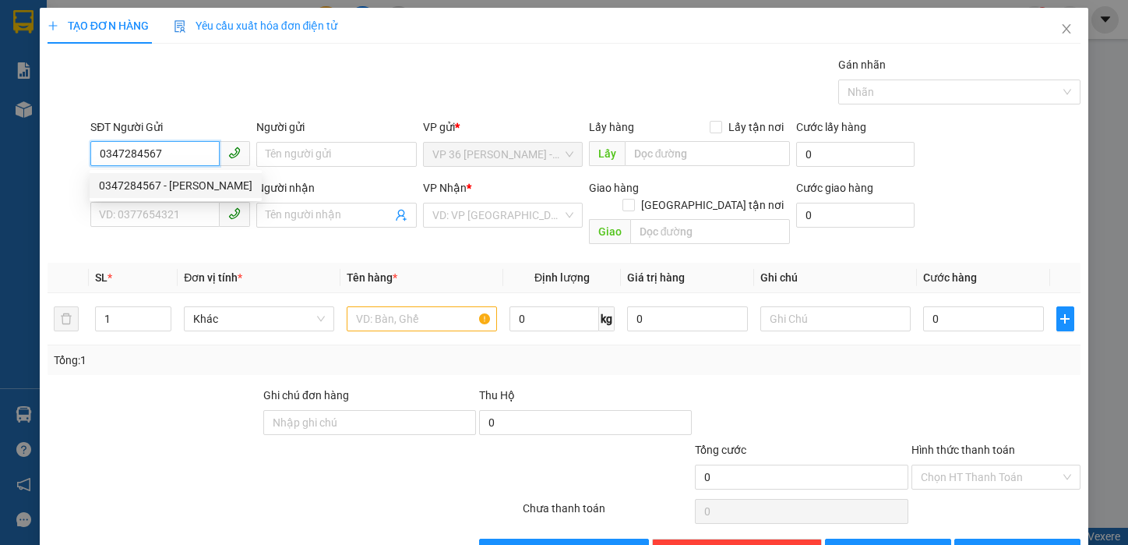
type input "ANH HIẾU"
type input "VPQ1"
type input "20.000"
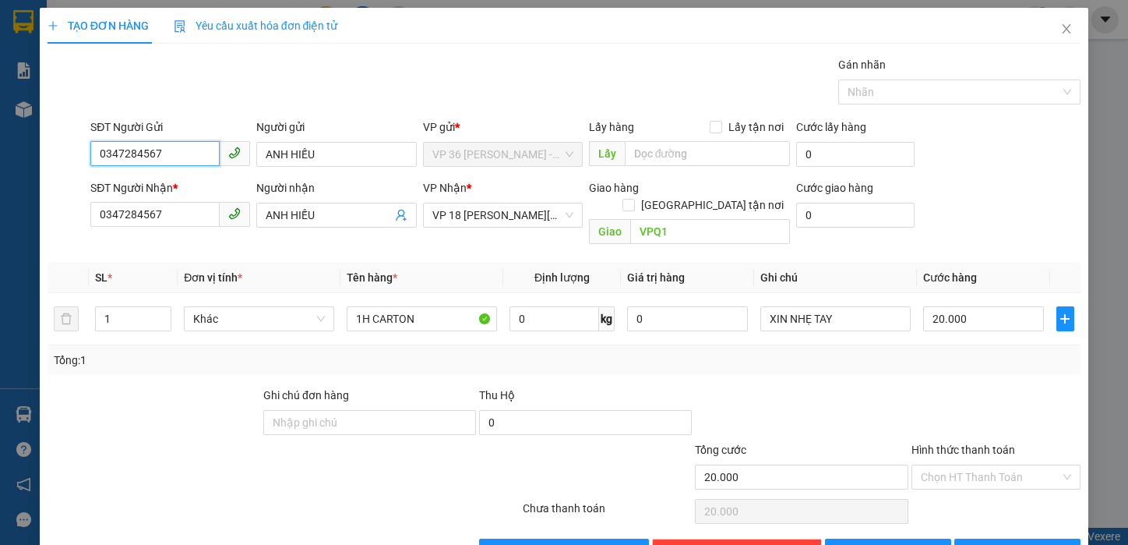
scroll to position [32, 0]
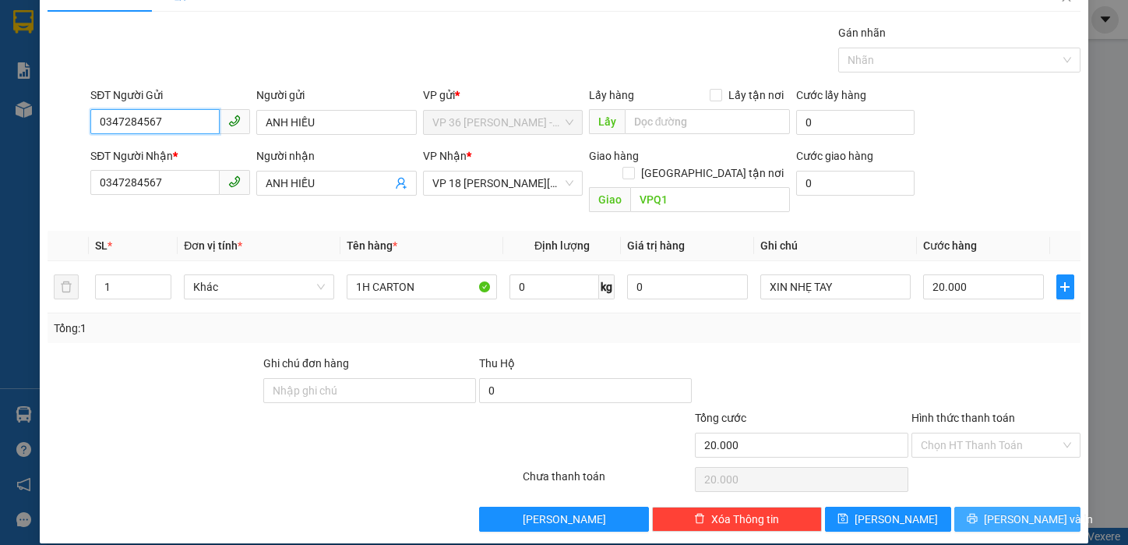
type input "0347284567"
click at [969, 507] on button "[PERSON_NAME] và In" at bounding box center [1018, 519] width 126 height 25
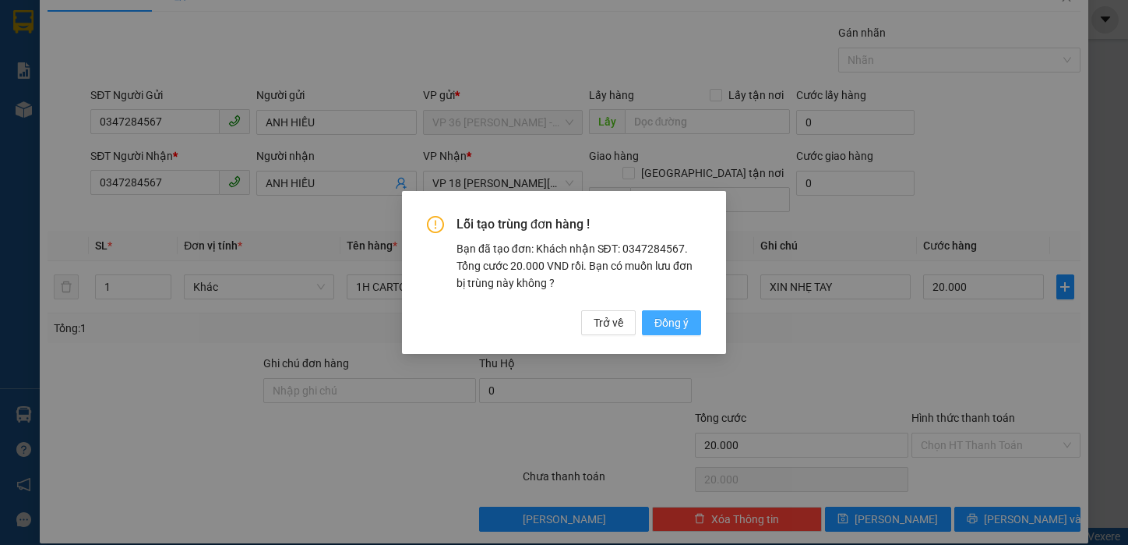
click at [671, 323] on span "Đồng ý" at bounding box center [672, 322] width 34 height 17
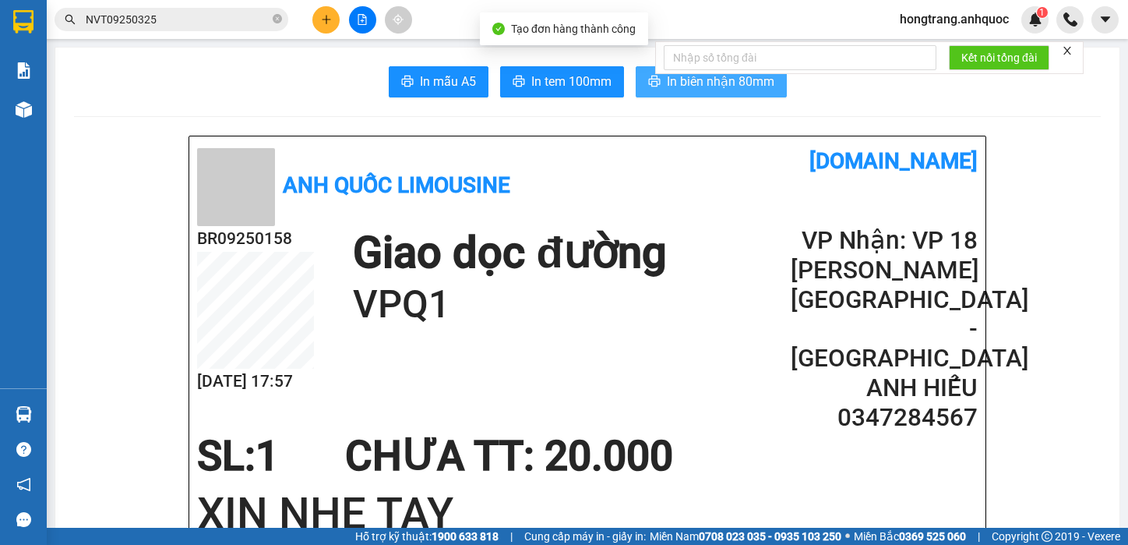
click at [656, 85] on button "In biên nhận 80mm" at bounding box center [711, 81] width 151 height 31
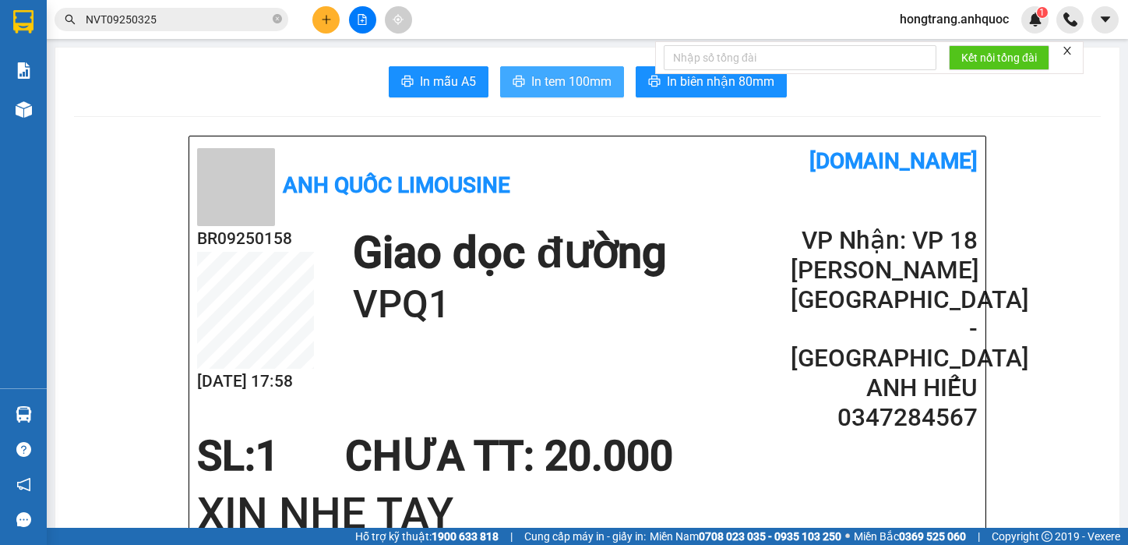
click at [548, 83] on span "In tem 100mm" at bounding box center [571, 81] width 80 height 19
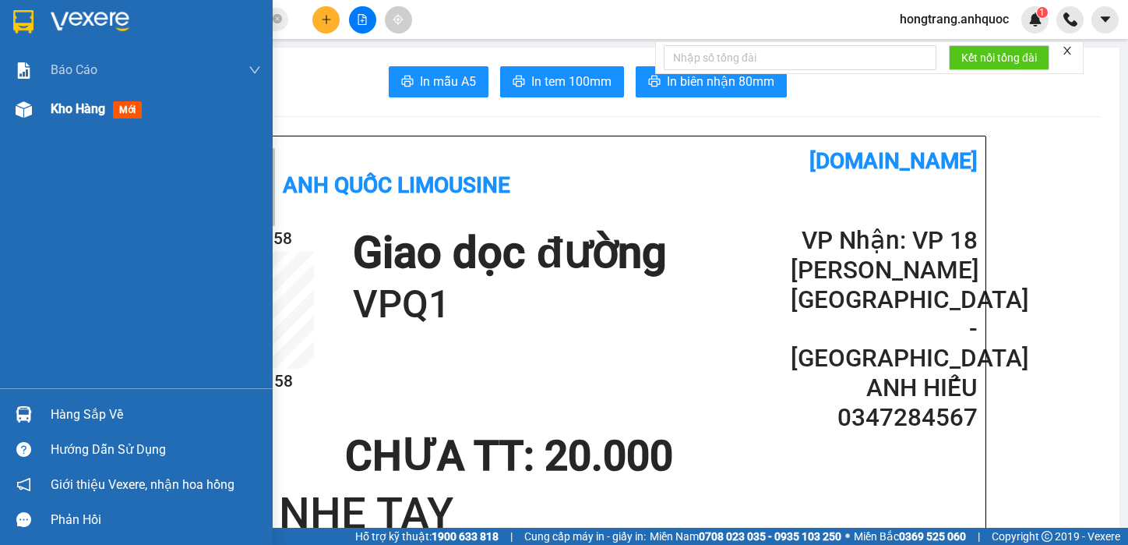
click at [25, 107] on img at bounding box center [24, 109] width 16 height 16
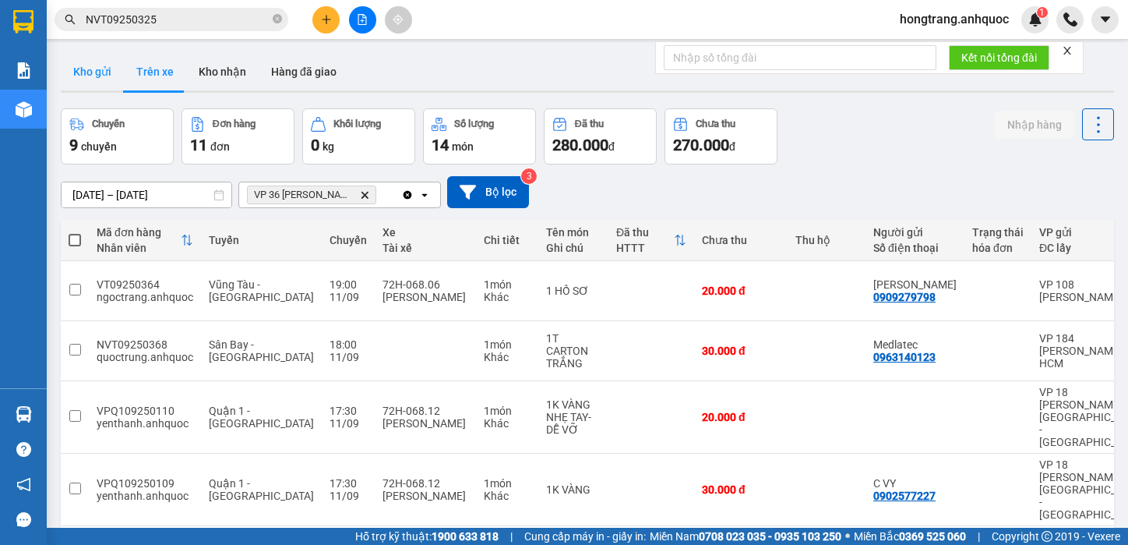
click at [86, 65] on button "Kho gửi" at bounding box center [92, 71] width 63 height 37
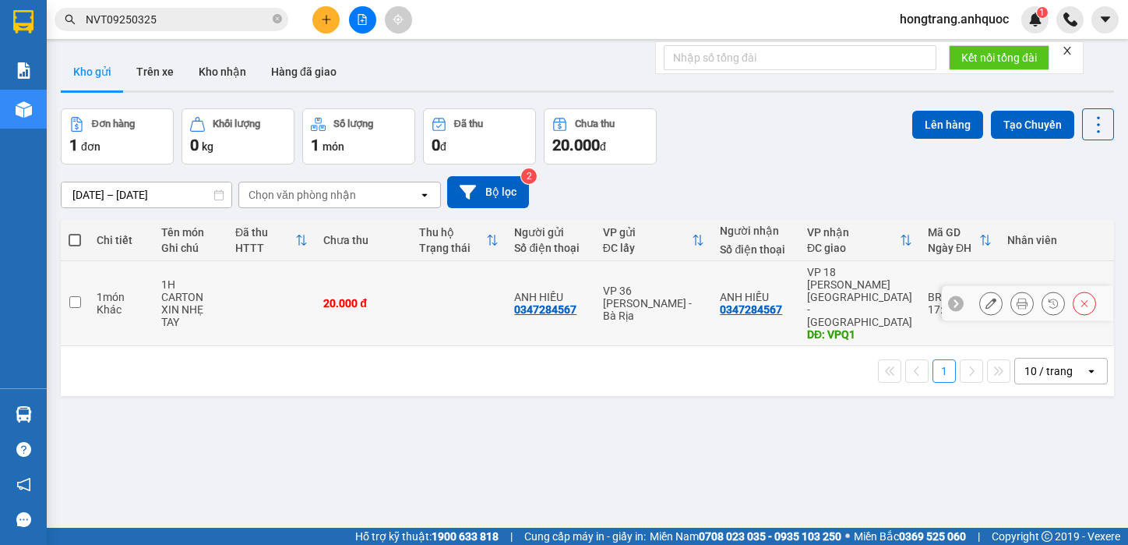
click at [99, 303] on div "Khác" at bounding box center [121, 309] width 49 height 12
checkbox input "true"
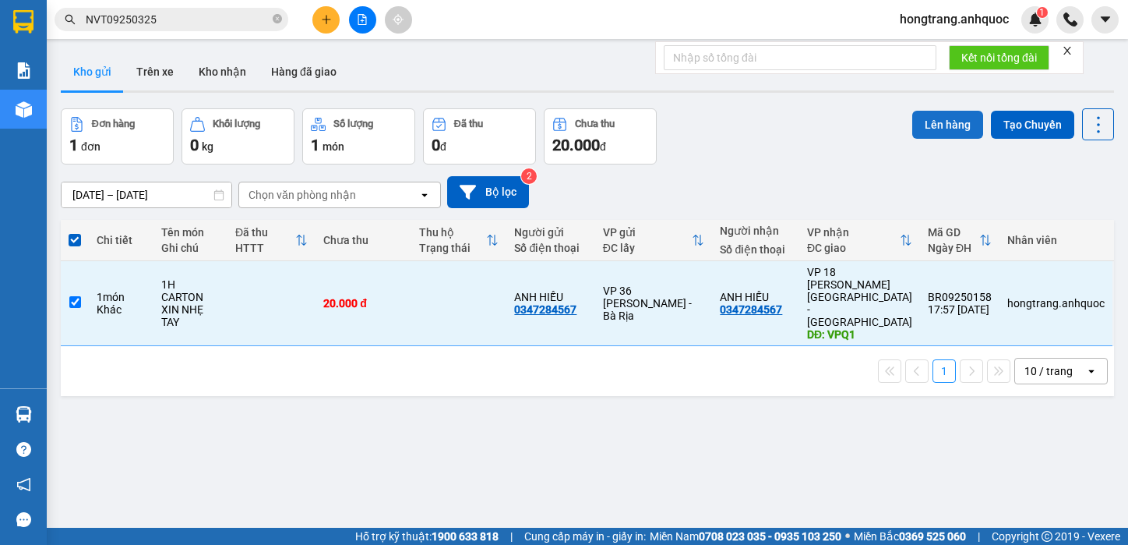
click at [949, 118] on button "Lên hàng" at bounding box center [948, 125] width 71 height 28
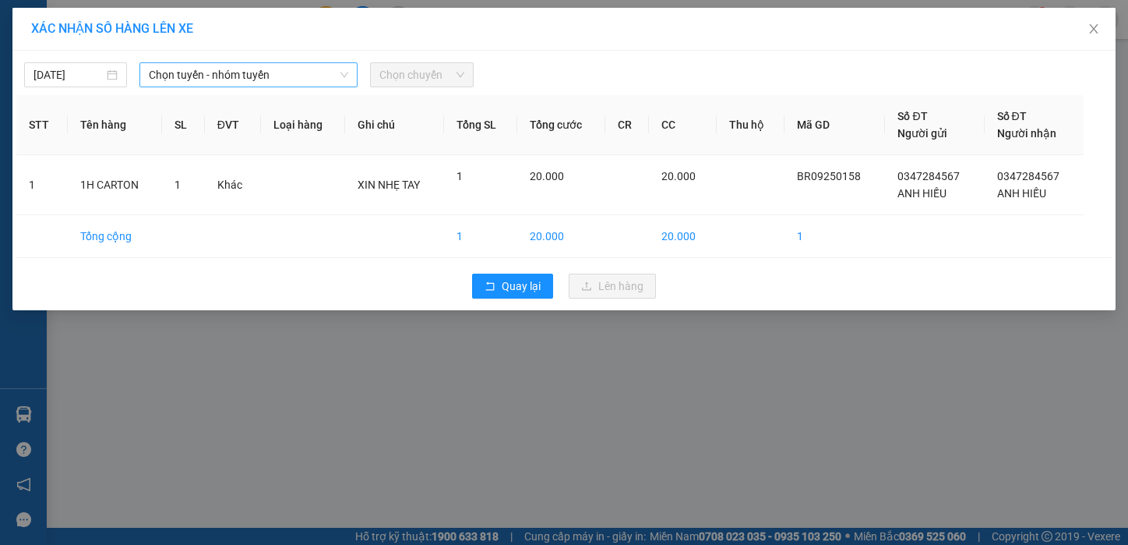
click at [216, 79] on span "Chọn tuyến - nhóm tuyến" at bounding box center [248, 74] width 199 height 23
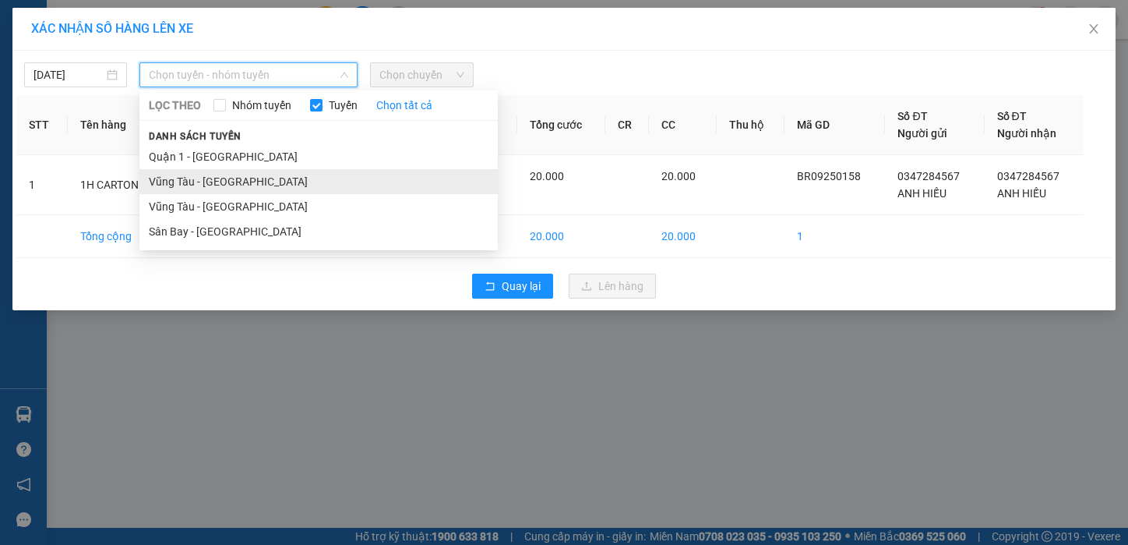
click at [197, 182] on li "Vũng Tàu - [GEOGRAPHIC_DATA]" at bounding box center [318, 181] width 358 height 25
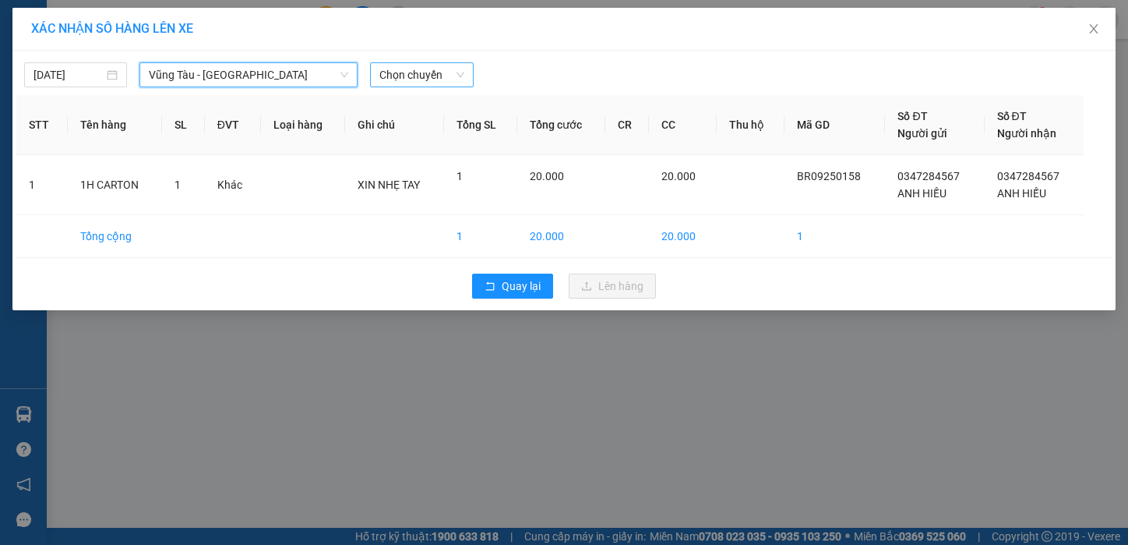
click at [425, 73] on span "Chọn chuyến" at bounding box center [422, 74] width 84 height 23
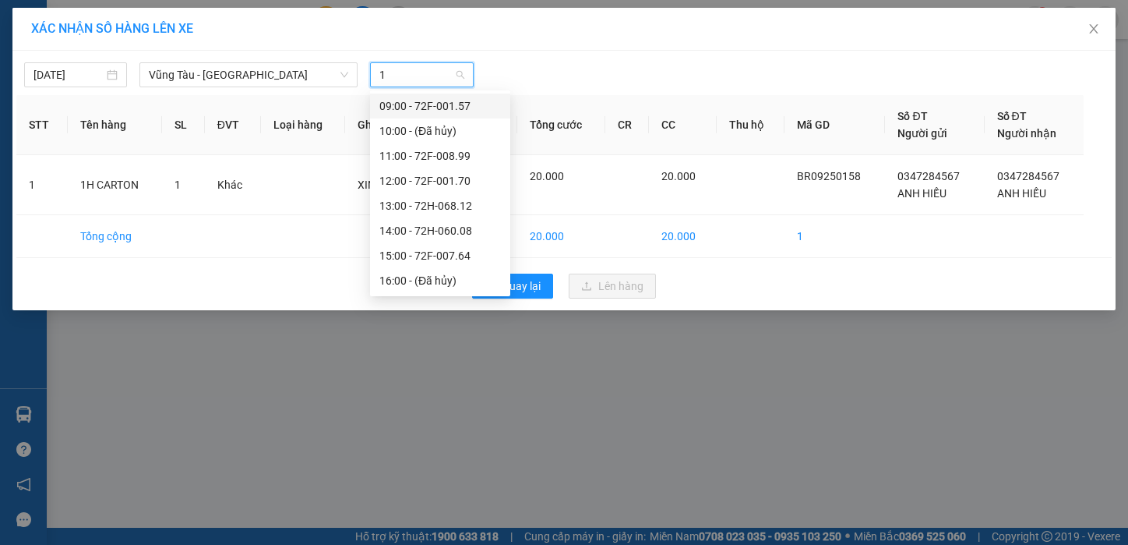
type input "19"
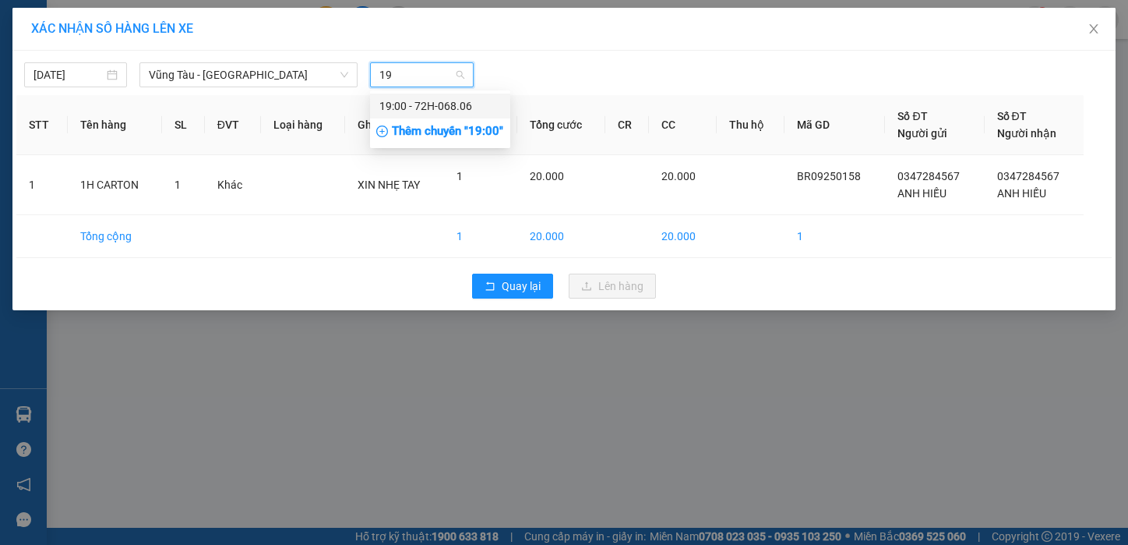
drag, startPoint x: 415, startPoint y: 103, endPoint x: 499, endPoint y: 151, distance: 96.4
click at [415, 103] on div "19:00 - 72H-068.06" at bounding box center [441, 105] width 122 height 17
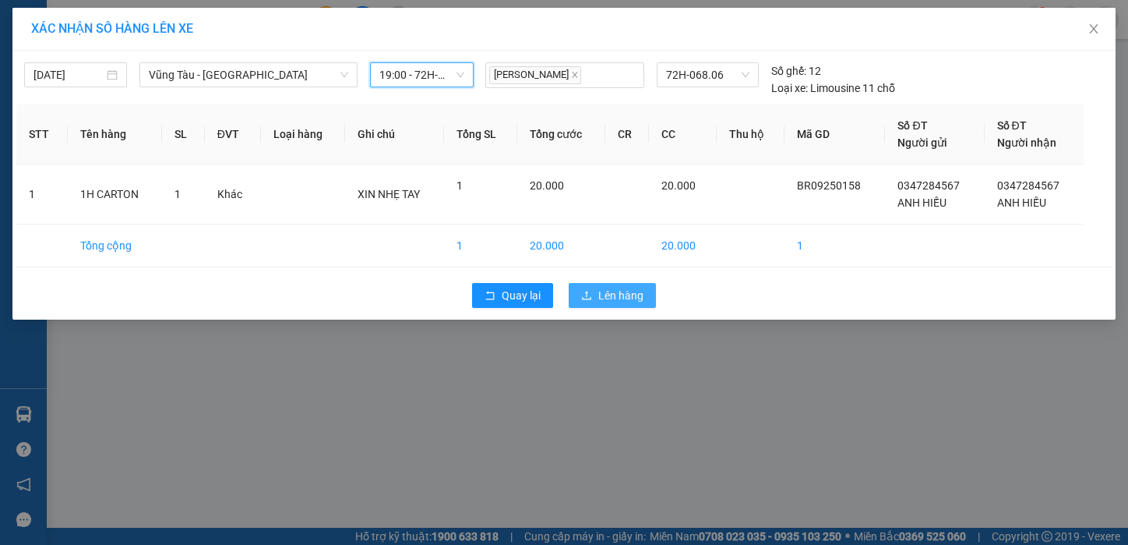
click at [590, 288] on button "Lên hàng" at bounding box center [612, 295] width 87 height 25
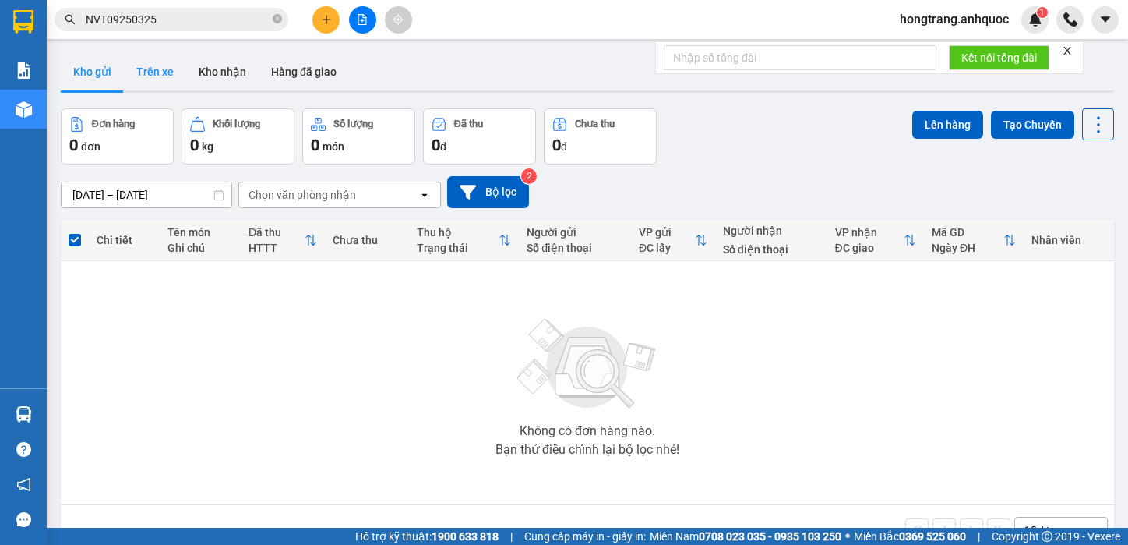
click at [162, 62] on button "Trên xe" at bounding box center [155, 71] width 62 height 37
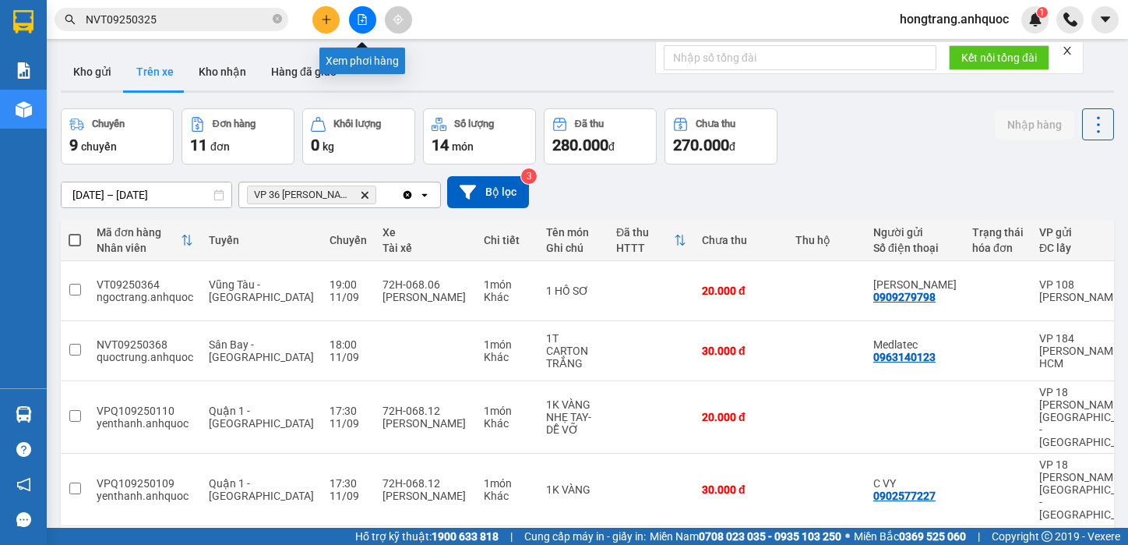
click at [362, 16] on icon "file-add" at bounding box center [362, 19] width 11 height 11
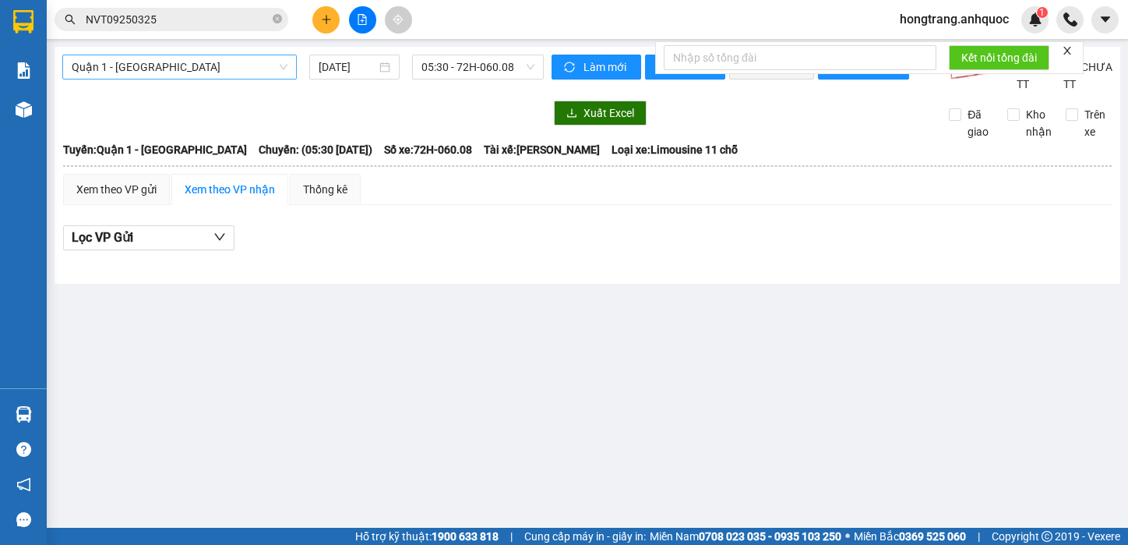
click at [171, 67] on span "Quận 1 - [GEOGRAPHIC_DATA]" at bounding box center [180, 66] width 216 height 23
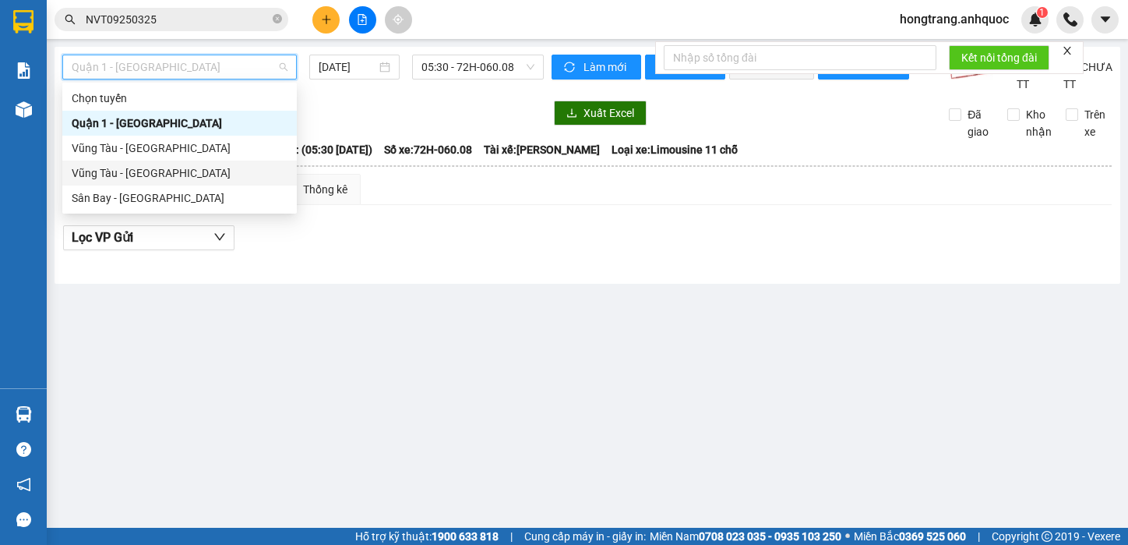
click at [132, 167] on div "Vũng Tàu - [GEOGRAPHIC_DATA]" at bounding box center [180, 172] width 216 height 17
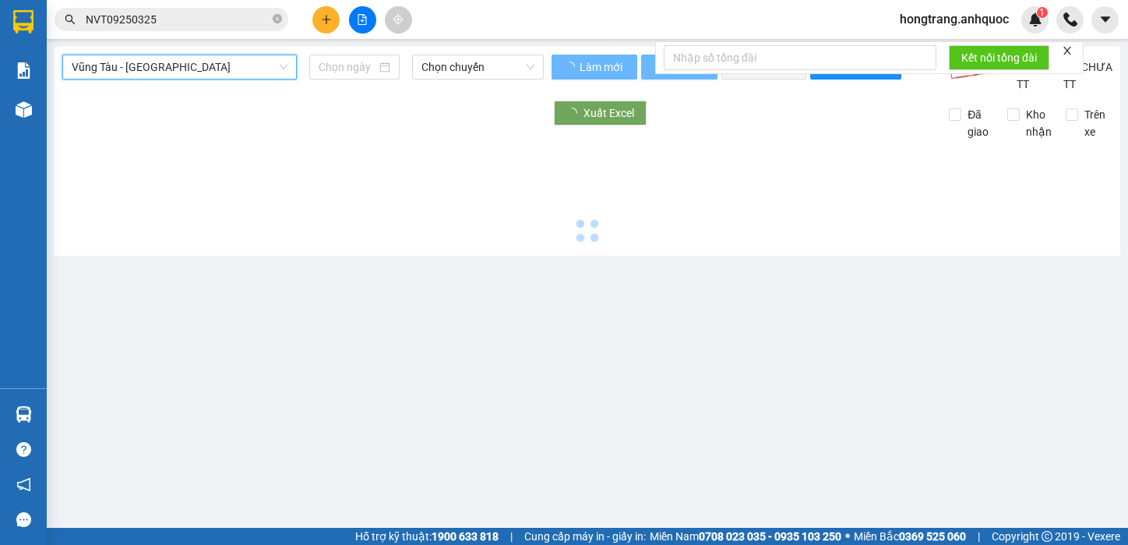
type input "[DATE]"
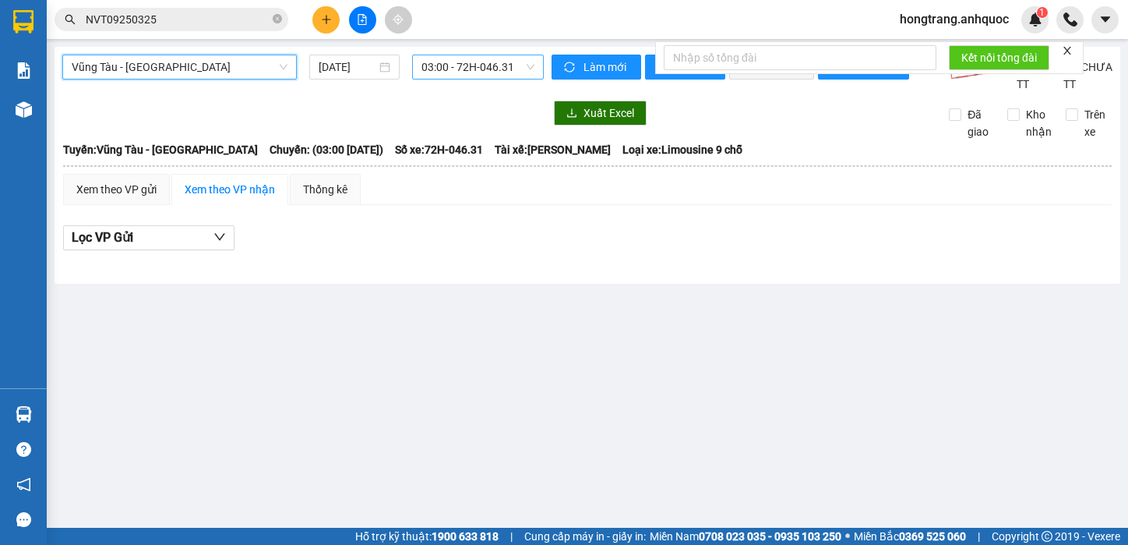
click at [434, 58] on span "03:00 - 72H-046.31" at bounding box center [478, 66] width 113 height 23
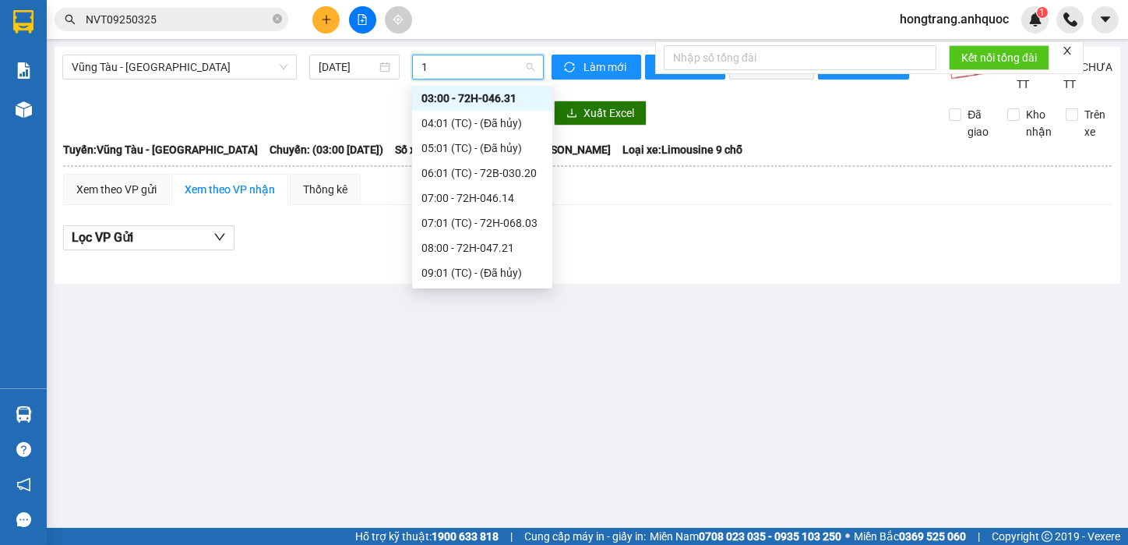
type input "19"
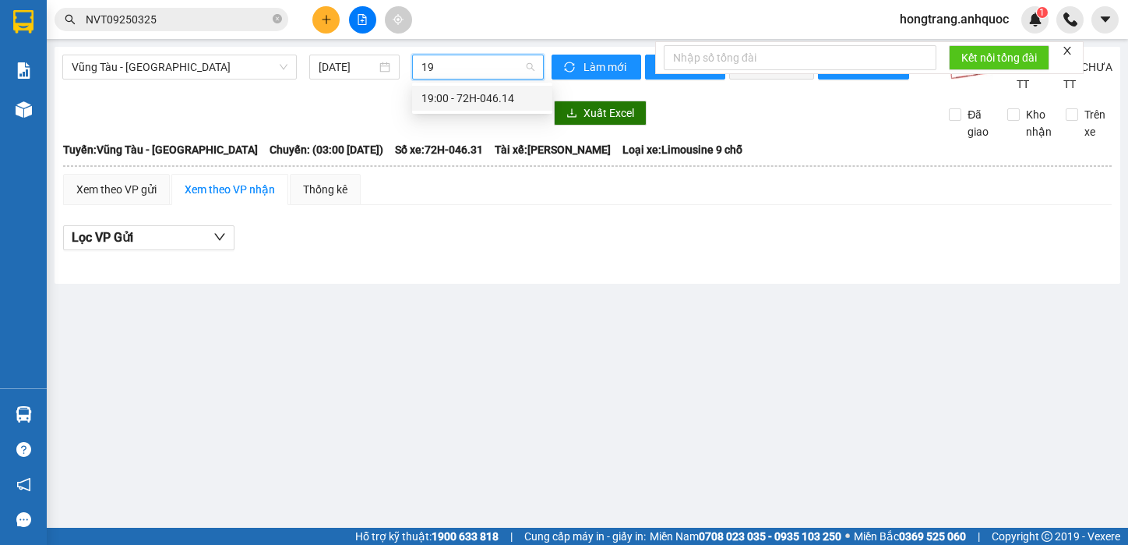
click at [436, 101] on div "19:00 - 72H-046.14" at bounding box center [483, 98] width 122 height 17
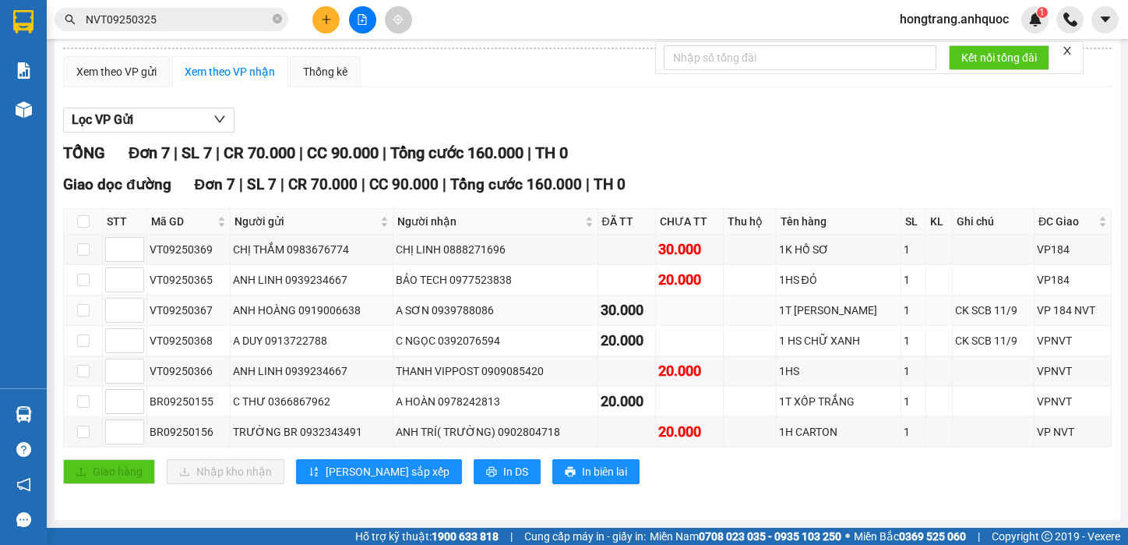
scroll to position [135, 0]
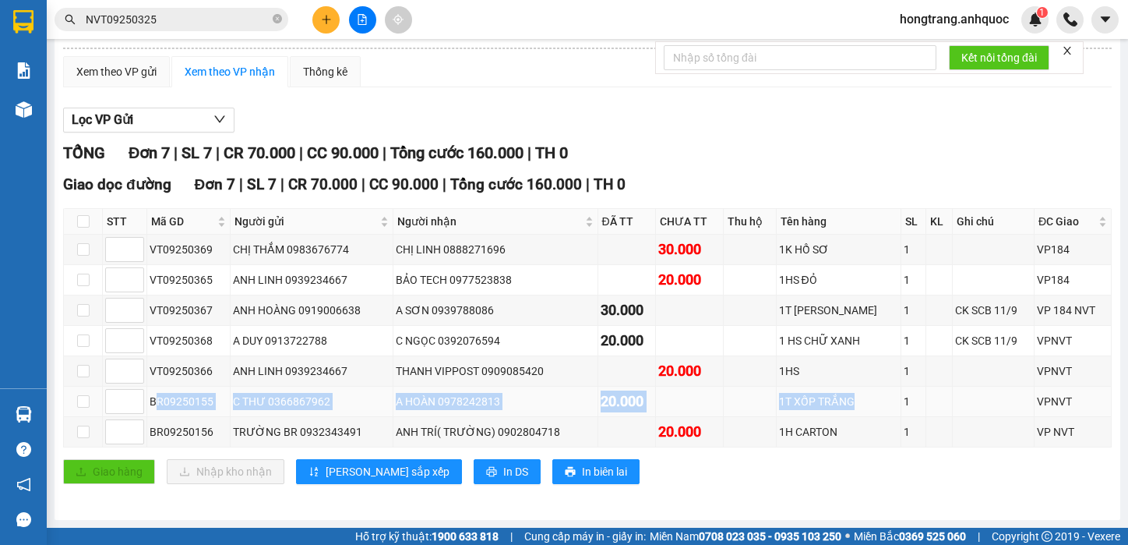
drag, startPoint x: 154, startPoint y: 403, endPoint x: 826, endPoint y: 389, distance: 672.7
click at [826, 389] on tr "BR09250155 C THƯ 0366867962 A HOÀN 0978242813 20.000 1T XỐP TRẮNG 1 VPNVT" at bounding box center [588, 402] width 1048 height 30
copy tr "R09250155 C THƯ 0366867962 A HOÀN 0978242813 20.000 1T XỐP TRẮNG"
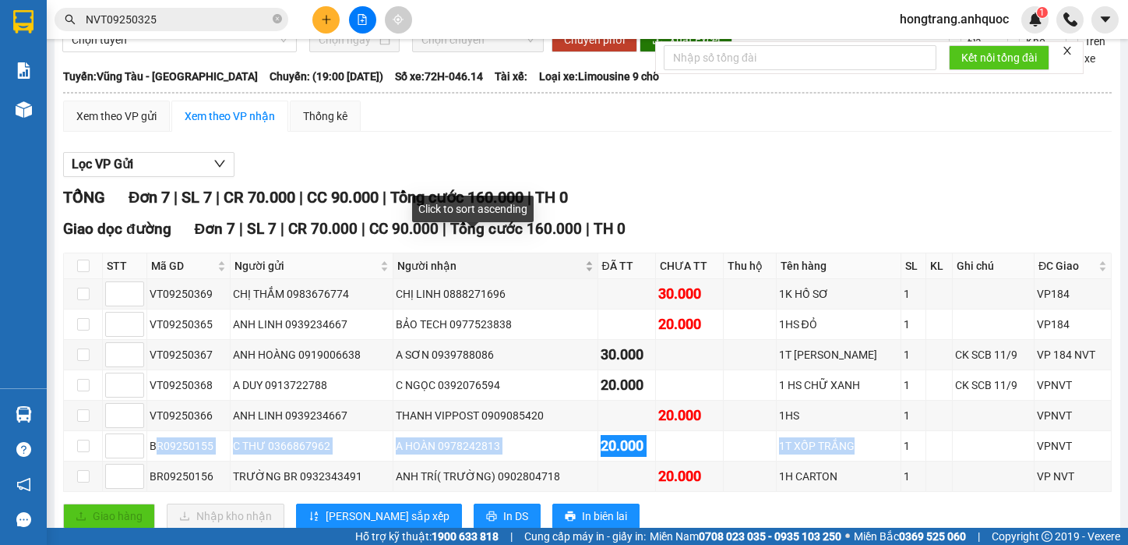
scroll to position [0, 0]
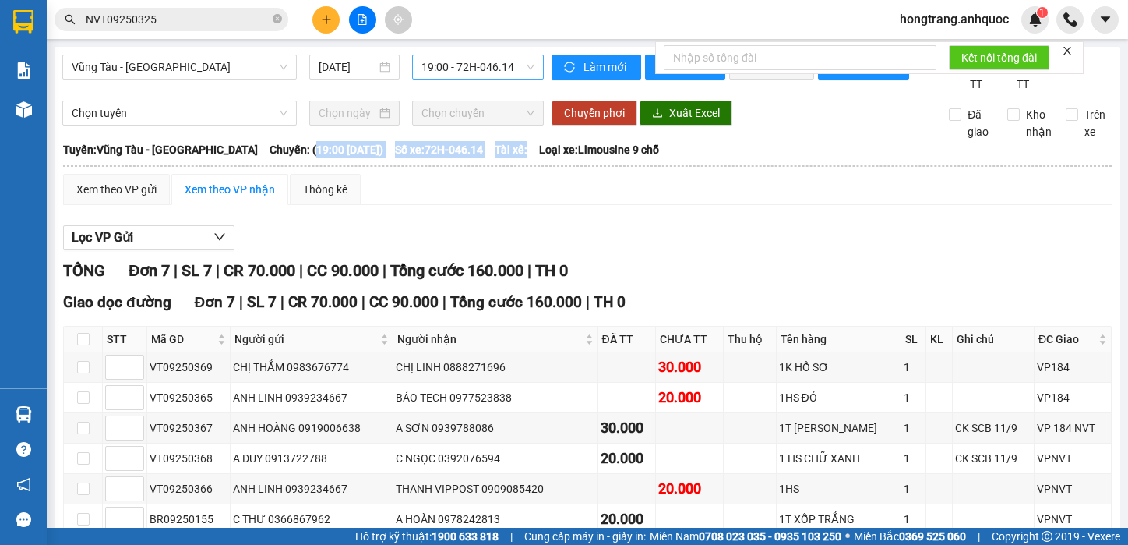
drag, startPoint x: 267, startPoint y: 167, endPoint x: 520, endPoint y: 157, distance: 253.4
click at [520, 157] on div "Tuyến: [GEOGRAPHIC_DATA] - [GEOGRAPHIC_DATA]: (19:00 [DATE]) Số xe: 72H-046.14 …" at bounding box center [587, 149] width 1049 height 17
copy div "19:00 [DATE]) Số xe: 72H-046.14 Tài xế:"
click at [216, 21] on input "NVT09250325" at bounding box center [178, 19] width 184 height 17
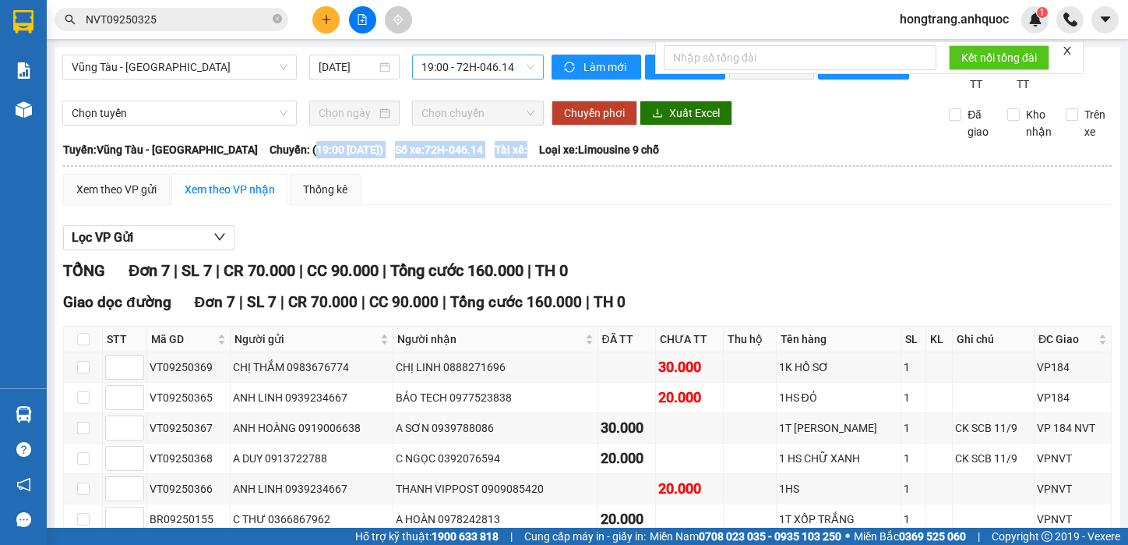
paste input "0973991683"
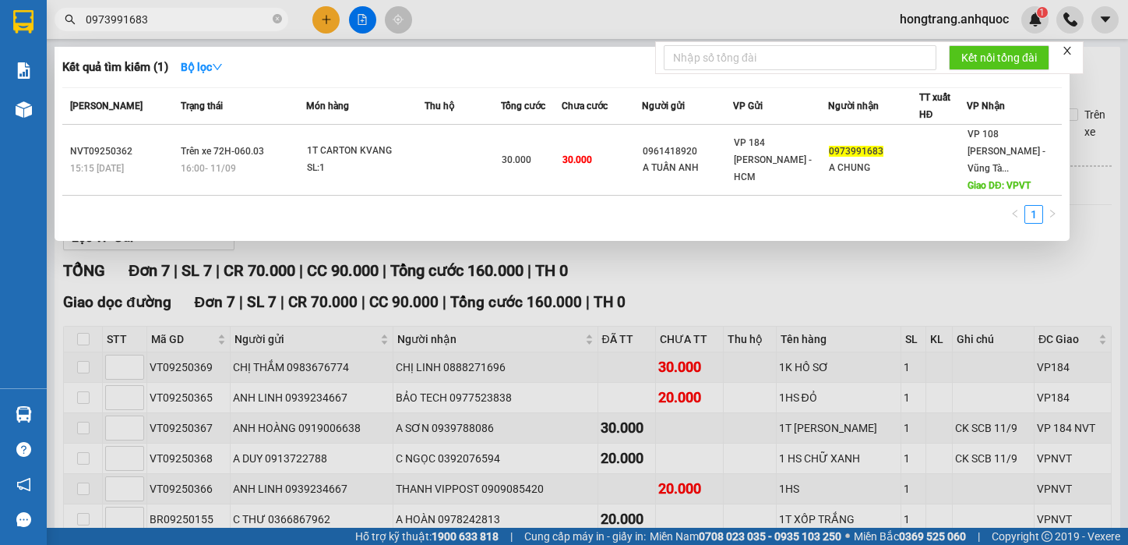
type input "0973991683"
click at [271, 212] on div "1" at bounding box center [562, 219] width 1000 height 28
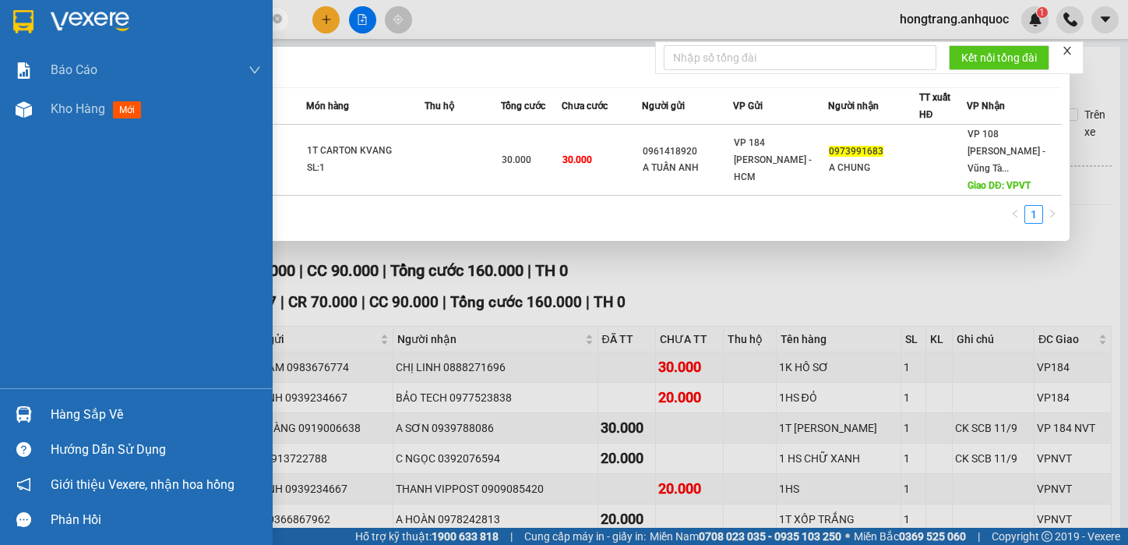
click at [13, 225] on div "Báo cáo Báo cáo dòng tiền (nhân viên) Doanh số tạo đơn theo VP gửi (nhà xe) Doa…" at bounding box center [136, 219] width 273 height 337
